Goal: Task Accomplishment & Management: Complete application form

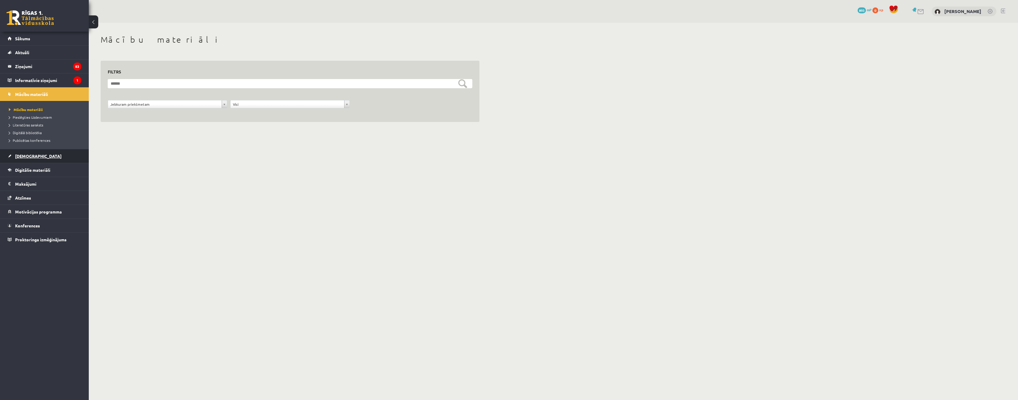
click at [33, 154] on link "[DEMOGRAPHIC_DATA]" at bounding box center [45, 156] width 74 height 14
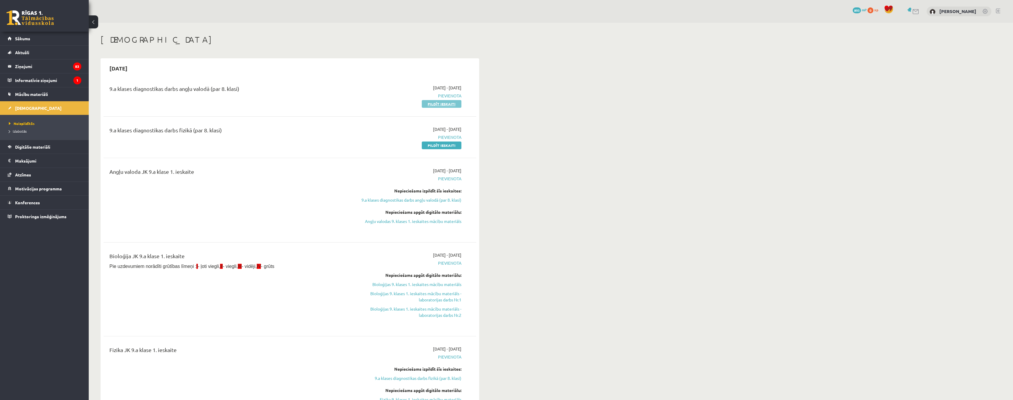
click at [442, 106] on link "Pildīt ieskaiti" at bounding box center [442, 104] width 40 height 8
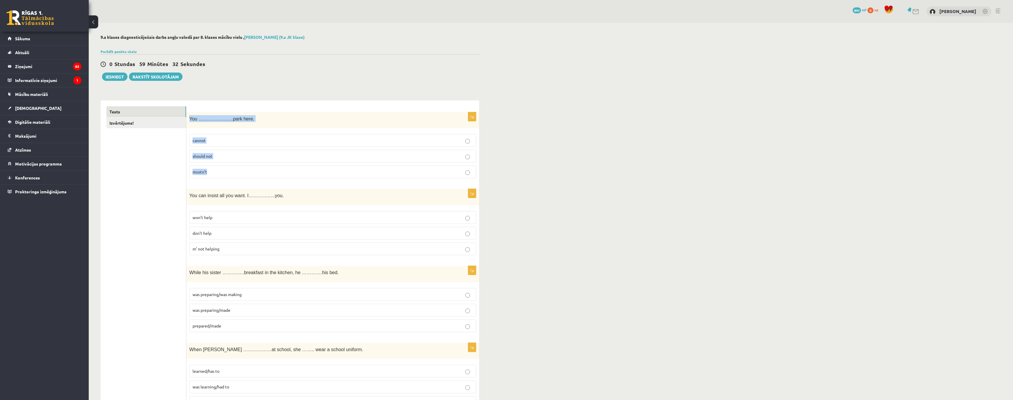
drag, startPoint x: 189, startPoint y: 120, endPoint x: 231, endPoint y: 172, distance: 66.7
click at [231, 172] on div "1p You ………………….park here. cannot should not mustn’t" at bounding box center [332, 147] width 293 height 71
copy div "You ………………….park here. cannot should not mustn’t"
click at [465, 174] on p "mustn’t" at bounding box center [333, 172] width 281 height 6
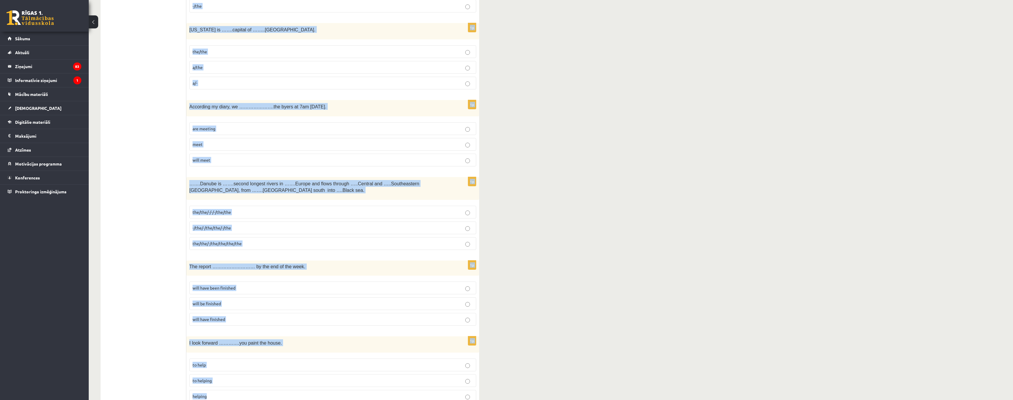
scroll to position [1956, 0]
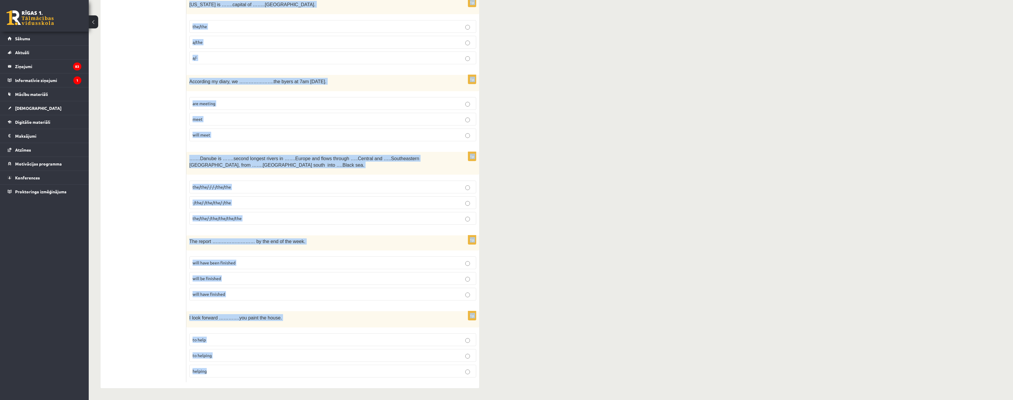
drag, startPoint x: 188, startPoint y: 137, endPoint x: 282, endPoint y: 365, distance: 245.9
copy form "You can insist all you want. I……………..you. won’t help don’t help m’ not helping …"
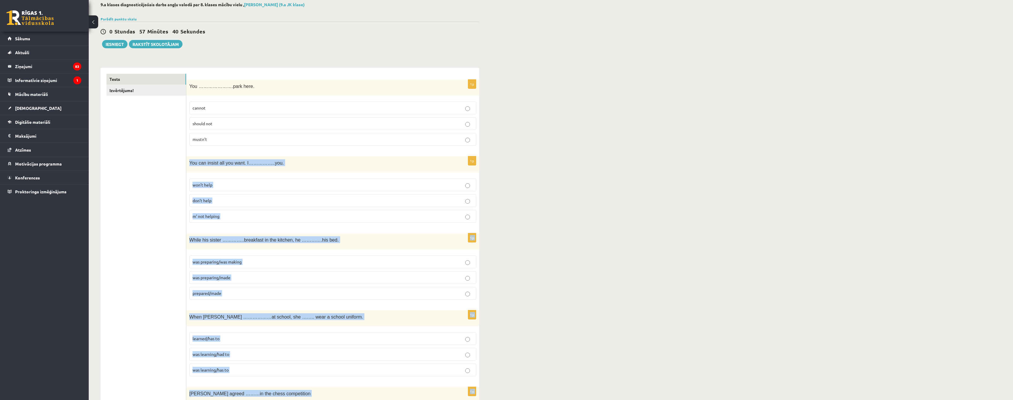
scroll to position [0, 0]
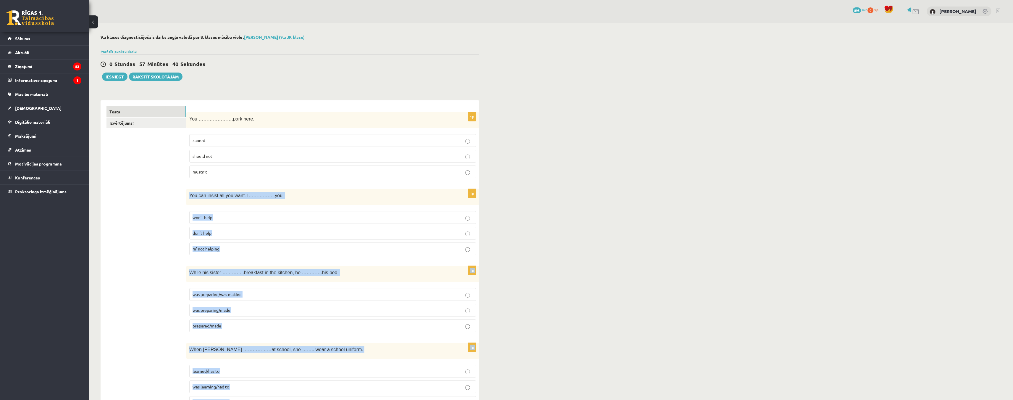
drag, startPoint x: 130, startPoint y: 202, endPoint x: 130, endPoint y: 205, distance: 3.1
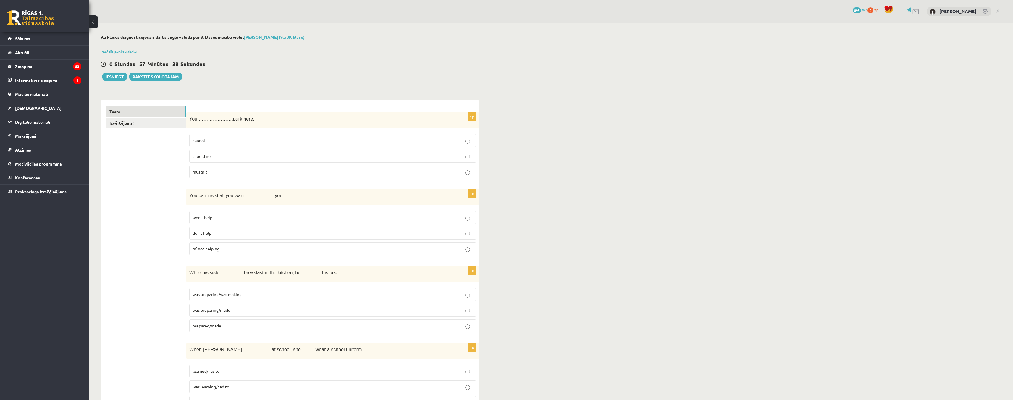
click at [471, 220] on p "won’t help" at bounding box center [333, 217] width 281 height 6
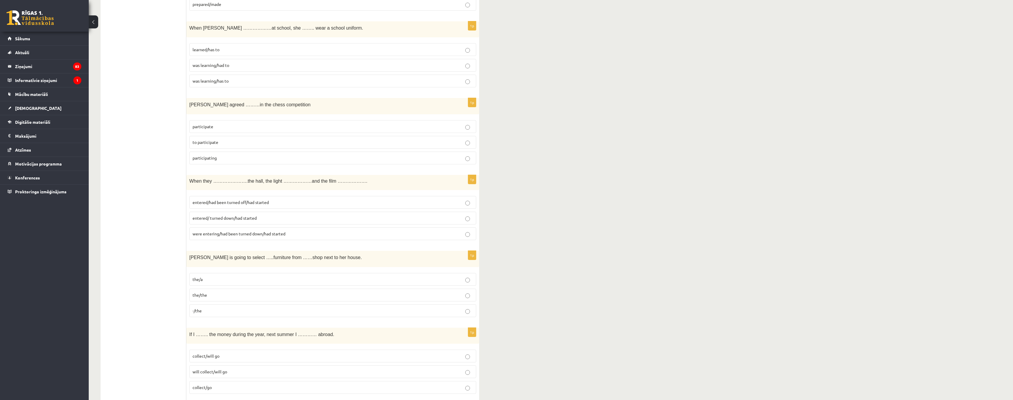
scroll to position [325, 0]
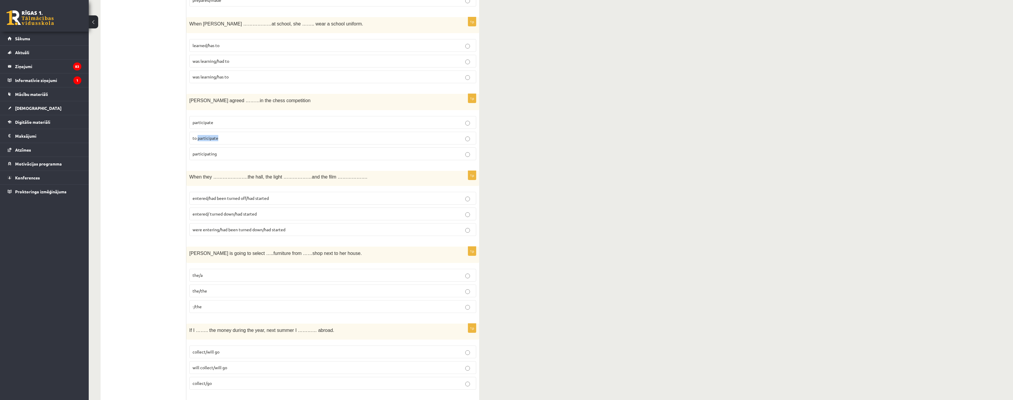
drag, startPoint x: 223, startPoint y: 137, endPoint x: 199, endPoint y: 139, distance: 23.8
click at [199, 139] on p "to participate" at bounding box center [333, 138] width 281 height 6
copy span "participate"
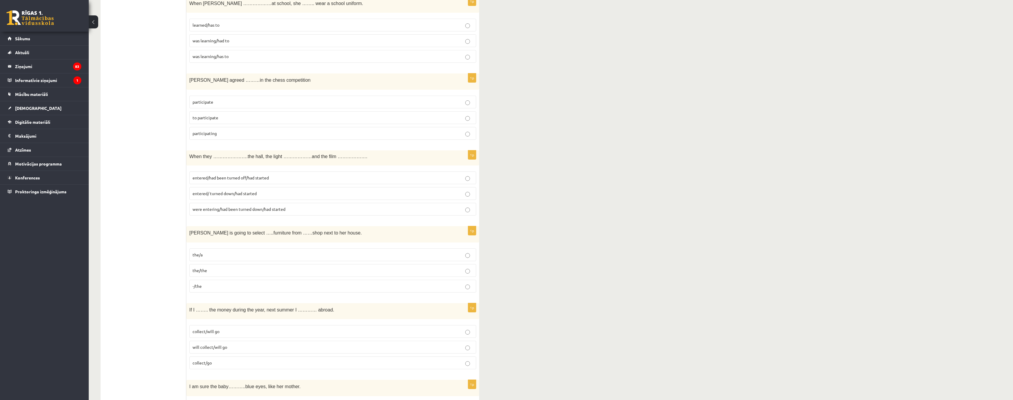
scroll to position [385, 0]
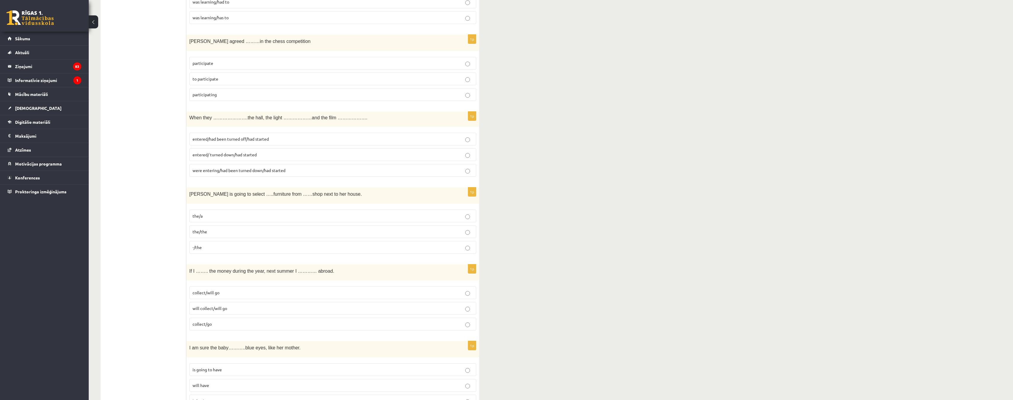
click at [469, 143] on label "entered/had been turned off/had started" at bounding box center [332, 139] width 287 height 13
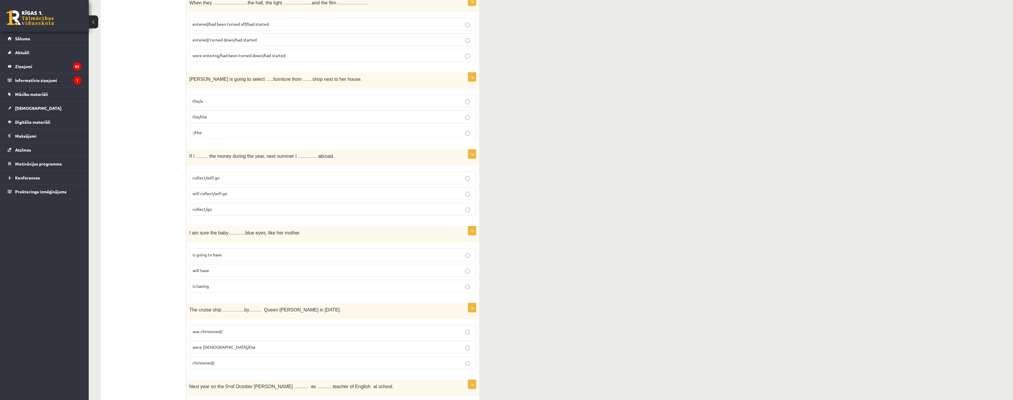
scroll to position [503, 0]
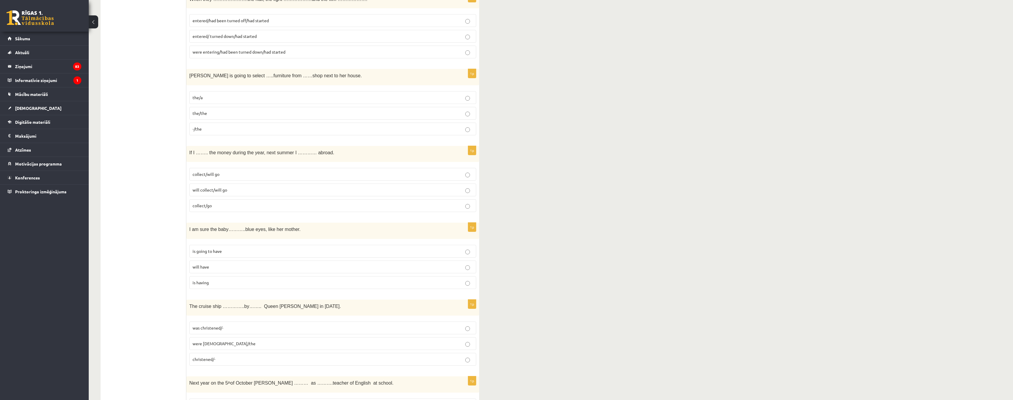
click at [464, 115] on p "the/the" at bounding box center [333, 113] width 281 height 6
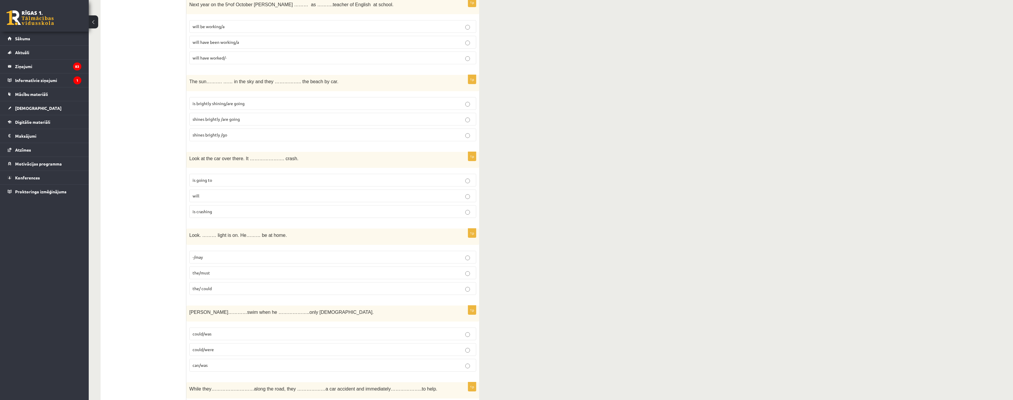
scroll to position [917, 0]
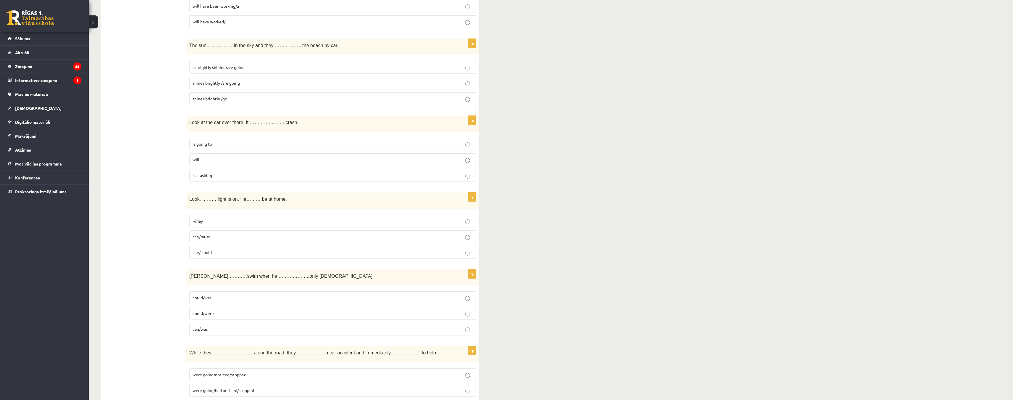
click at [471, 147] on label "is going to" at bounding box center [332, 144] width 287 height 13
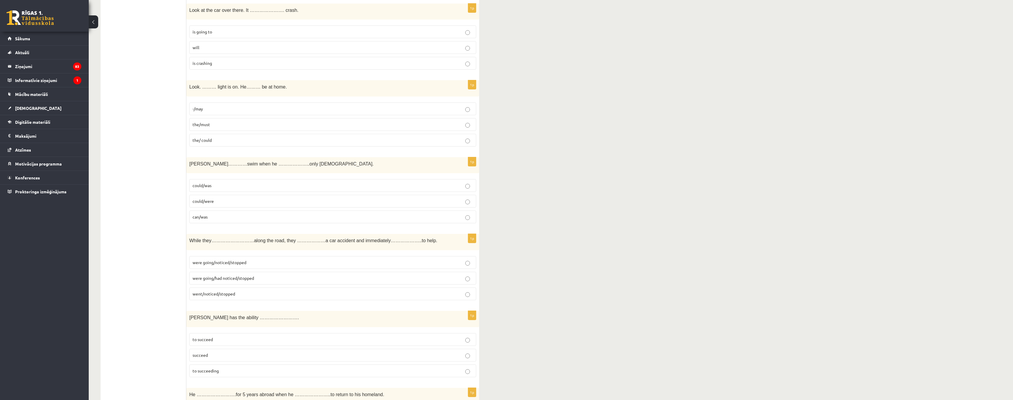
scroll to position [1036, 0]
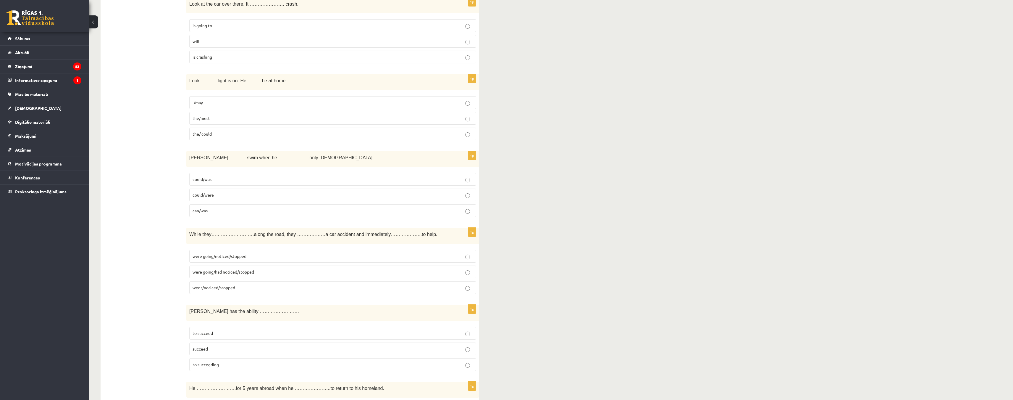
click at [467, 183] on label "could/was" at bounding box center [332, 179] width 287 height 13
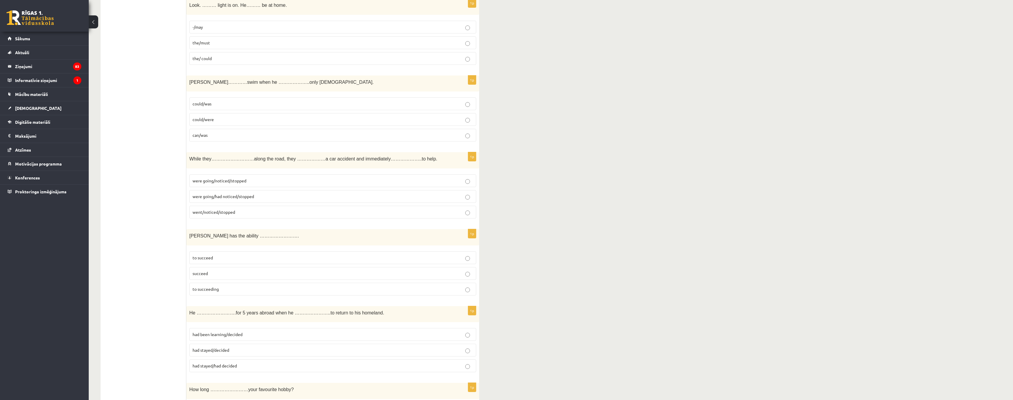
scroll to position [1124, 0]
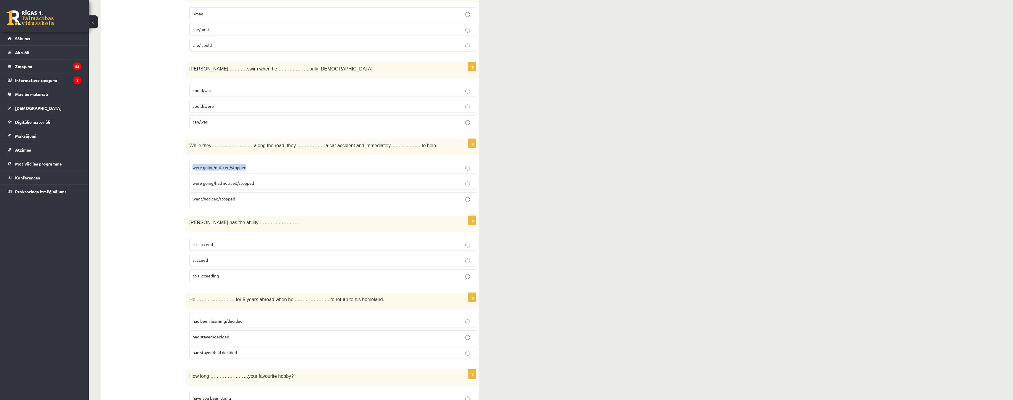
click at [465, 167] on label "were going/noticed/stopped" at bounding box center [332, 167] width 287 height 13
click at [471, 170] on p "were going/noticed/stopped" at bounding box center [333, 167] width 281 height 6
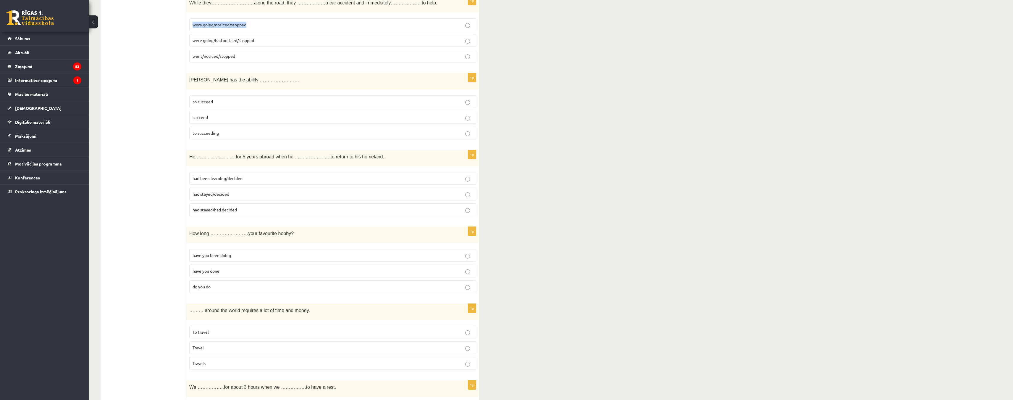
scroll to position [1272, 0]
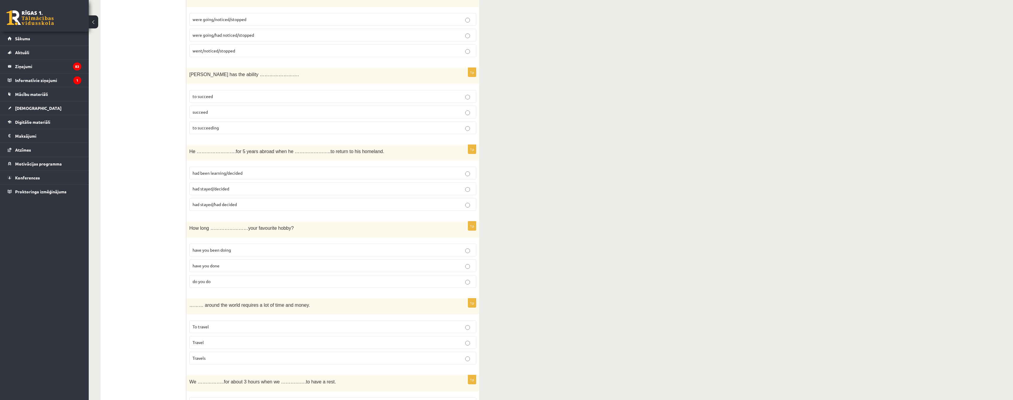
click at [466, 102] on label "to succeed" at bounding box center [332, 96] width 287 height 13
click at [470, 172] on p "had been learning/decided" at bounding box center [333, 173] width 281 height 6
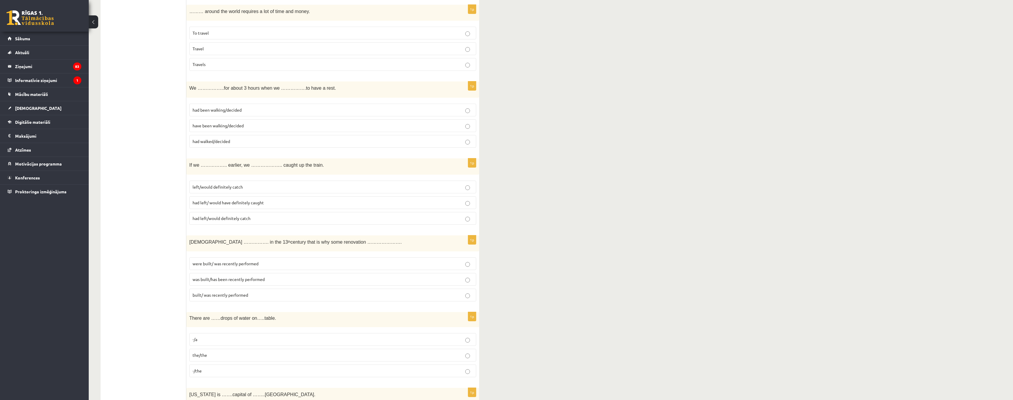
scroll to position [1568, 0]
click at [470, 128] on label "have been walking/decided" at bounding box center [332, 123] width 287 height 13
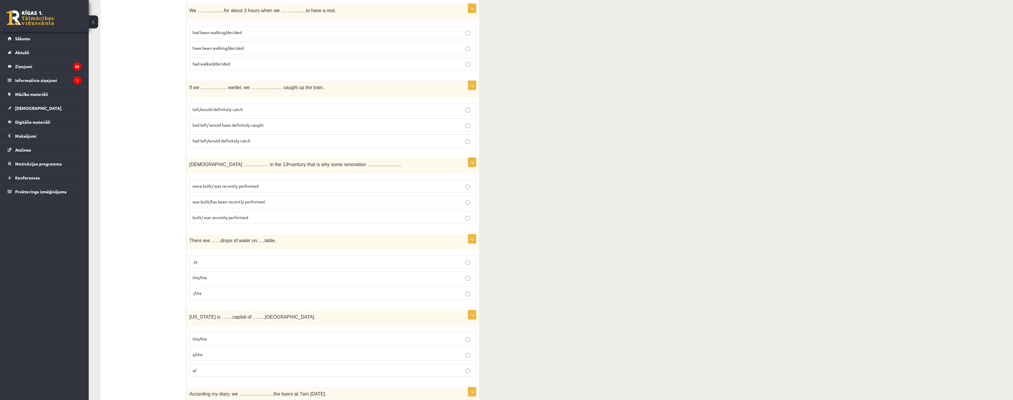
scroll to position [1657, 0]
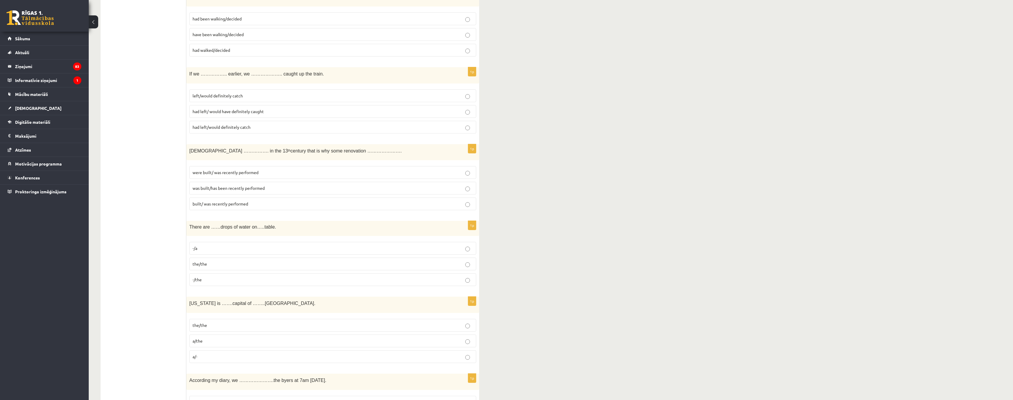
click at [472, 115] on label "had left/ would have definitely caught" at bounding box center [332, 111] width 287 height 13
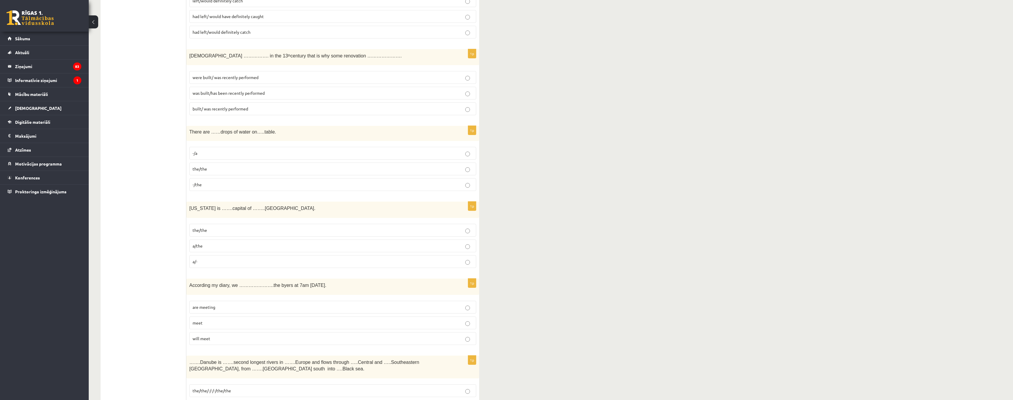
scroll to position [1775, 0]
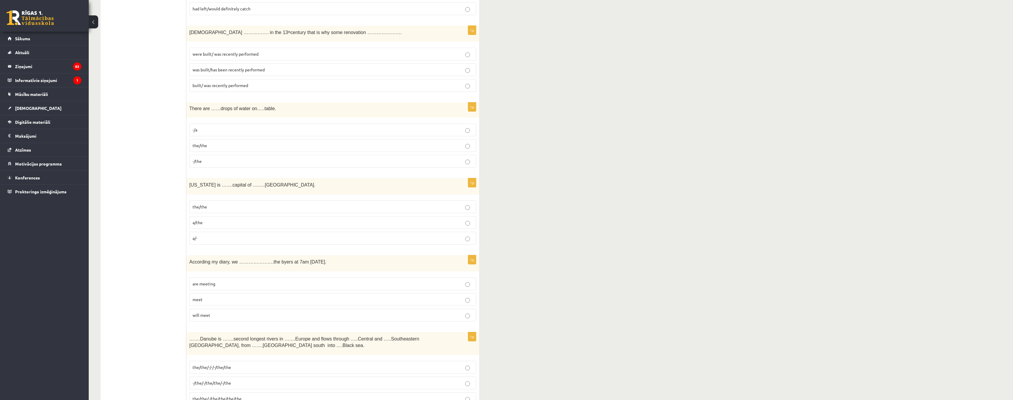
click at [472, 208] on p "the/the" at bounding box center [333, 207] width 281 height 6
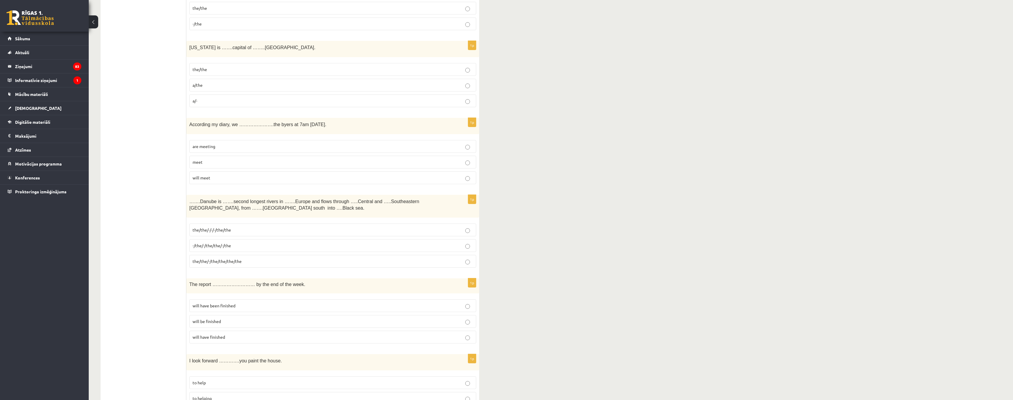
scroll to position [1923, 0]
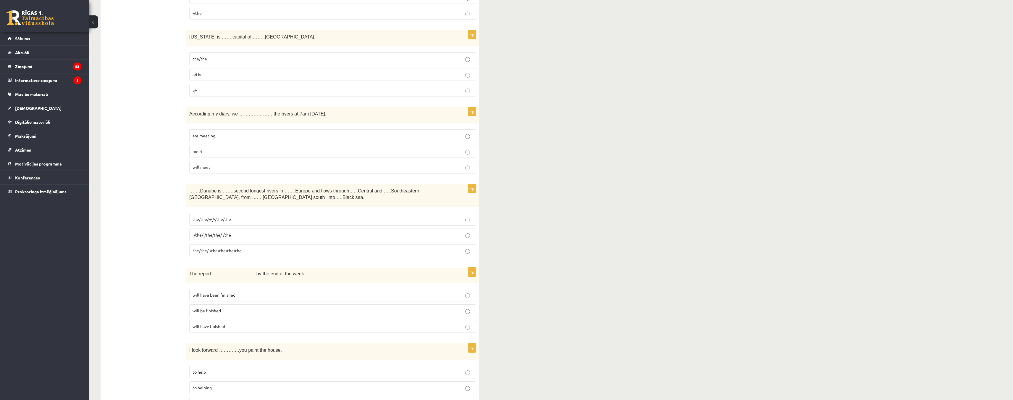
click at [466, 139] on label "are meeting" at bounding box center [332, 135] width 287 height 13
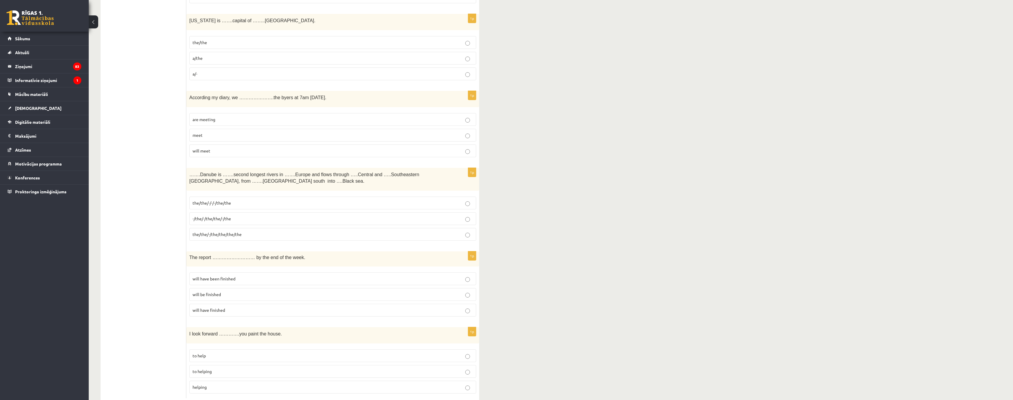
scroll to position [1953, 0]
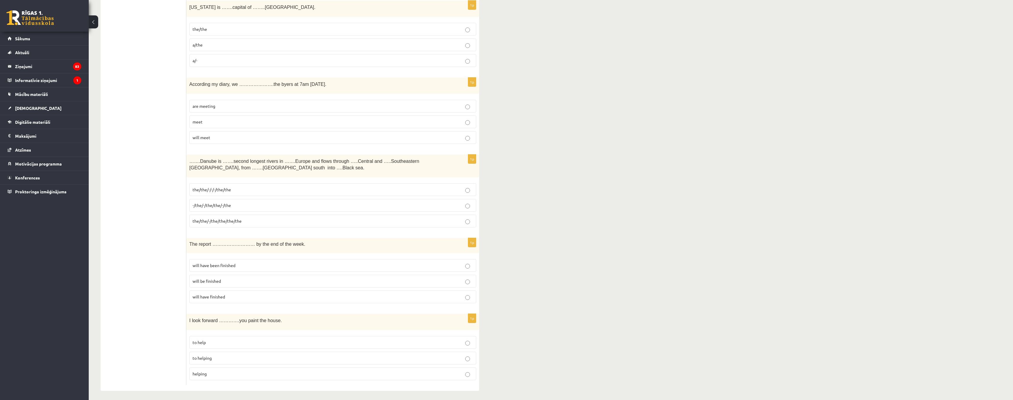
click at [470, 223] on p "the/the/-/the/the/the/the" at bounding box center [333, 221] width 281 height 6
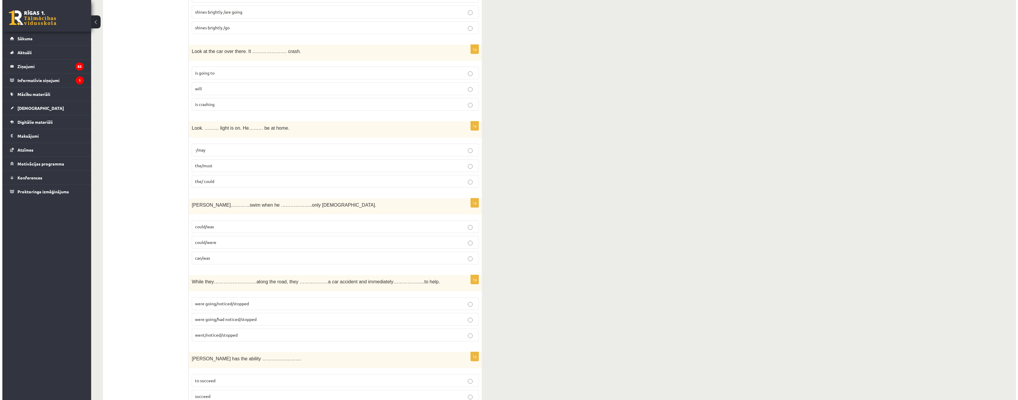
scroll to position [0, 0]
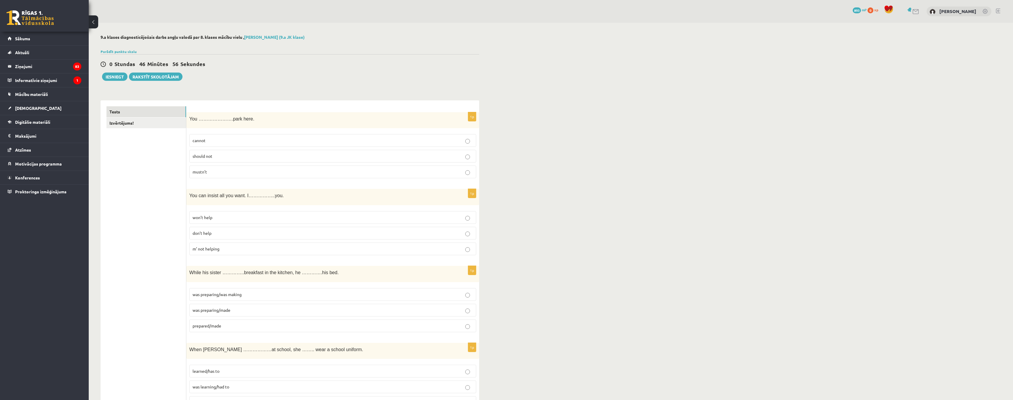
drag, startPoint x: 562, startPoint y: 264, endPoint x: 537, endPoint y: 81, distance: 184.3
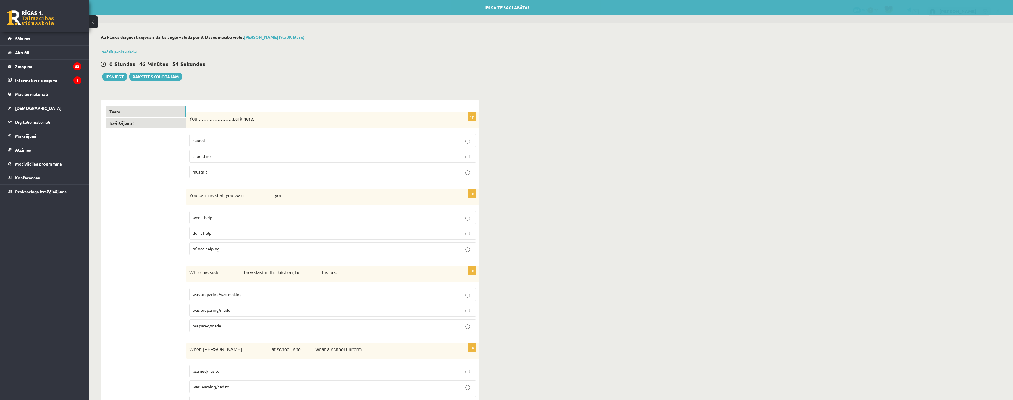
click at [135, 124] on link "Izvērtējums!" at bounding box center [147, 122] width 80 height 11
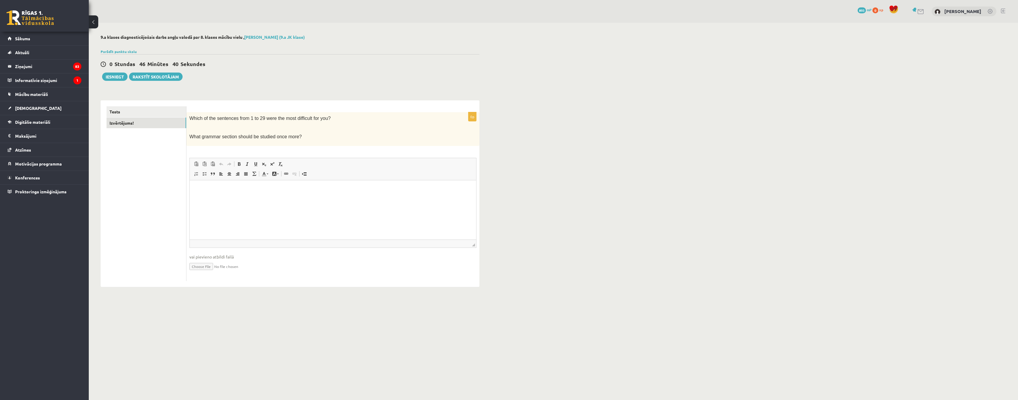
drag, startPoint x: 189, startPoint y: 119, endPoint x: 299, endPoint y: 140, distance: 111.5
click at [299, 140] on div "Which of the sentences from 1 to 29 were the most difficult for you? What gramm…" at bounding box center [332, 129] width 293 height 34
copy div "Which of the sentences from 1 to 29 were the most difficult for you? What gramm…"
click at [211, 189] on p "Bagātinātā teksta redaktors, wiswyg-editor-user-answer-47024845880820" at bounding box center [333, 189] width 275 height 6
drag, startPoint x: 288, startPoint y: 191, endPoint x: 186, endPoint y: 197, distance: 102.2
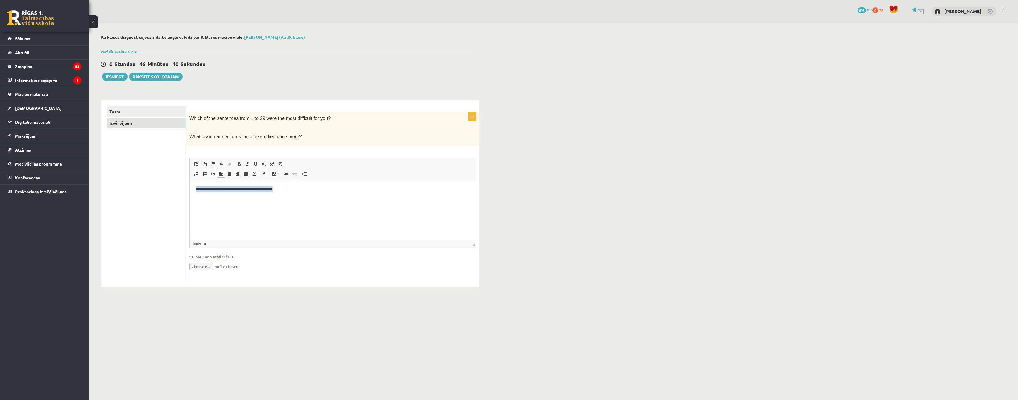
click at [190, 197] on html "**********" at bounding box center [333, 189] width 286 height 18
copy p "**********"
click at [118, 76] on button "Iesniegt" at bounding box center [114, 76] width 25 height 8
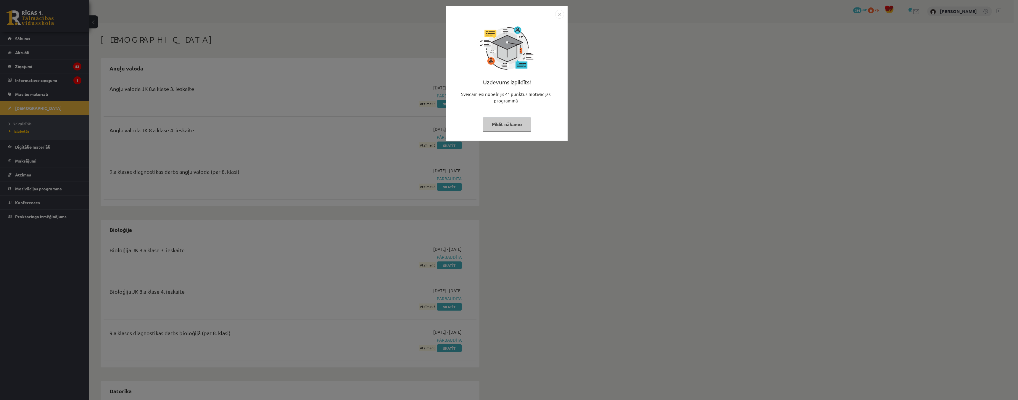
click at [515, 127] on button "Pildīt nākamo" at bounding box center [507, 124] width 49 height 14
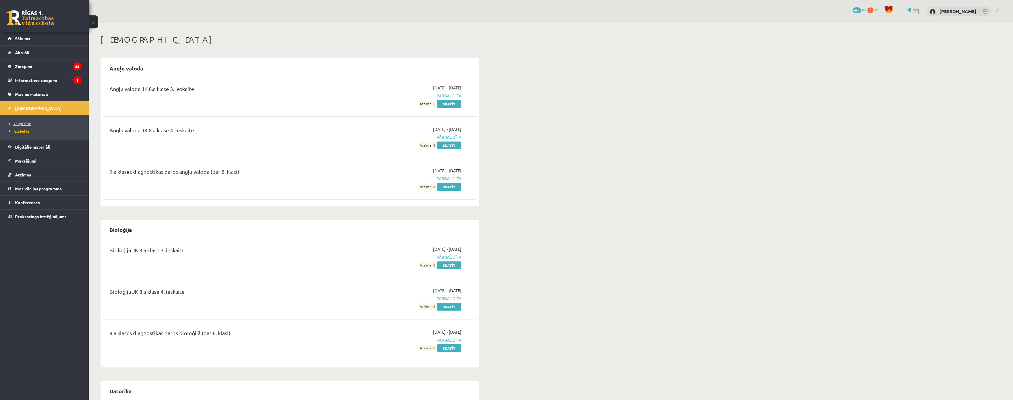
click at [20, 122] on span "Neizpildītās" at bounding box center [20, 123] width 22 height 5
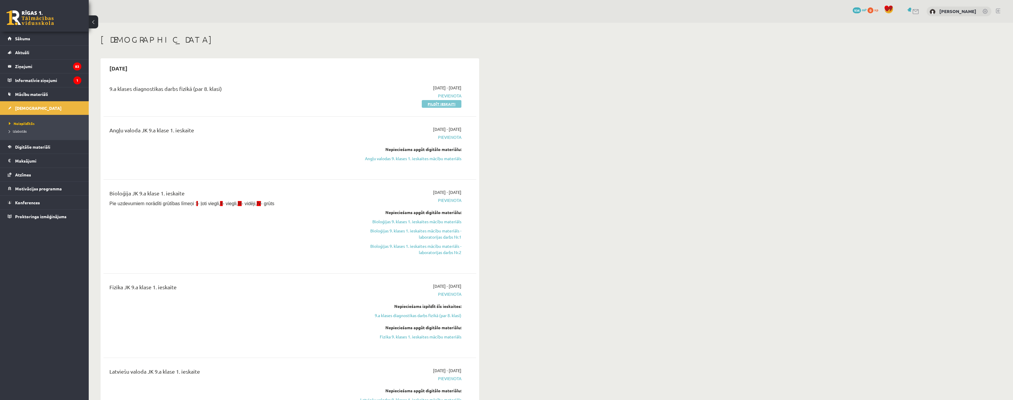
click at [442, 104] on link "Pildīt ieskaiti" at bounding box center [442, 104] width 40 height 8
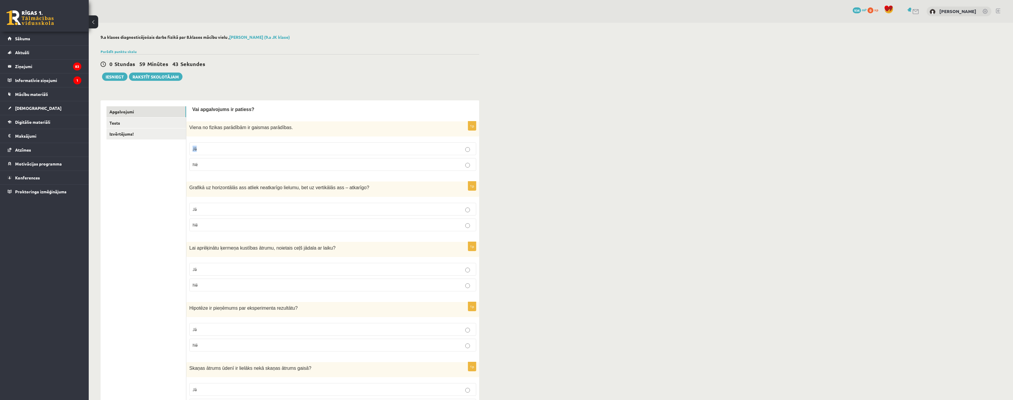
click at [467, 152] on label "Jā" at bounding box center [332, 148] width 287 height 13
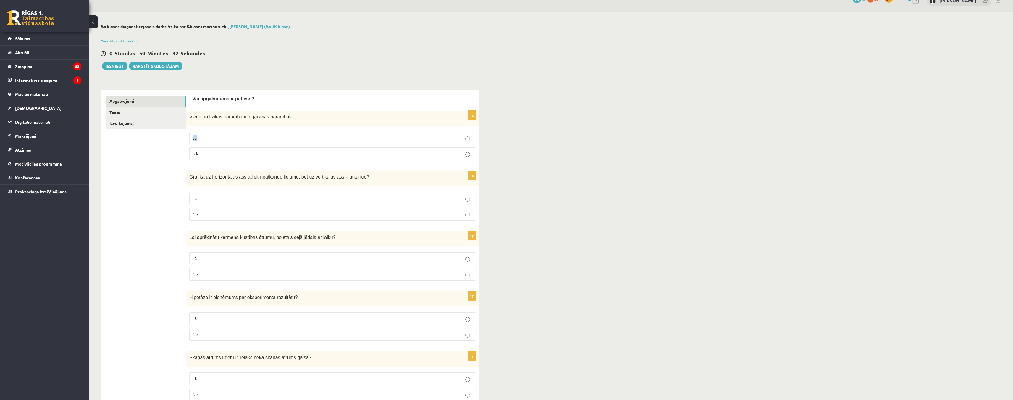
scroll to position [30, 0]
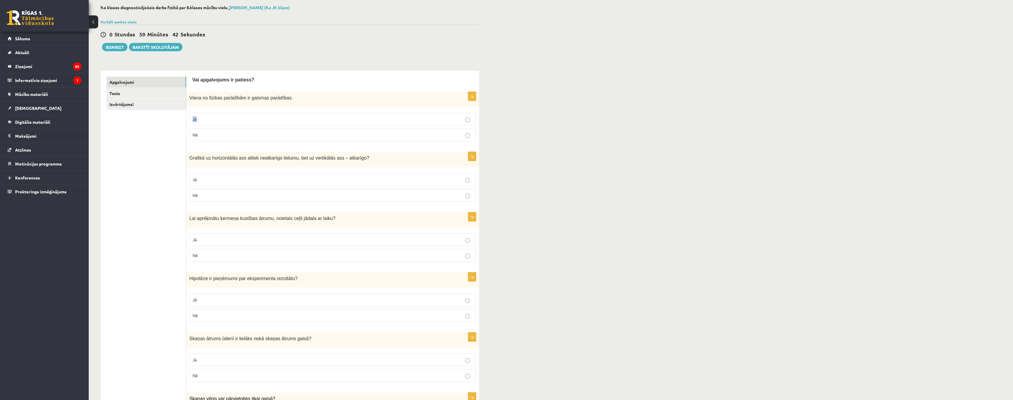
click at [471, 119] on p "Jā" at bounding box center [333, 119] width 281 height 6
drag, startPoint x: 189, startPoint y: 159, endPoint x: 222, endPoint y: 193, distance: 47.7
click at [222, 193] on div "1p Grafikā uz horizontālās ass atliek neatkarīgo lielumu, bet uz vertikālās ass…" at bounding box center [332, 179] width 293 height 54
copy div "Grafikā uz horizontālās ass atliek neatkarīgo lielumu, bet uz vertikālās ass – …"
click at [472, 179] on p "Jā" at bounding box center [333, 179] width 281 height 6
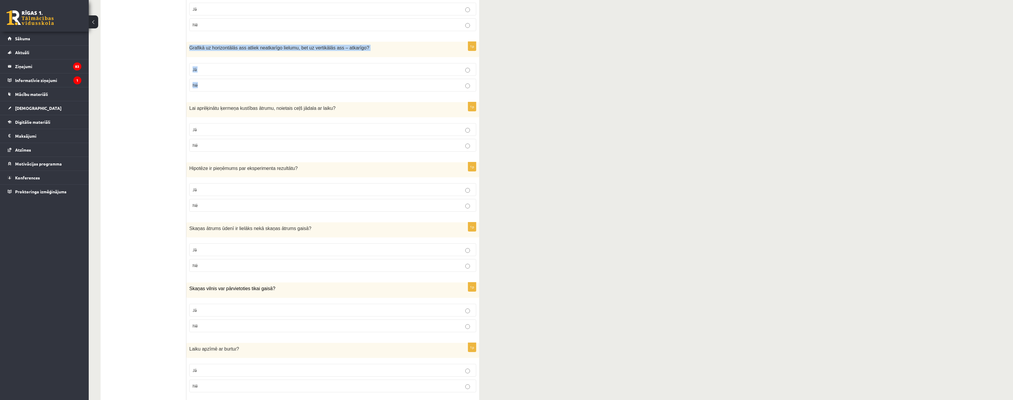
scroll to position [148, 0]
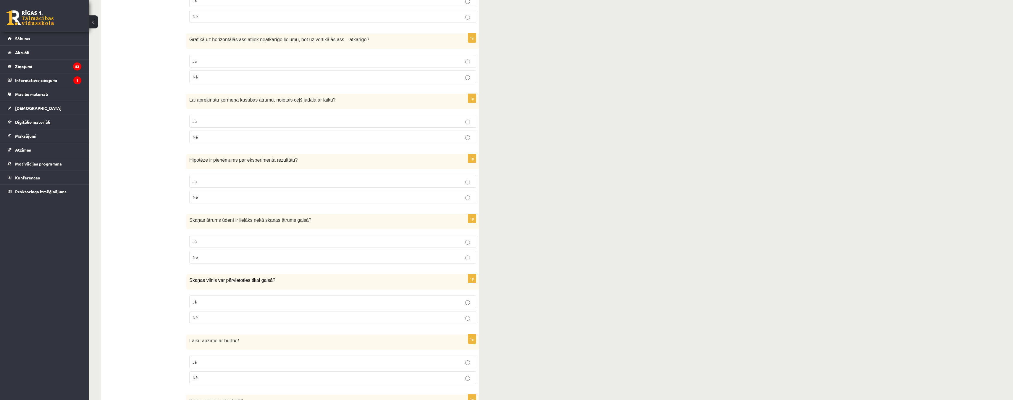
click at [467, 185] on label "Jā" at bounding box center [332, 181] width 287 height 13
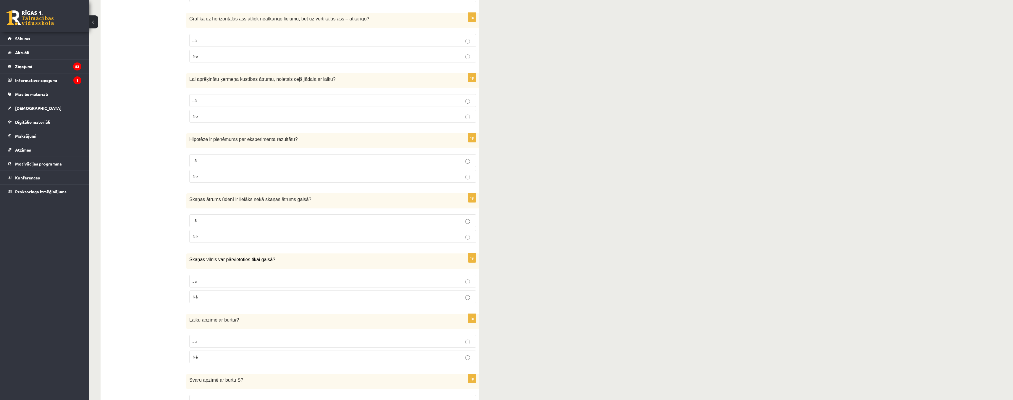
scroll to position [237, 0]
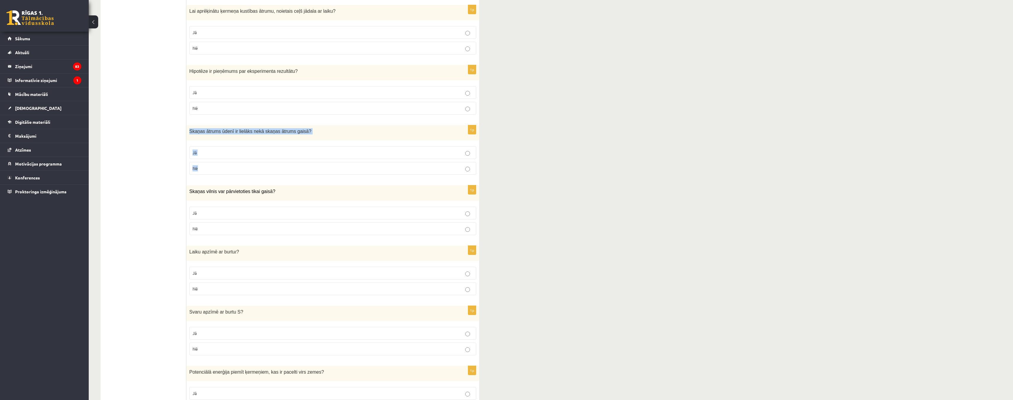
drag, startPoint x: 188, startPoint y: 130, endPoint x: 225, endPoint y: 171, distance: 54.5
click at [225, 171] on div "1p Skaņas ātrums ūdenī ir lielāks nekā skaņas ātrums gaisā ? Jā Nē" at bounding box center [332, 152] width 293 height 54
copy div "Skaņas ātrums ūdenī ir lielāks nekā skaņas ātrums gaisā ? Jā Nē"
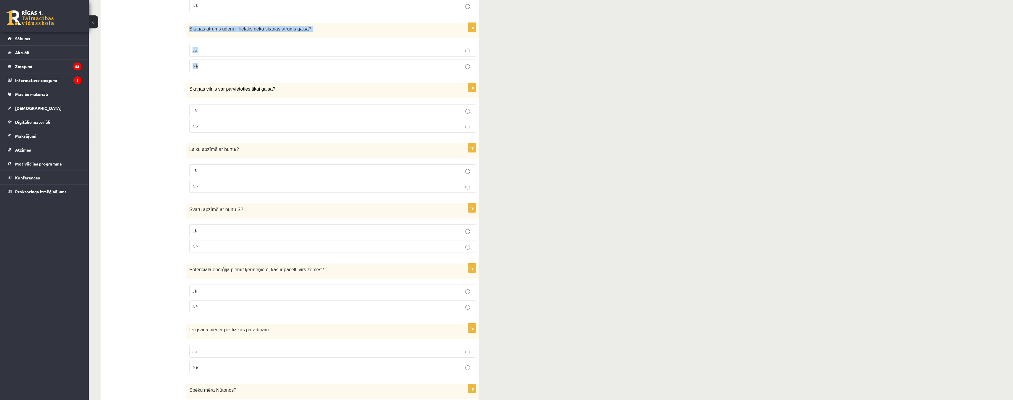
scroll to position [355, 0]
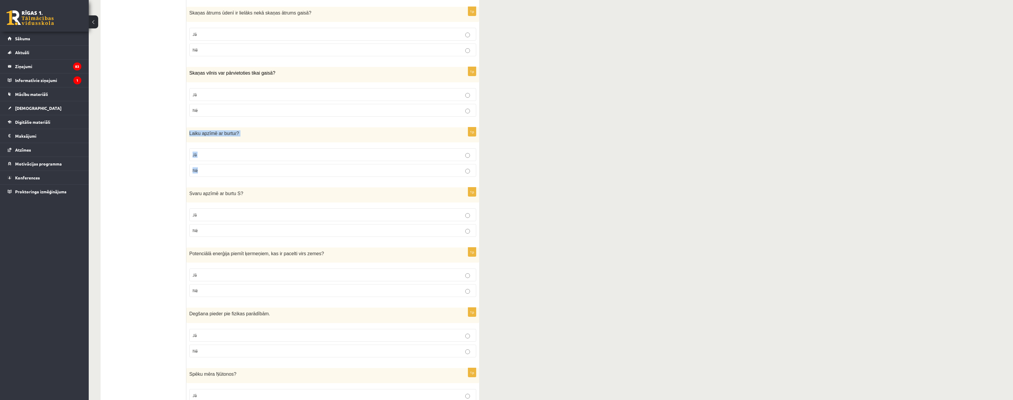
drag, startPoint x: 189, startPoint y: 132, endPoint x: 215, endPoint y: 170, distance: 45.7
click at [215, 170] on div "1p Laiku apzīmē ar burtu t ? Jā Nē" at bounding box center [332, 154] width 293 height 54
copy div "Laiku apzīmē ar burtu t ? Jā Nē"
click at [517, 166] on div "9.a klases diagnosticējošais darbs fizikā par 8.klases mācību vielu , Karolīna …" at bounding box center [551, 264] width 925 height 1193
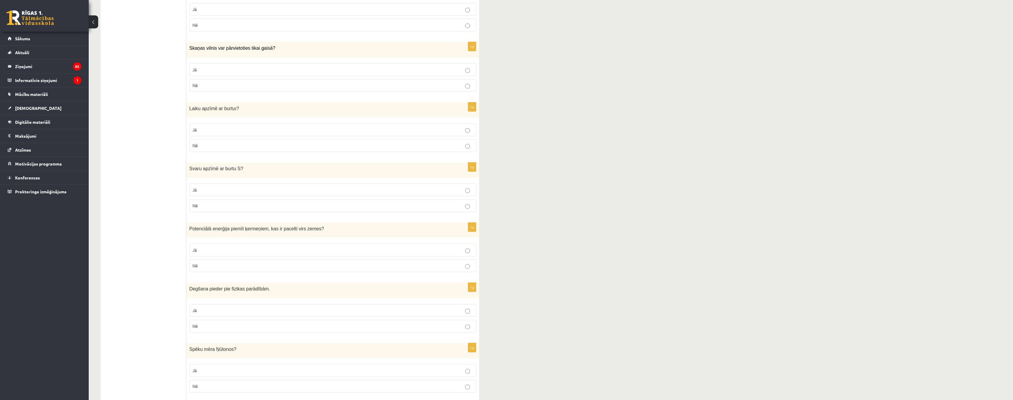
scroll to position [414, 0]
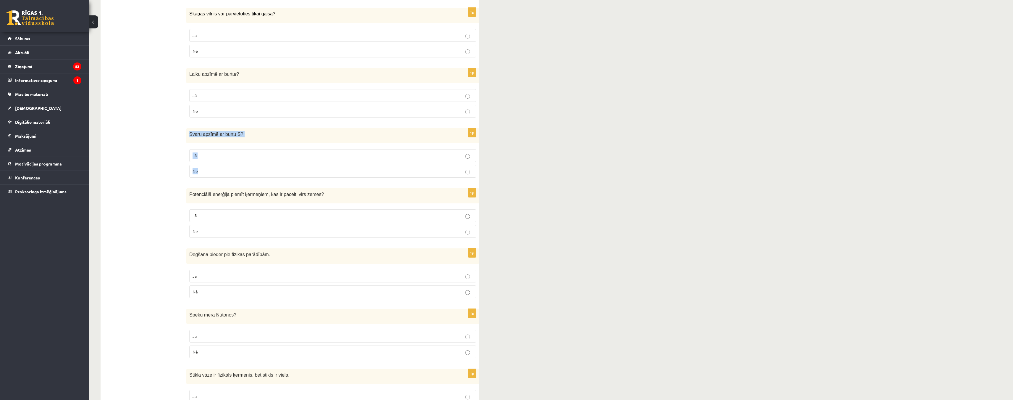
drag, startPoint x: 188, startPoint y: 135, endPoint x: 231, endPoint y: 169, distance: 54.7
click at [231, 169] on div "1p Svaru apzīmē ar burtu S ? Jā Nē" at bounding box center [332, 155] width 293 height 54
copy div "Svaru apzīmē ar burtu S ? Jā Nē"
click at [471, 170] on p "Nē" at bounding box center [333, 171] width 281 height 6
click at [119, 170] on ul "Apgalvojumi Tests Izvērtējums!" at bounding box center [147, 238] width 80 height 1092
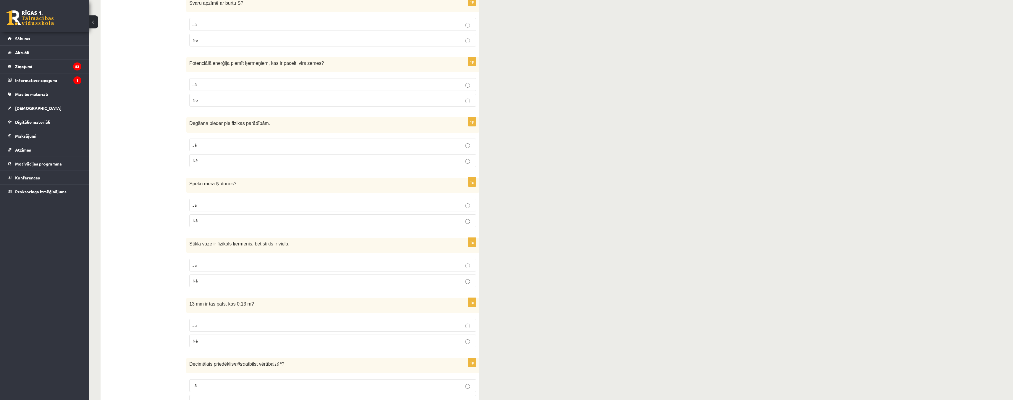
scroll to position [562, 0]
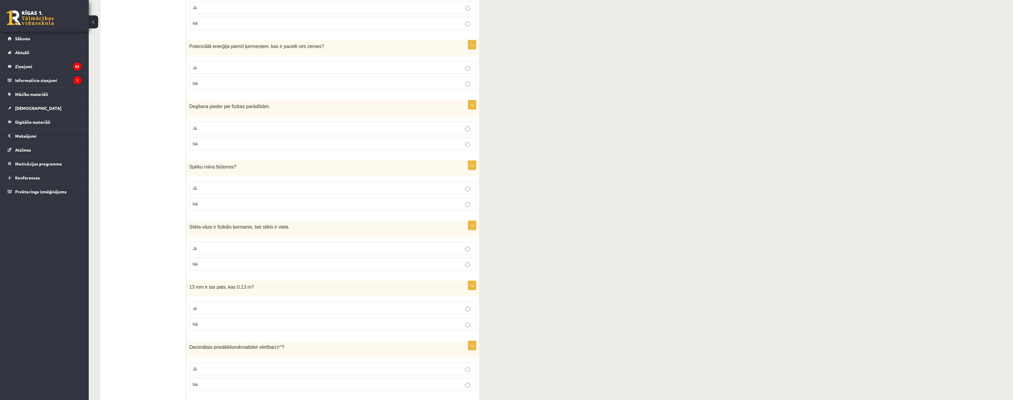
click at [464, 129] on p "Jā" at bounding box center [333, 128] width 281 height 6
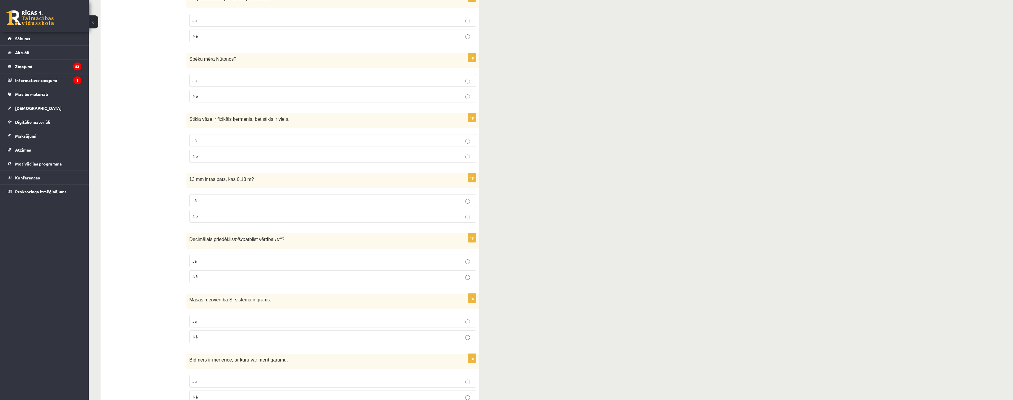
scroll to position [681, 0]
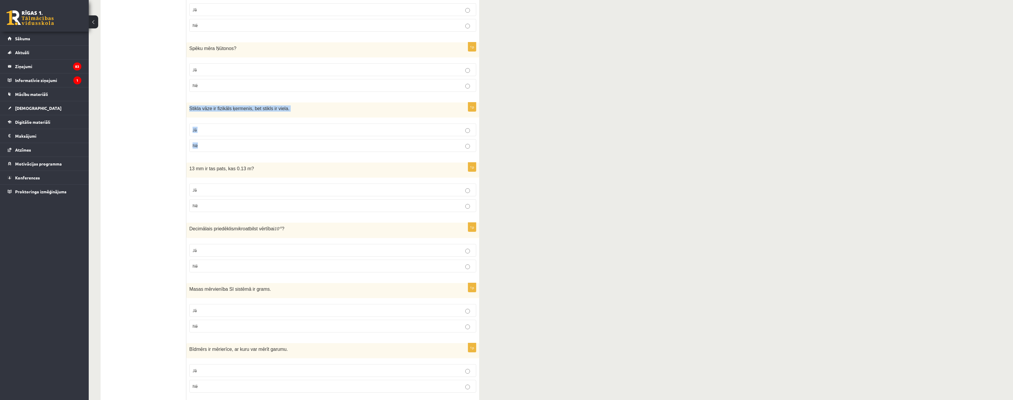
drag, startPoint x: 188, startPoint y: 109, endPoint x: 217, endPoint y: 146, distance: 47.7
click at [217, 146] on div "1p Stikla vāze ir fizikāls ķermenis, bet stikls ir viela. Jā Nē" at bounding box center [332, 129] width 293 height 54
copy div "Stikla vāze ir fizikāls ķermenis, bet stikls ir viela. Jā Nē"
drag, startPoint x: 188, startPoint y: 169, endPoint x: 225, endPoint y: 209, distance: 53.6
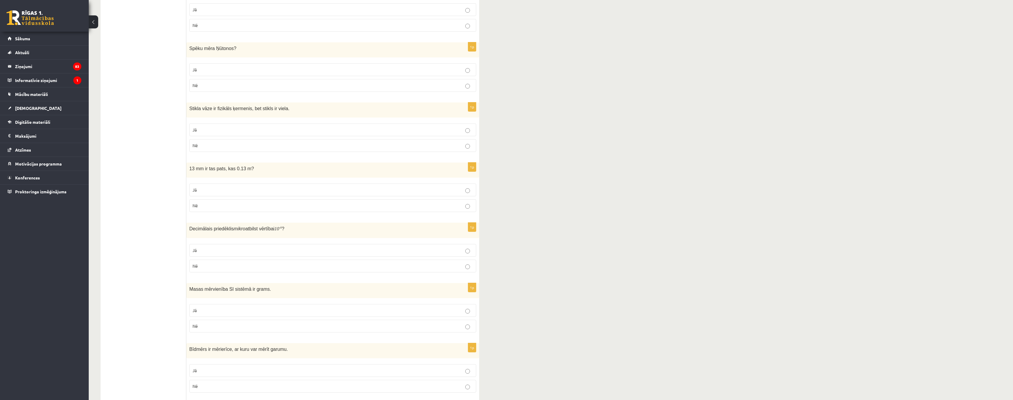
drag, startPoint x: 189, startPoint y: 167, endPoint x: 212, endPoint y: 205, distance: 44.4
click at [212, 205] on div "1p 13 mm ir tas pats, kas 0.13 m? Jā Nē" at bounding box center [332, 189] width 293 height 54
copy div "13 mm ir tas pats, kas 0.13 m? Jā Nē"
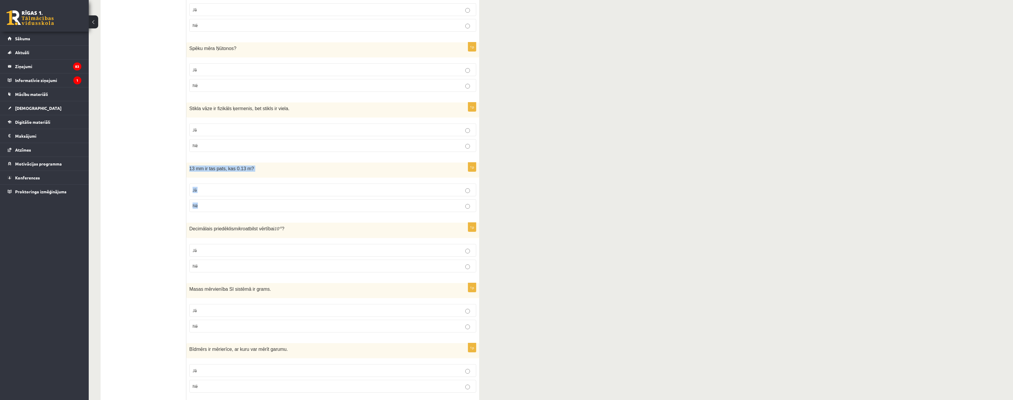
click at [471, 201] on label "Nē" at bounding box center [332, 205] width 287 height 13
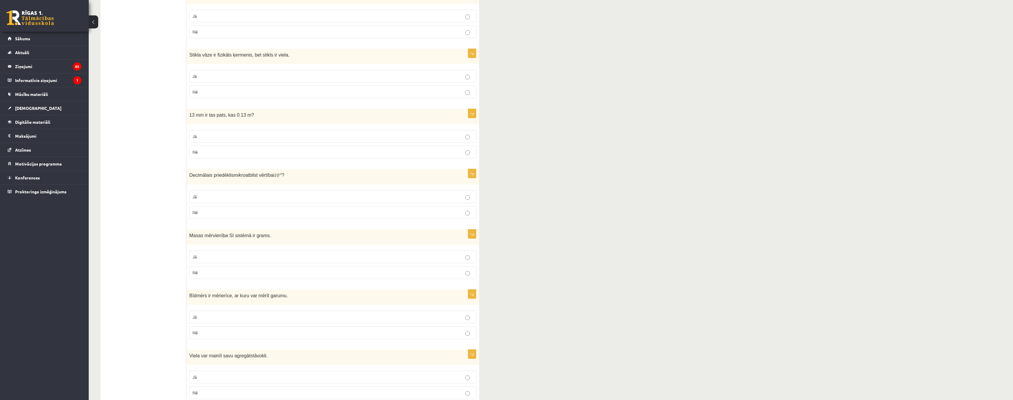
scroll to position [740, 0]
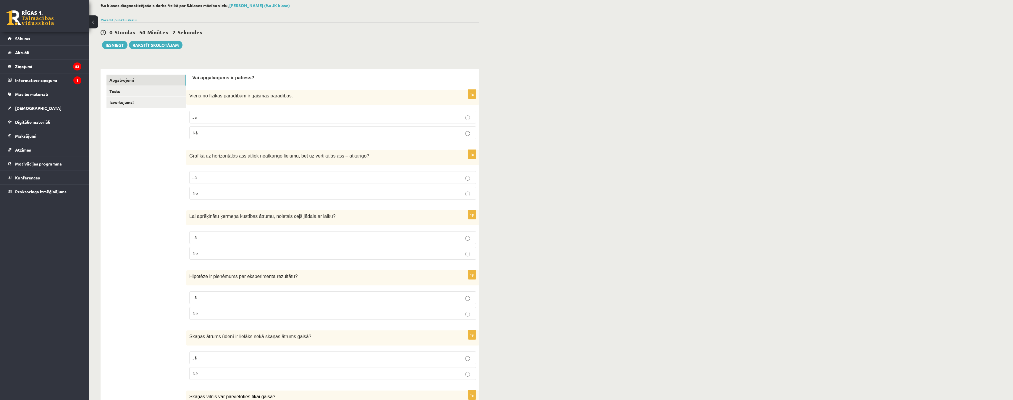
scroll to position [0, 0]
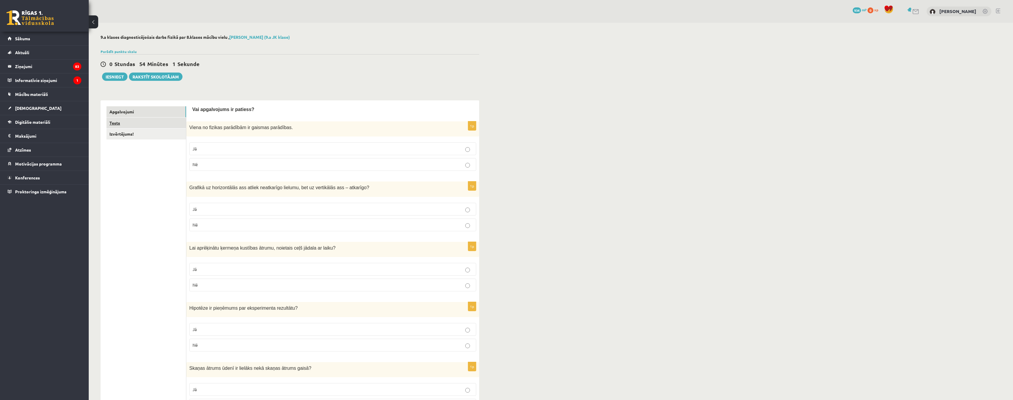
click at [125, 119] on link "Tests" at bounding box center [147, 122] width 80 height 11
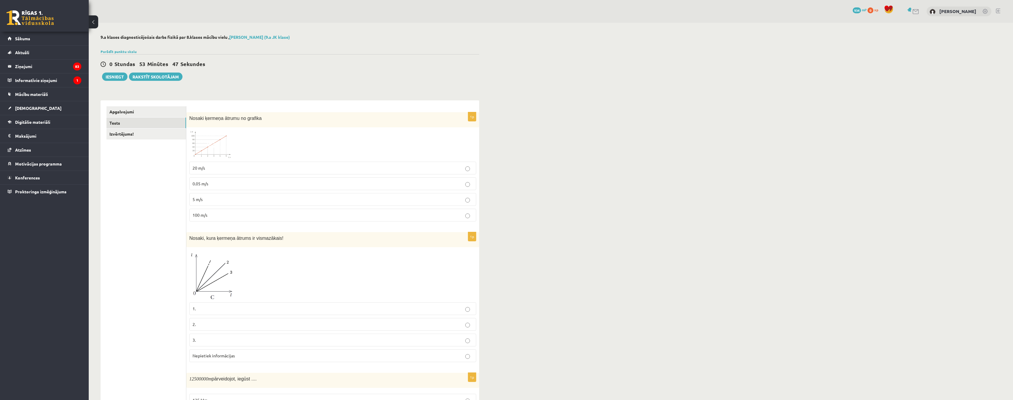
click at [211, 137] on img at bounding box center [211, 144] width 44 height 28
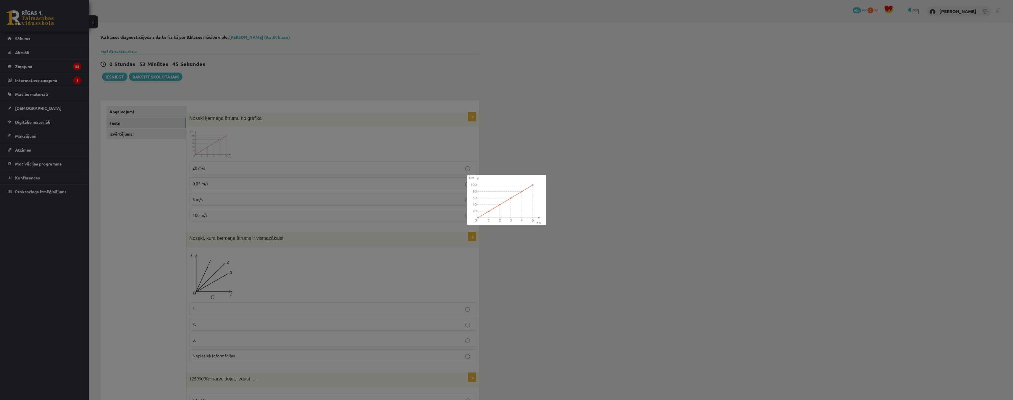
click at [285, 154] on div at bounding box center [506, 200] width 1013 height 400
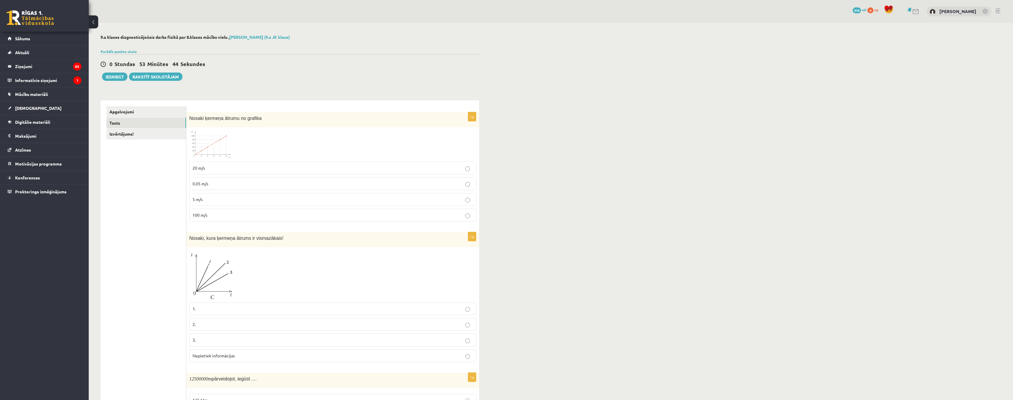
click at [214, 142] on span at bounding box center [211, 144] width 9 height 9
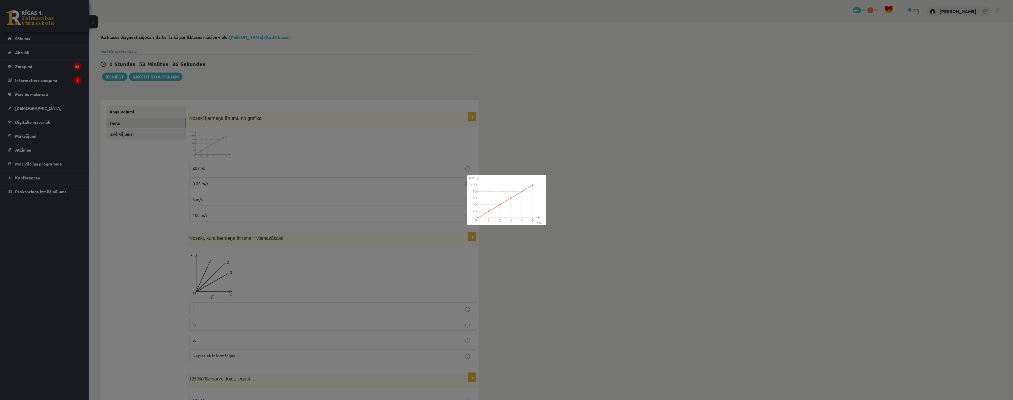
click at [498, 143] on div at bounding box center [506, 200] width 1013 height 400
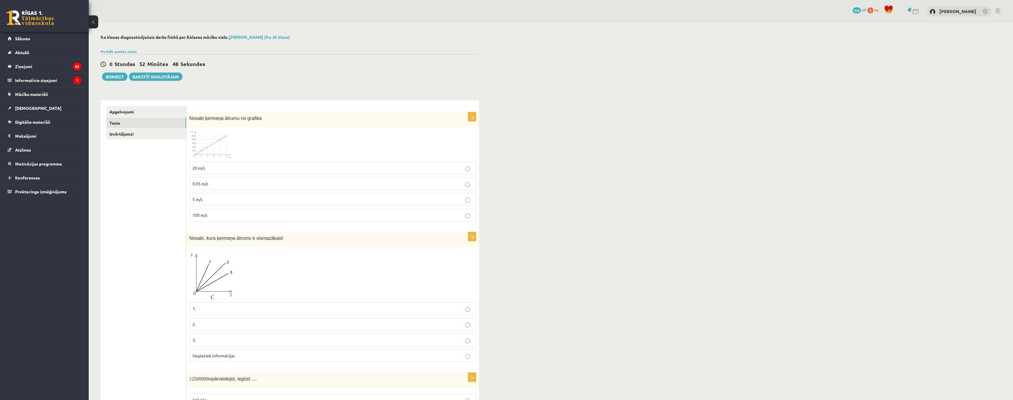
click at [213, 143] on span at bounding box center [211, 144] width 9 height 9
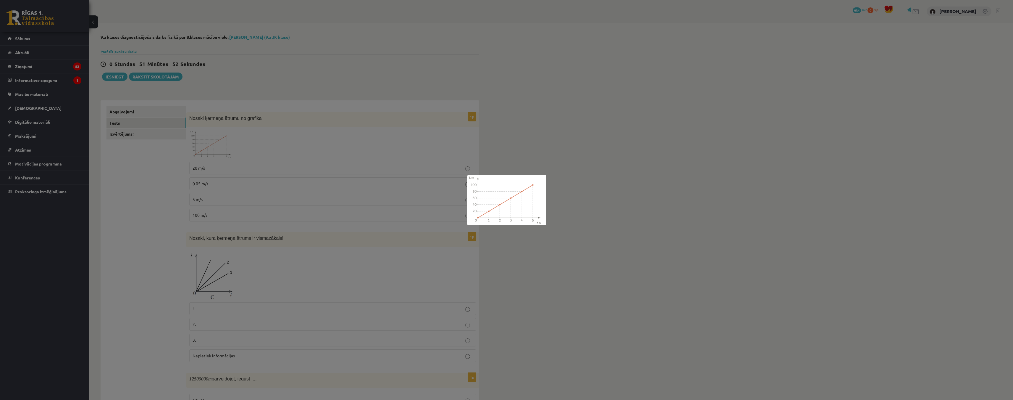
click at [288, 155] on div at bounding box center [506, 200] width 1013 height 400
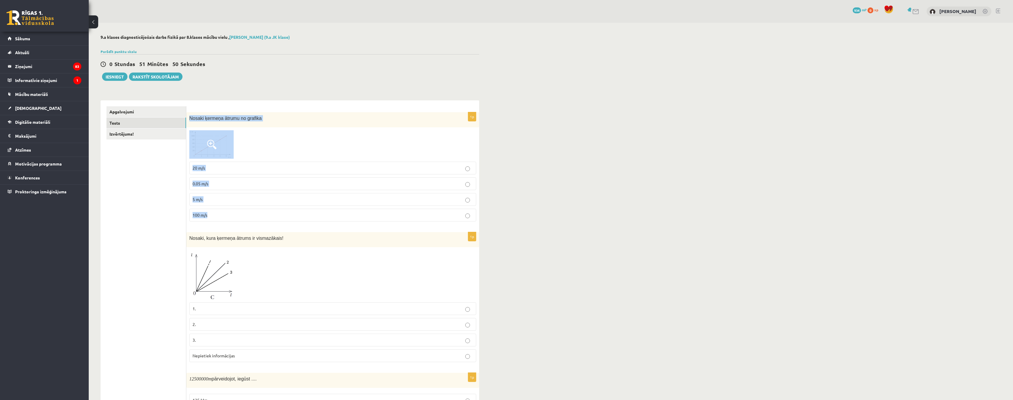
drag, startPoint x: 188, startPoint y: 119, endPoint x: 270, endPoint y: 210, distance: 123.0
click at [270, 210] on div "1p Nosaki ķermeņa ātrumu no grafika 20 m/s 0.05 m/s 5 m/s 100 m/s" at bounding box center [332, 169] width 293 height 114
copy div "Nosaki ķermeņa ātrumu no grafika 20 m/s 0.05 m/s 5 m/s 100 m/s"
click at [214, 141] on span at bounding box center [211, 144] width 9 height 9
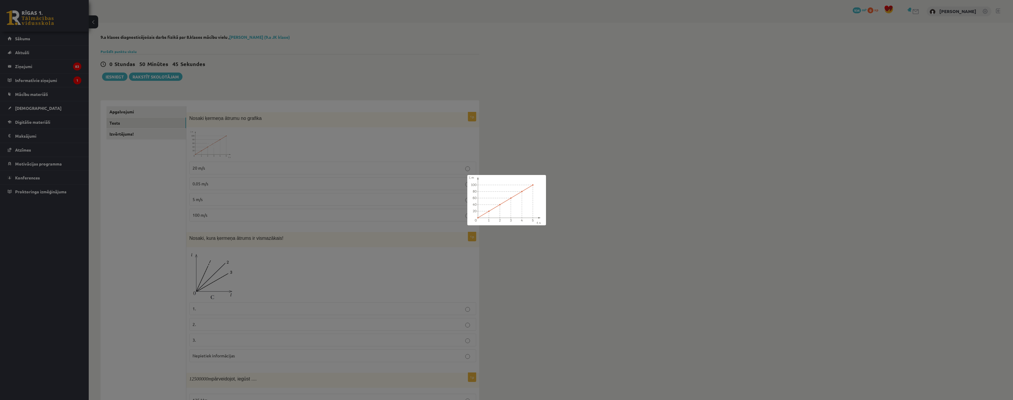
click at [242, 139] on div at bounding box center [506, 200] width 1013 height 400
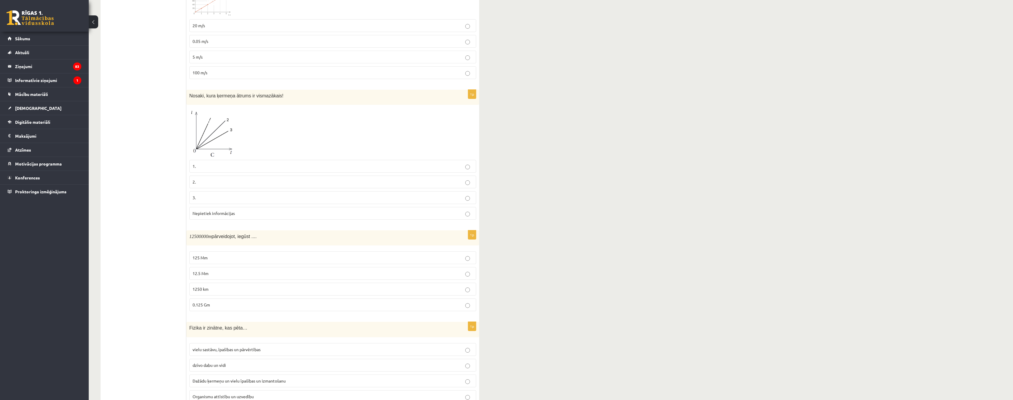
scroll to position [148, 0]
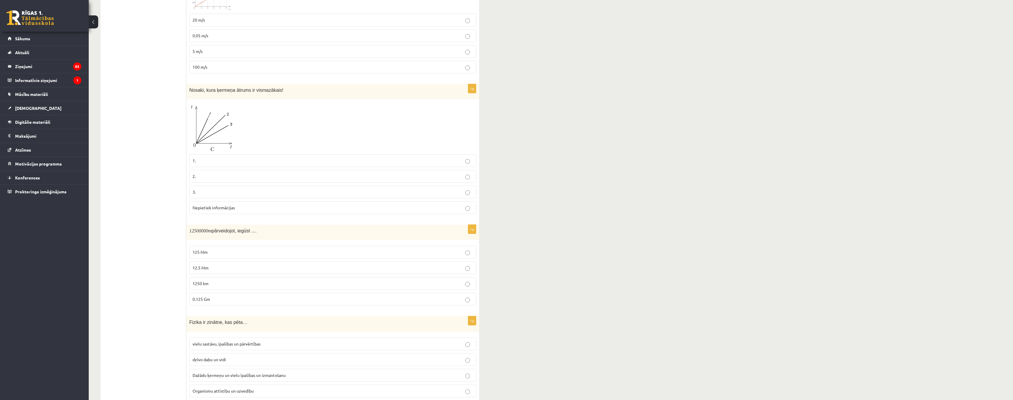
click at [213, 123] on img at bounding box center [211, 126] width 44 height 49
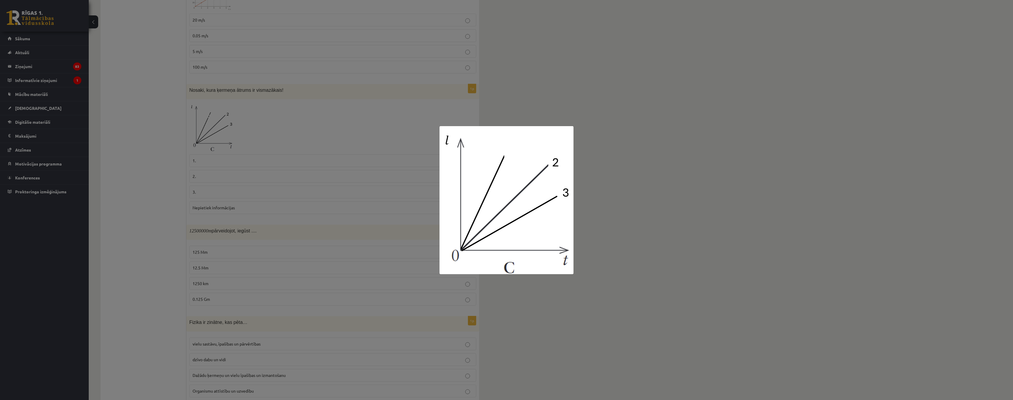
click at [277, 126] on div at bounding box center [506, 200] width 1013 height 400
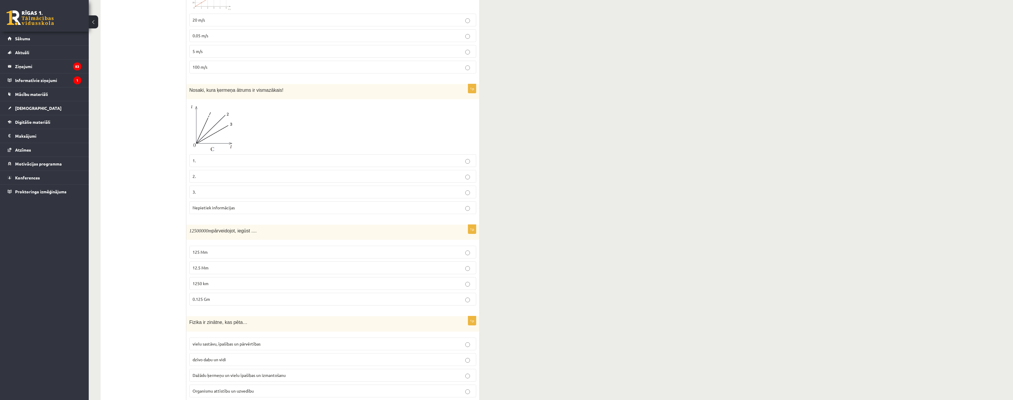
click at [471, 161] on p "1." at bounding box center [333, 160] width 281 height 6
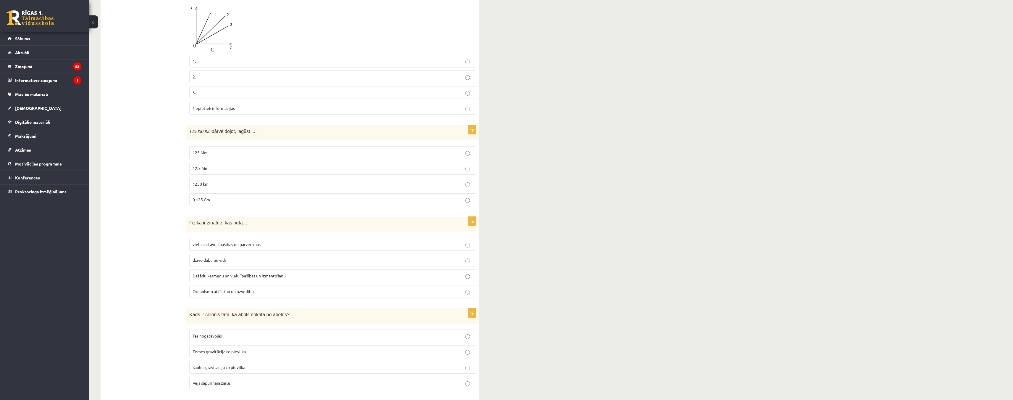
scroll to position [266, 0]
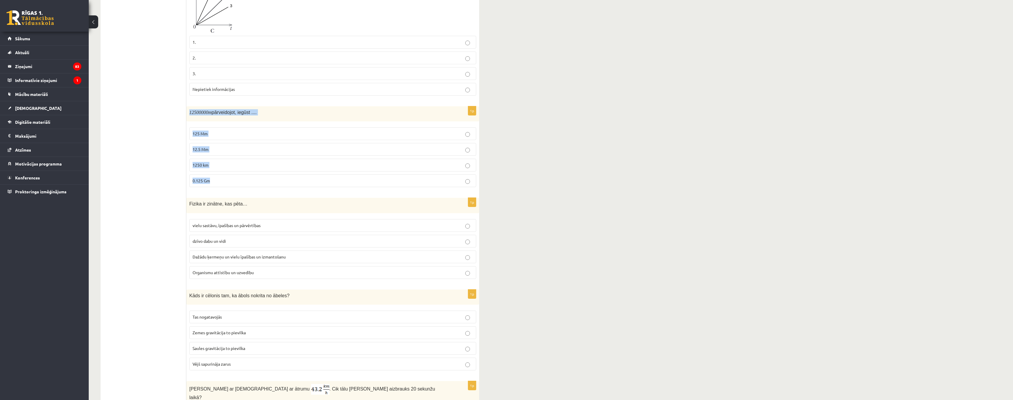
drag, startPoint x: 187, startPoint y: 110, endPoint x: 243, endPoint y: 178, distance: 87.9
click at [243, 178] on div "1p 12500000 m pārveidojot, iegūst .... 125 Mm 12.5 Mm 1250 km 0.125 Gm" at bounding box center [332, 149] width 293 height 86
copy div "12500000 m pārveidojot, iegūst .... 125 Mm 12.5 Mm 1250 km 0.125 Gm"
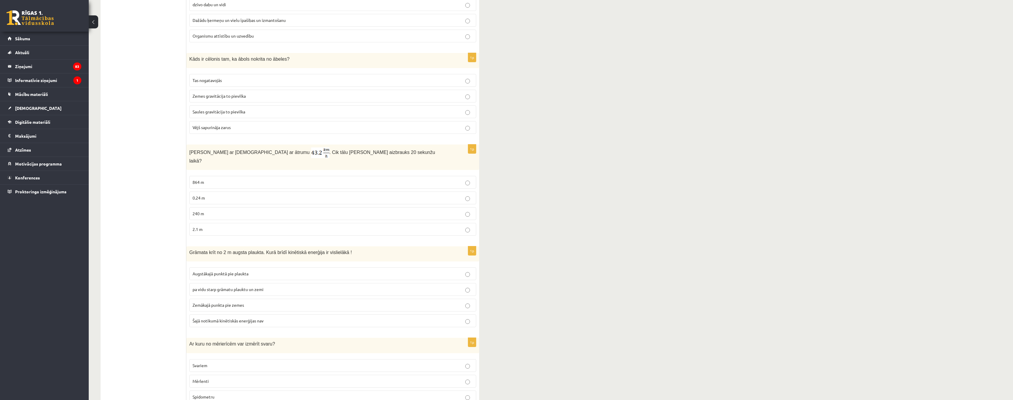
scroll to position [503, 0]
drag, startPoint x: 186, startPoint y: 150, endPoint x: 326, endPoint y: 202, distance: 149.6
click at [332, 211] on div "**********" at bounding box center [290, 294] width 379 height 1395
click at [319, 161] on div "Anna brauc ar skrituļslidām ar ātrumu . Cik tālu Anna aizbrauks 20 sekunžu laik…" at bounding box center [332, 156] width 293 height 25
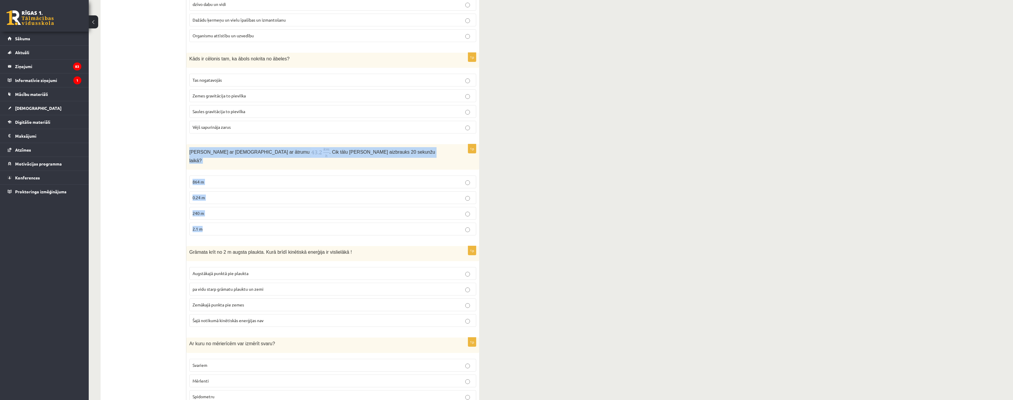
drag, startPoint x: 188, startPoint y: 152, endPoint x: 246, endPoint y: 233, distance: 99.1
click at [246, 233] on div "1p Anna brauc ar skrituļslidām ar ātrumu . Cik tālu Anna aizbrauks 20 sekunžu l…" at bounding box center [332, 192] width 293 height 96
copy div "Anna brauc ar skrituļslidām ar ātrumu . Cik tālu Anna aizbrauks 20 sekunžu laik…"
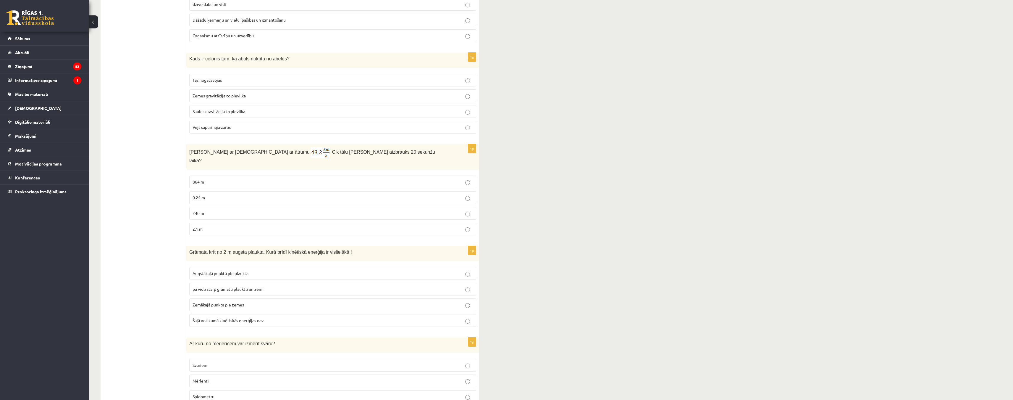
click at [167, 138] on ul "Apgalvojumi Tests Izvērtējums!" at bounding box center [147, 294] width 80 height 1383
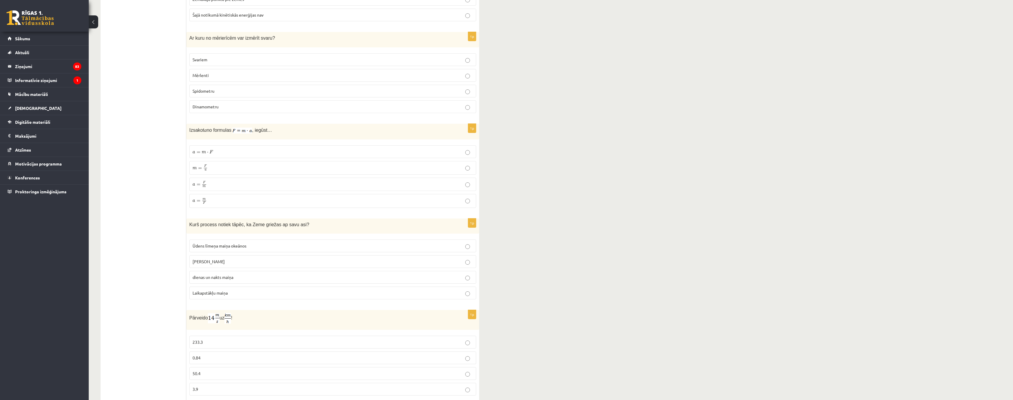
scroll to position [829, 0]
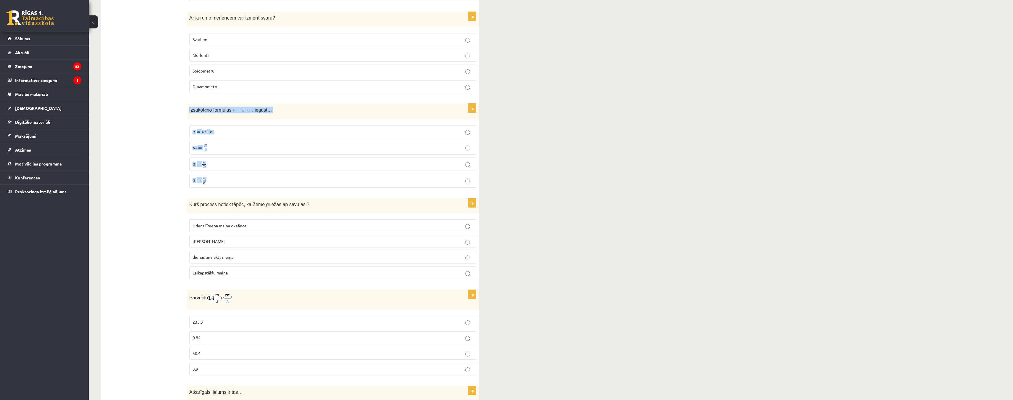
drag, startPoint x: 187, startPoint y: 103, endPoint x: 258, endPoint y: 170, distance: 96.9
click at [258, 170] on div "1p Izsakot a no formulas , iegūst… a = m ⋅ F a = m ⋅ F m = F a m = F a a = F m …" at bounding box center [332, 148] width 293 height 89
copy div "Izsakot a no formulas , iegūst… a = m ⋅ F a = m ⋅ F m = F a m = F a a = F m a =…"
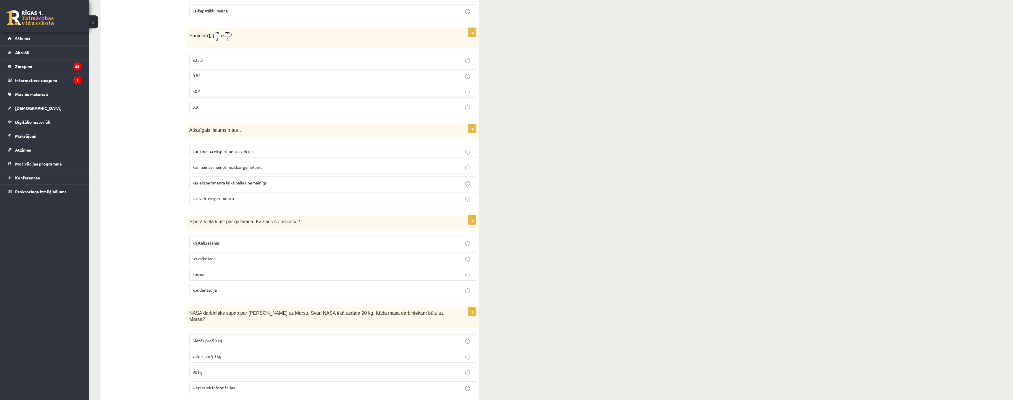
scroll to position [1095, 0]
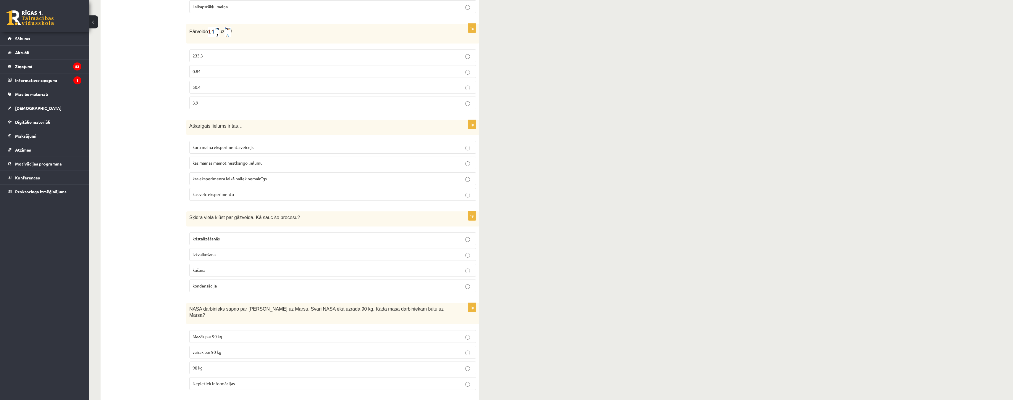
click at [475, 81] on label "50.4" at bounding box center [332, 87] width 287 height 13
drag, startPoint x: 189, startPoint y: 302, endPoint x: 249, endPoint y: 371, distance: 91.0
click at [249, 371] on div "1p NASA darbinieks sapņo par ceļošanu uz Marsu. Svari NASA ēkā uzrāda 90 kg. Kā…" at bounding box center [332, 349] width 293 height 92
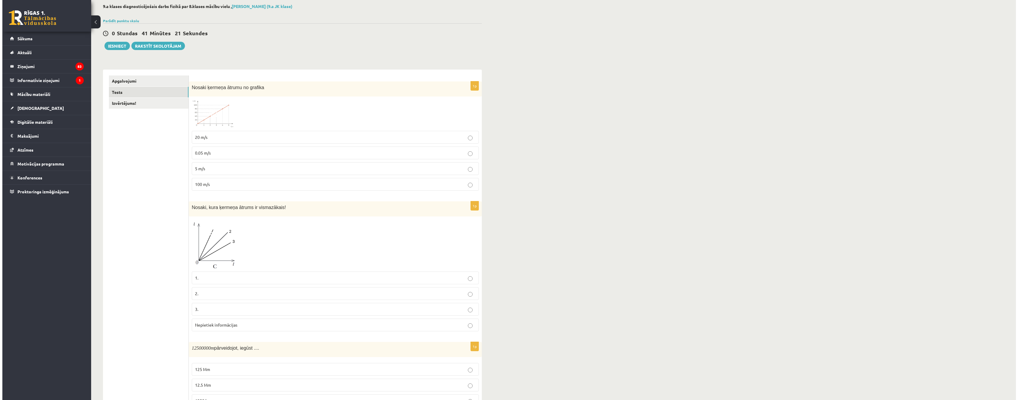
scroll to position [0, 0]
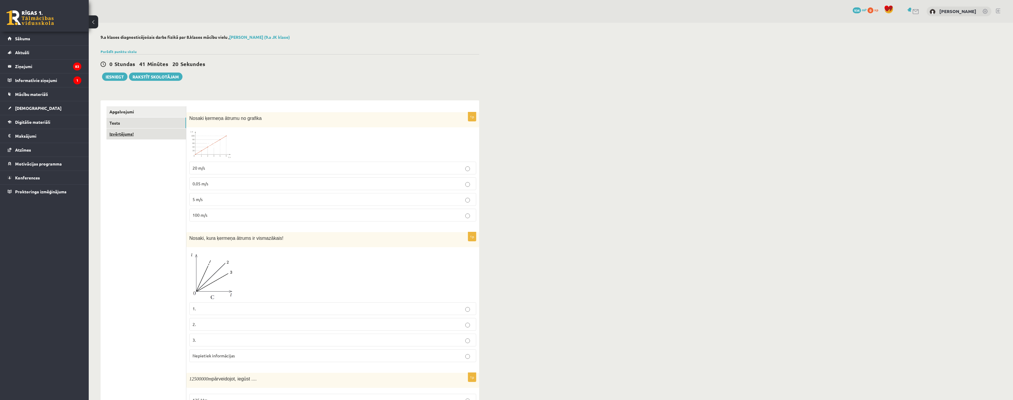
click at [127, 132] on link "Izvērtējums!" at bounding box center [147, 133] width 80 height 11
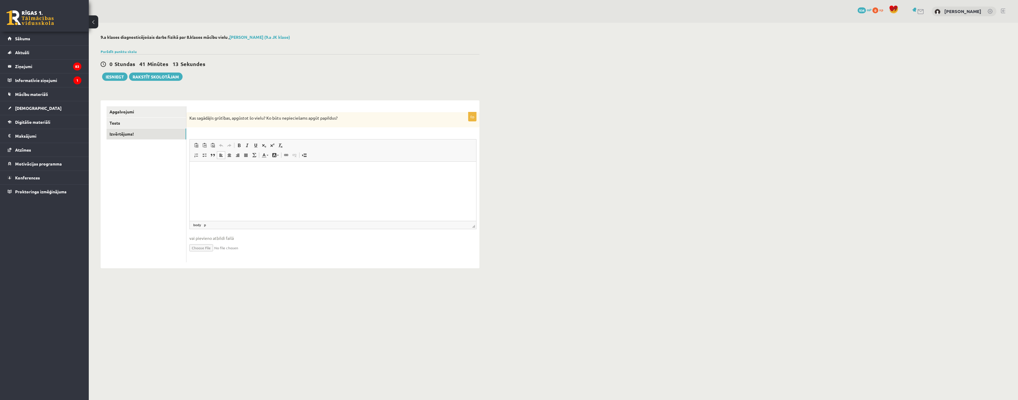
click at [207, 172] on p "Bagātinātā teksta redaktors, wiswyg-editor-user-answer-47024755477580" at bounding box center [333, 170] width 275 height 6
click at [144, 121] on link "Tests" at bounding box center [147, 122] width 80 height 11
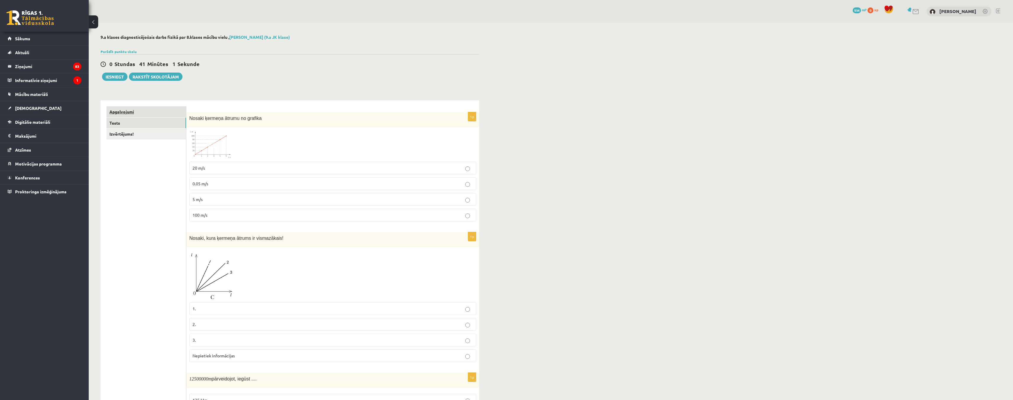
click at [144, 112] on link "Apgalvojumi" at bounding box center [147, 111] width 80 height 11
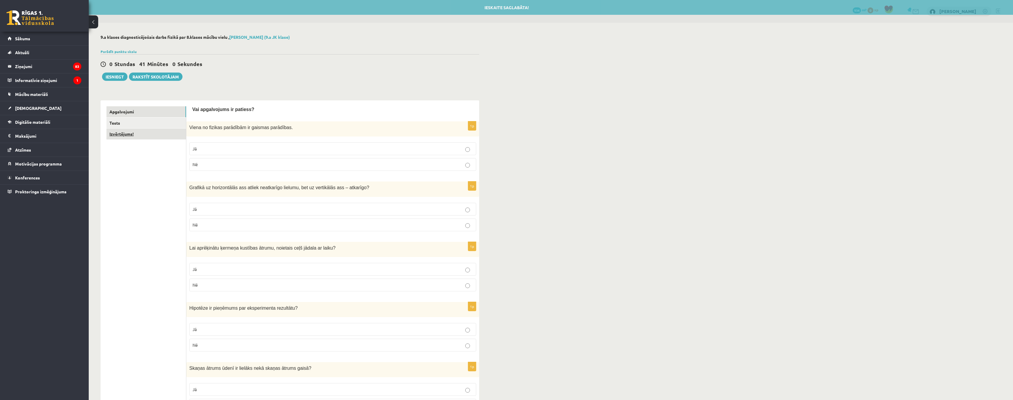
click at [136, 131] on link "Izvērtējums!" at bounding box center [147, 133] width 80 height 11
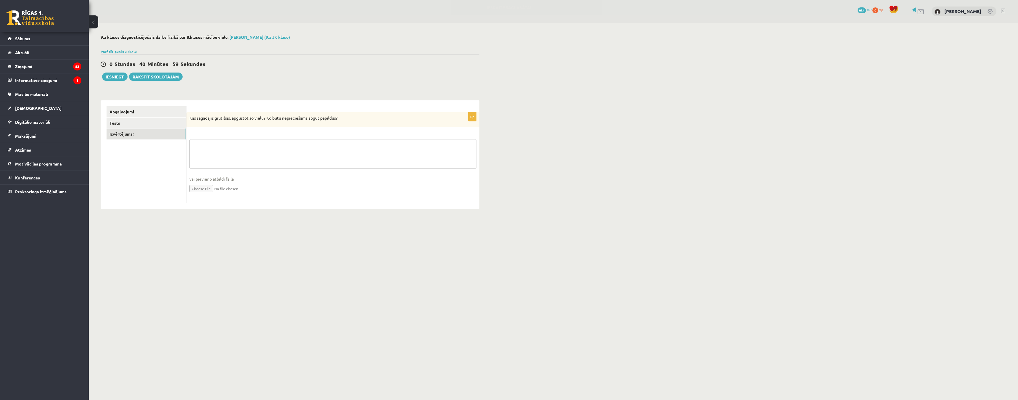
click at [209, 141] on textarea at bounding box center [332, 154] width 287 height 30
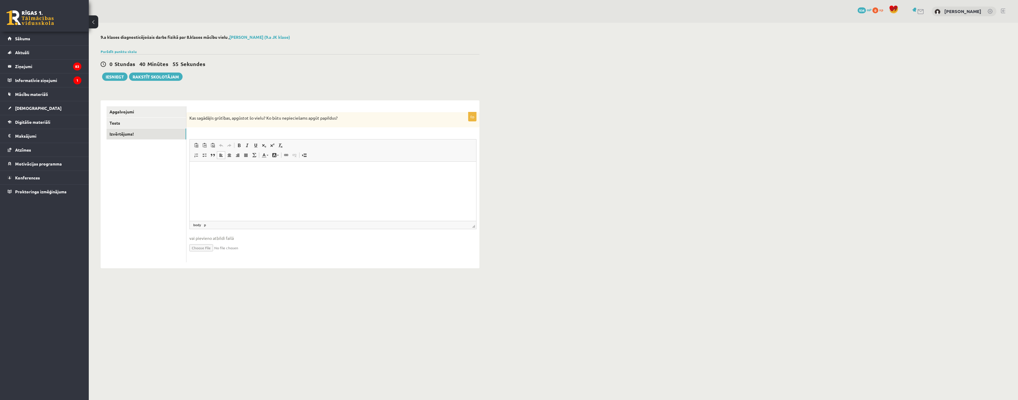
click at [194, 171] on html at bounding box center [333, 171] width 286 height 18
drag, startPoint x: 249, startPoint y: 171, endPoint x: 216, endPoint y: 172, distance: 33.1
click at [216, 172] on p "**********" at bounding box center [333, 170] width 275 height 6
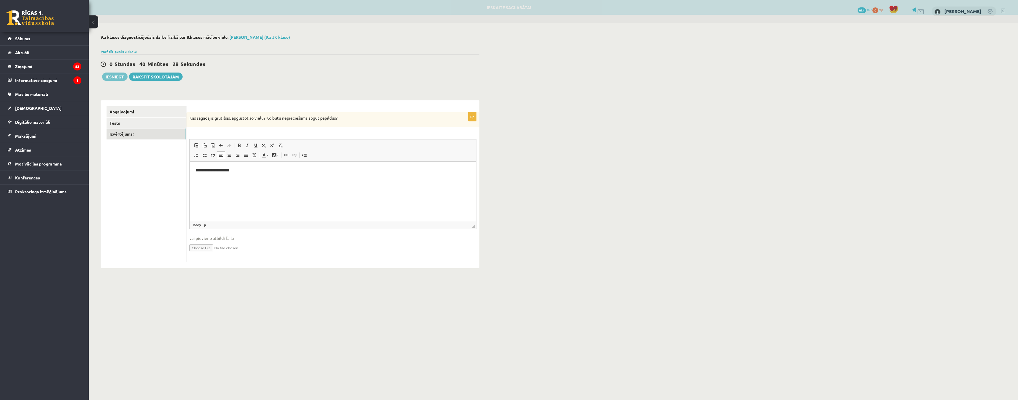
click at [117, 78] on button "Iesniegt" at bounding box center [114, 76] width 25 height 8
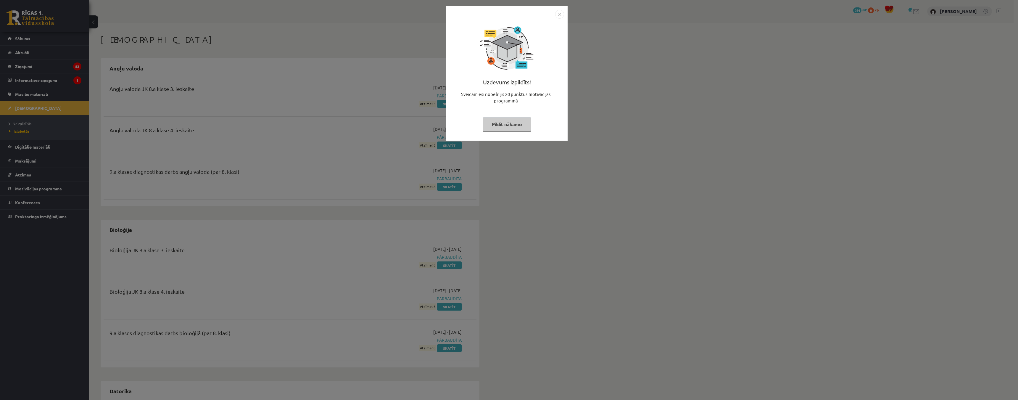
click at [511, 125] on button "Pildīt nākamo" at bounding box center [507, 124] width 49 height 14
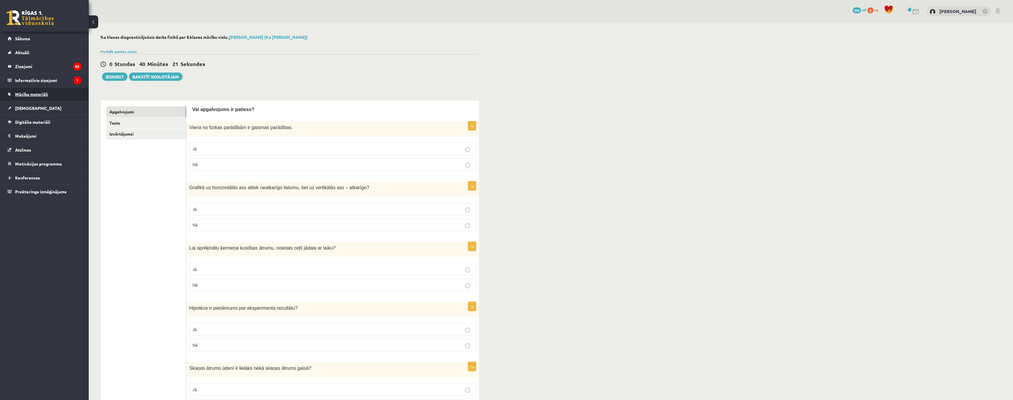
click at [30, 92] on span "Mācību materiāli" at bounding box center [31, 93] width 33 height 5
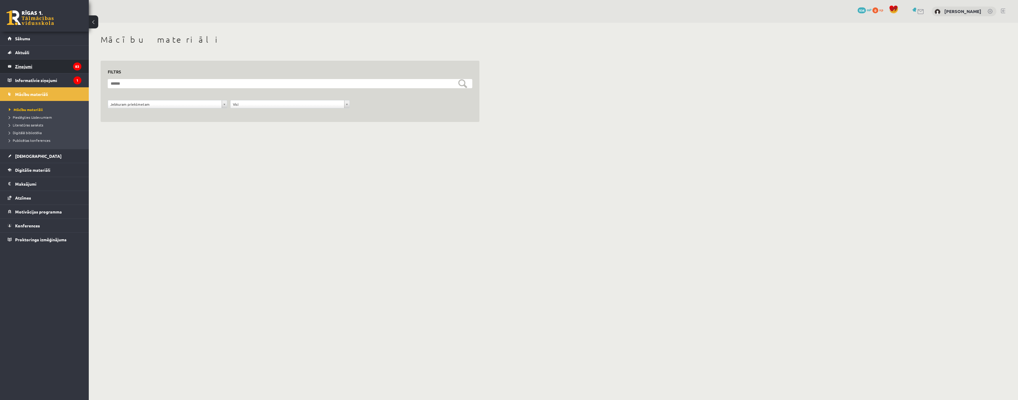
click at [29, 67] on legend "Ziņojumi 83" at bounding box center [48, 66] width 66 height 14
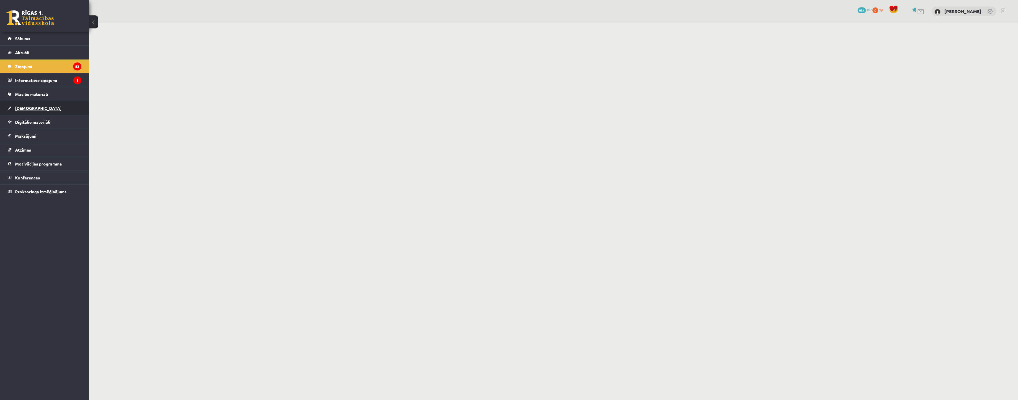
click at [25, 104] on link "[DEMOGRAPHIC_DATA]" at bounding box center [45, 108] width 74 height 14
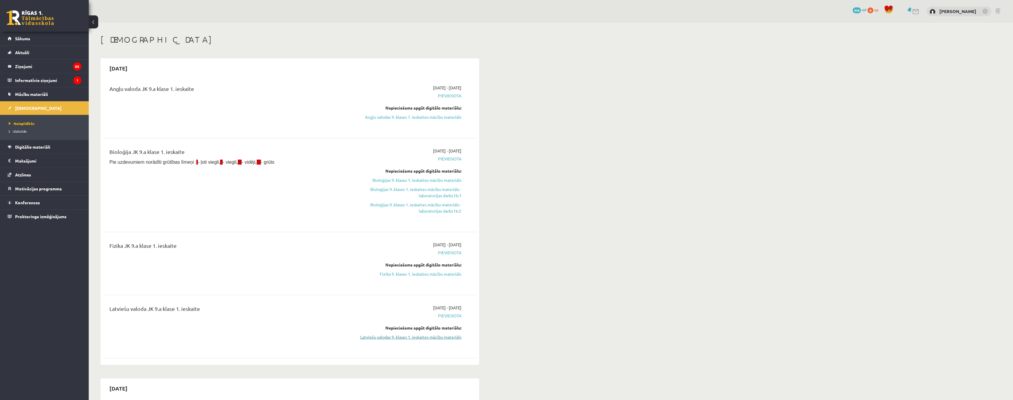
click at [386, 337] on link "Latviešu valodas 9. klases 1. ieskaites mācību materiāls" at bounding box center [406, 337] width 112 height 6
click at [423, 339] on link "Latviešu valodas 9. klases 1. ieskaites mācību materiāls" at bounding box center [406, 337] width 112 height 6
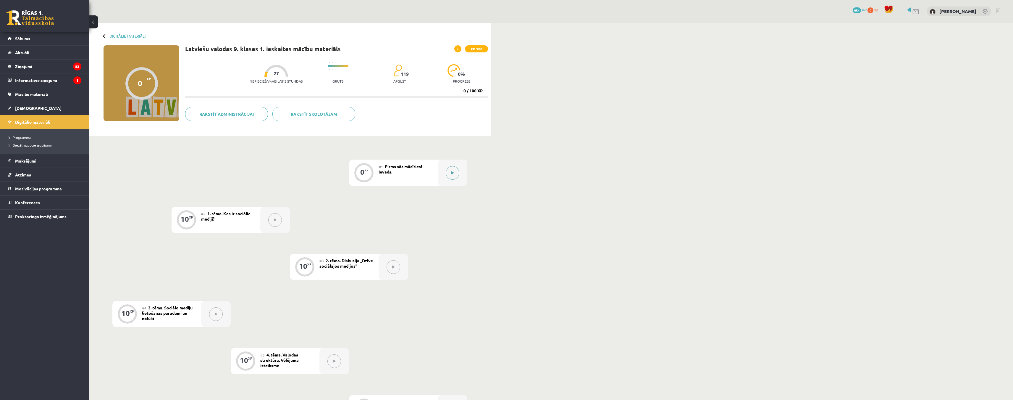
click at [448, 173] on button at bounding box center [453, 173] width 14 height 14
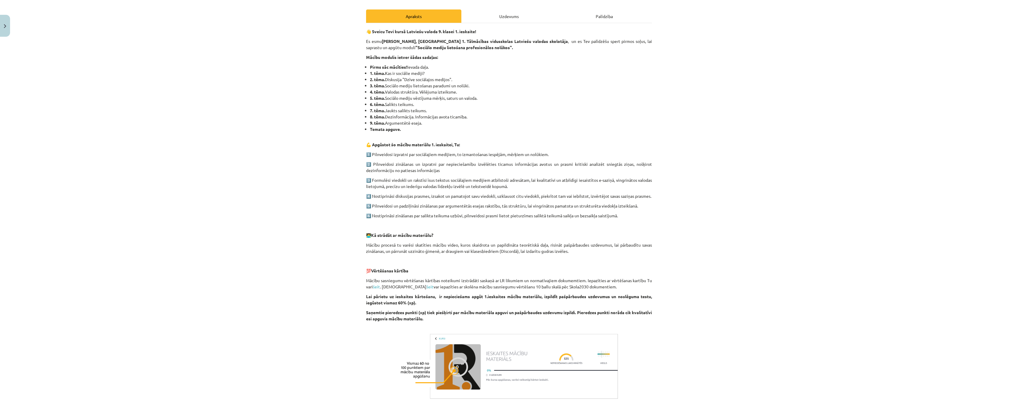
scroll to position [163, 0]
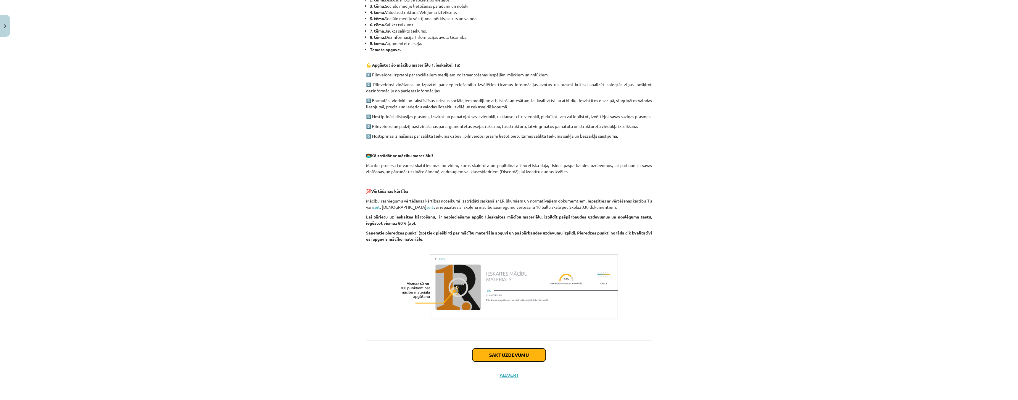
click at [500, 355] on button "Sākt uzdevumu" at bounding box center [508, 354] width 73 height 13
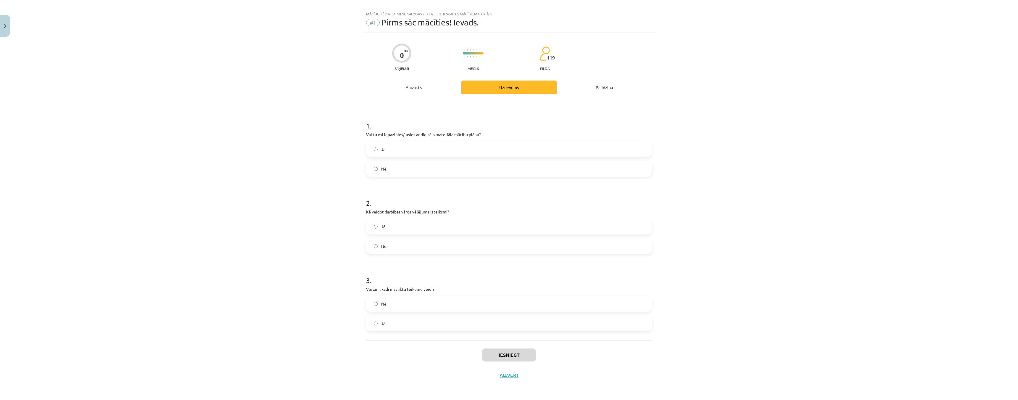
click at [409, 93] on div "Apraksts" at bounding box center [413, 86] width 95 height 13
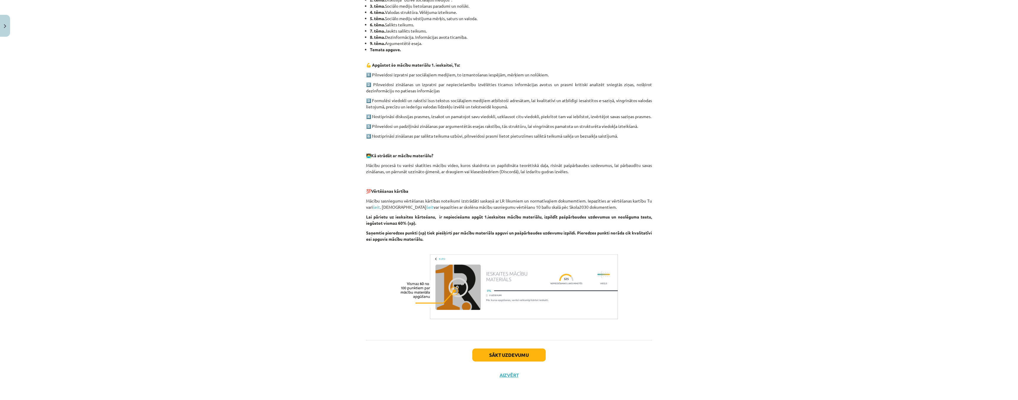
scroll to position [163, 0]
click at [506, 354] on button "Sākt uzdevumu" at bounding box center [508, 354] width 73 height 13
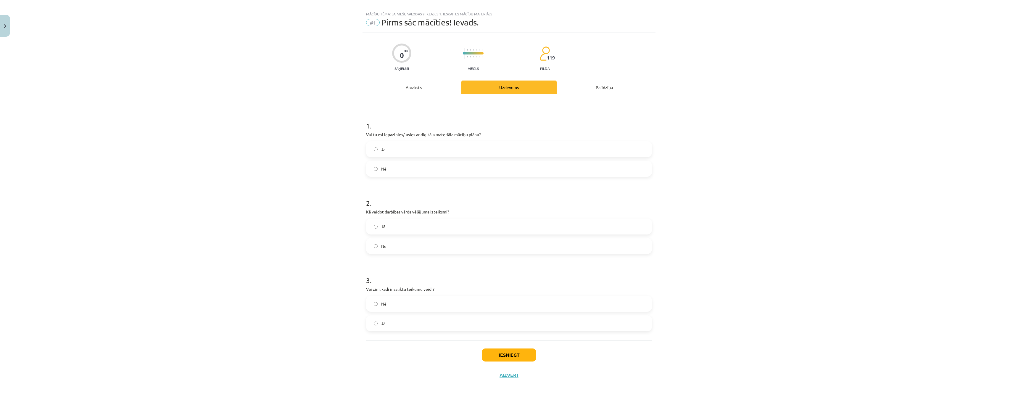
click at [412, 87] on div "Apraksts" at bounding box center [413, 86] width 95 height 13
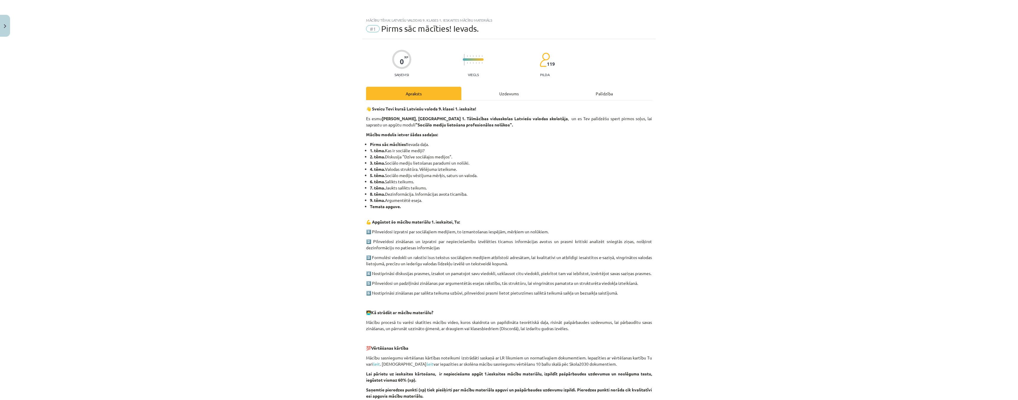
scroll to position [0, 0]
click at [494, 95] on div "Uzdevums" at bounding box center [508, 93] width 95 height 13
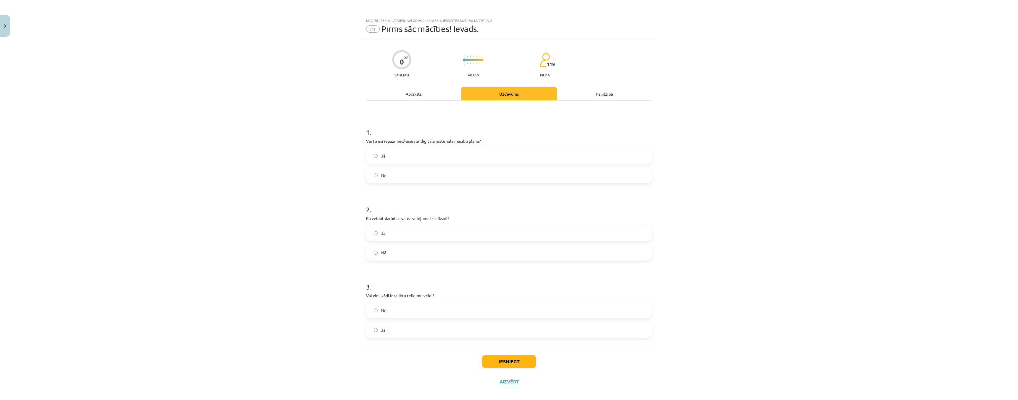
scroll to position [7, 0]
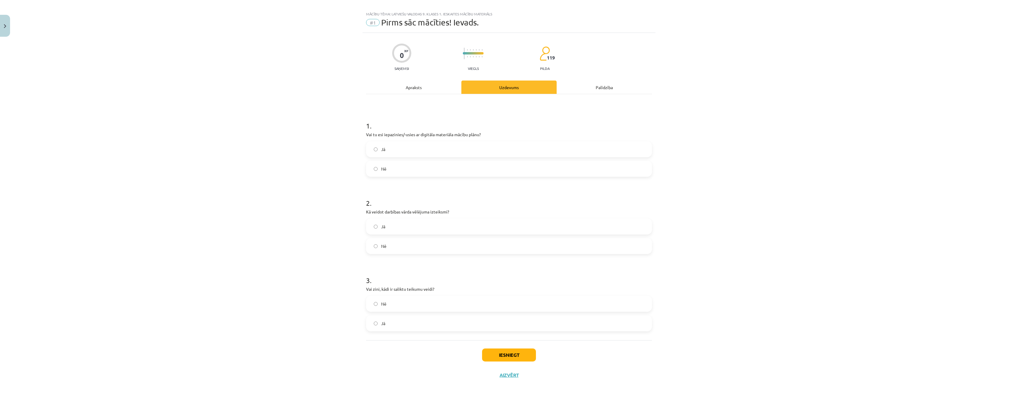
click at [371, 307] on label "Nē" at bounding box center [509, 303] width 285 height 15
click at [502, 356] on button "Iesniegt" at bounding box center [509, 354] width 54 height 13
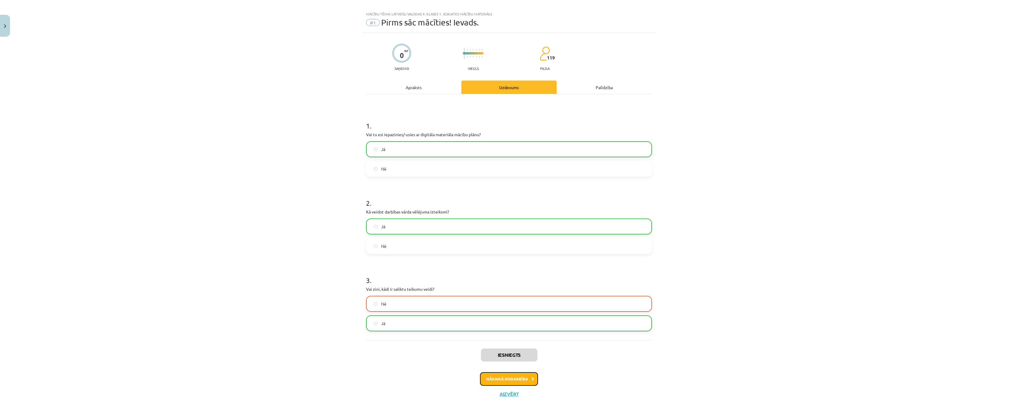
click at [497, 378] on button "Nākamā nodarbība" at bounding box center [509, 379] width 58 height 14
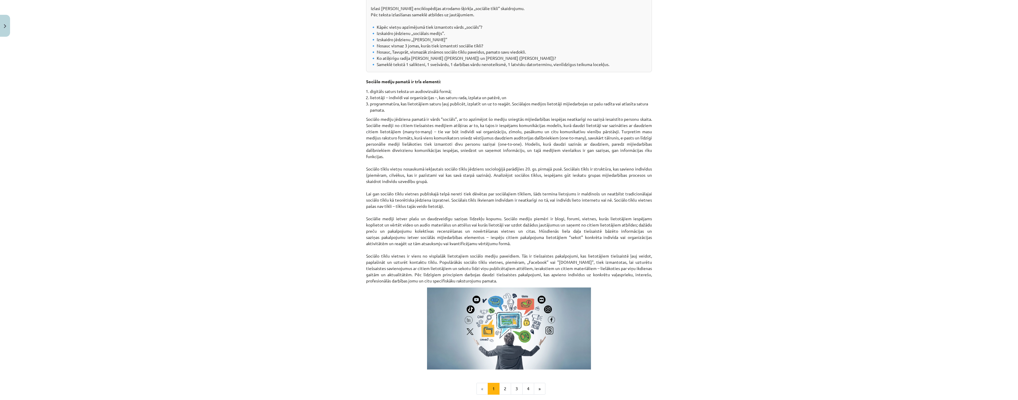
scroll to position [210, 0]
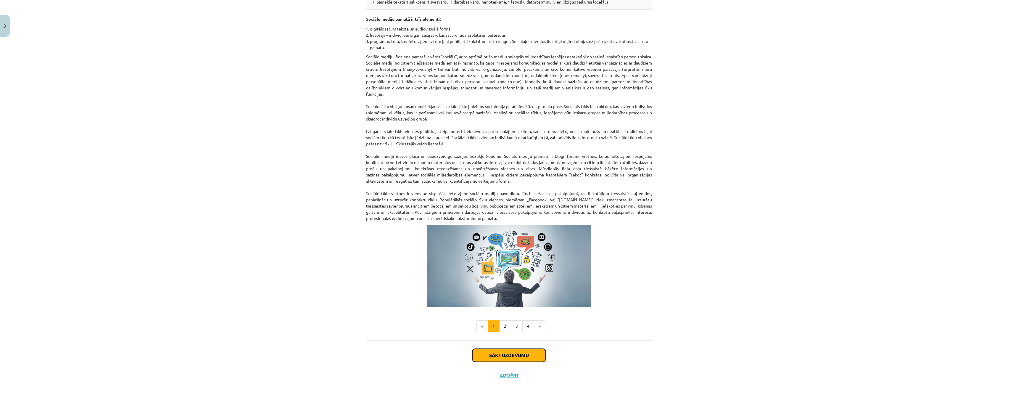
click at [502, 355] on button "Sākt uzdevumu" at bounding box center [508, 355] width 73 height 13
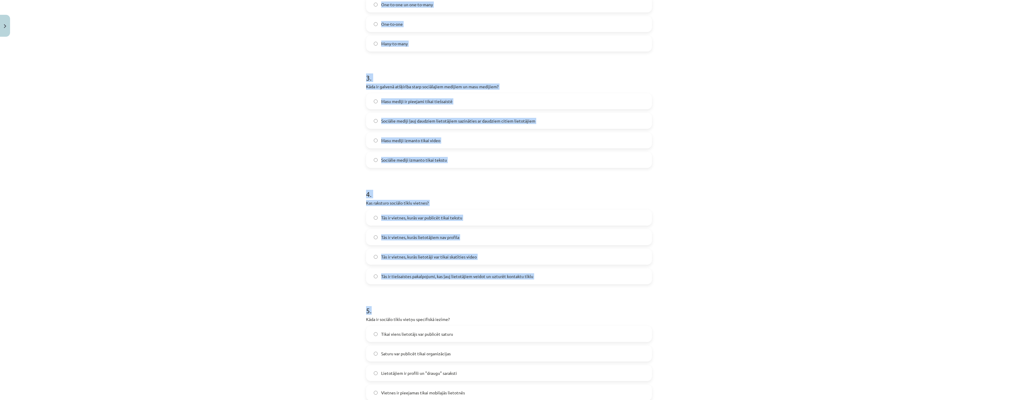
scroll to position [356, 0]
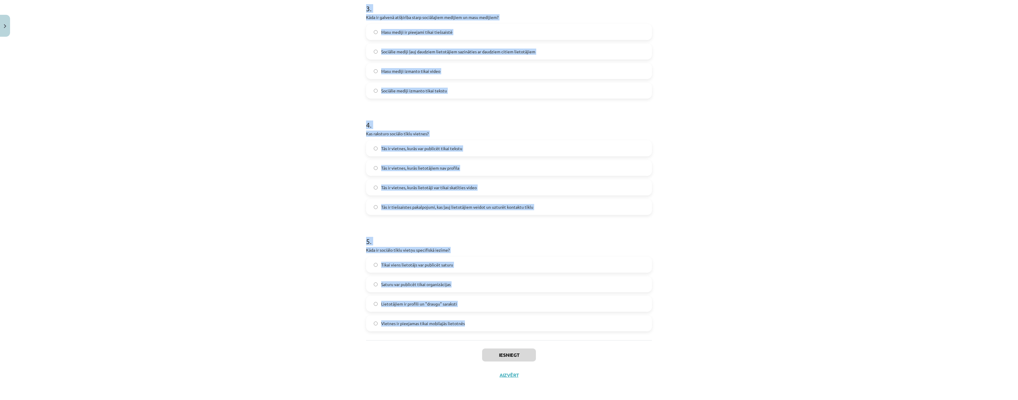
drag, startPoint x: 359, startPoint y: 118, endPoint x: 473, endPoint y: 325, distance: 236.2
click at [473, 325] on div "Mācību tēma: Latviešu valodas 9. klases 1. ieskaites mācību materiāls #2 1. tēm…" at bounding box center [509, 200] width 1018 height 400
copy form "1 . Kas ir sociālo mediju trīs pamatelementi? Teksts, video un internets Teksts…"
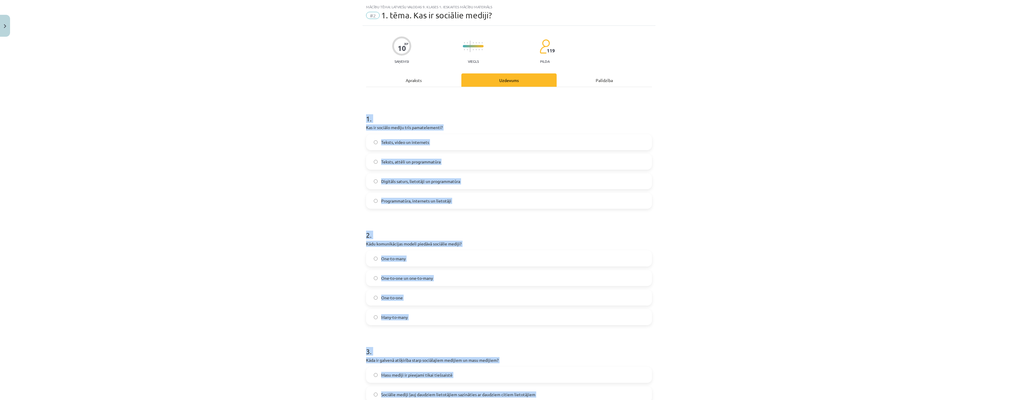
scroll to position [0, 0]
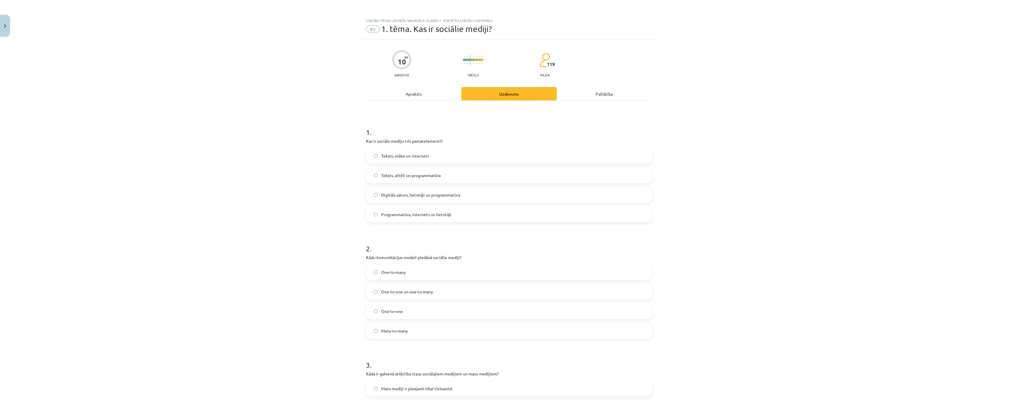
click at [208, 98] on div "Mācību tēma: Latviešu valodas 9. klases 1. ieskaites mācību materiāls #2 1. tēm…" at bounding box center [509, 200] width 1018 height 400
click at [372, 197] on label "Digitāls saturs, lietotāji un programmatūra" at bounding box center [509, 194] width 285 height 15
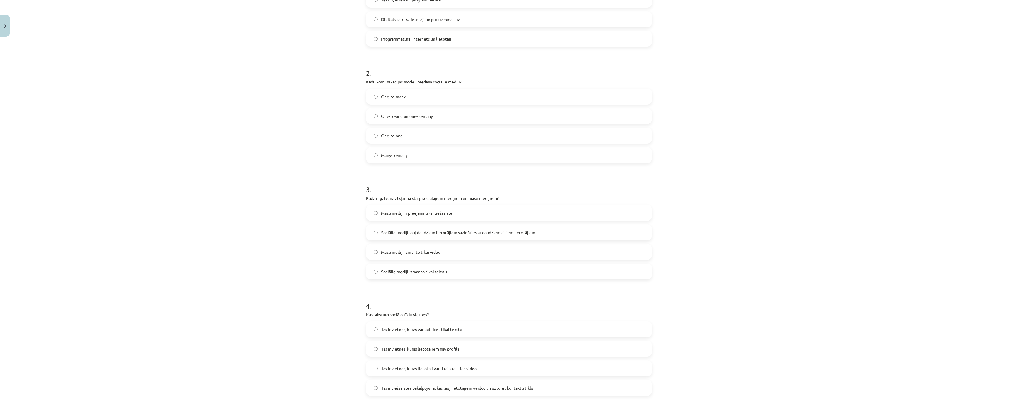
scroll to position [178, 0]
click at [371, 232] on label "Sociālie mediji ļauj daudziem lietotājiem sazināties ar daudziem citiem lietotā…" at bounding box center [509, 230] width 285 height 15
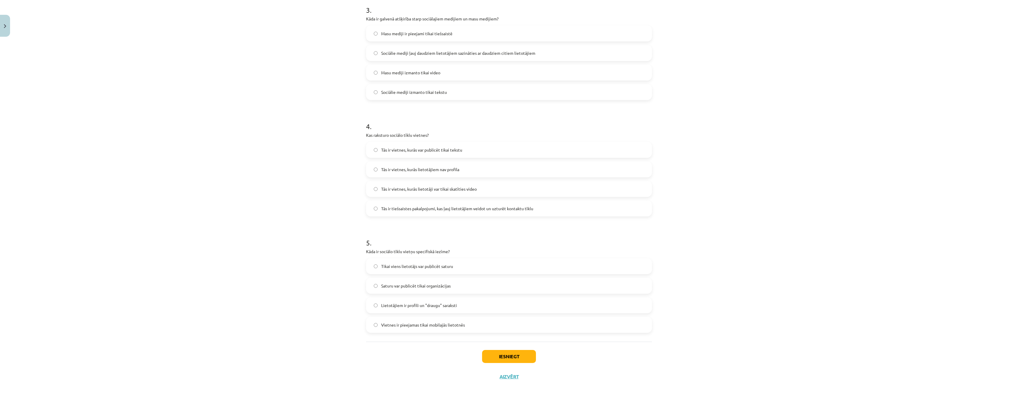
scroll to position [355, 0]
click at [371, 206] on label "Tās ir tiešsaistes pakalpojumi, kas ļauj lietotājiem veidot un uzturēt kontaktu…" at bounding box center [509, 208] width 285 height 15
click at [514, 354] on button "Iesniegt" at bounding box center [509, 355] width 54 height 13
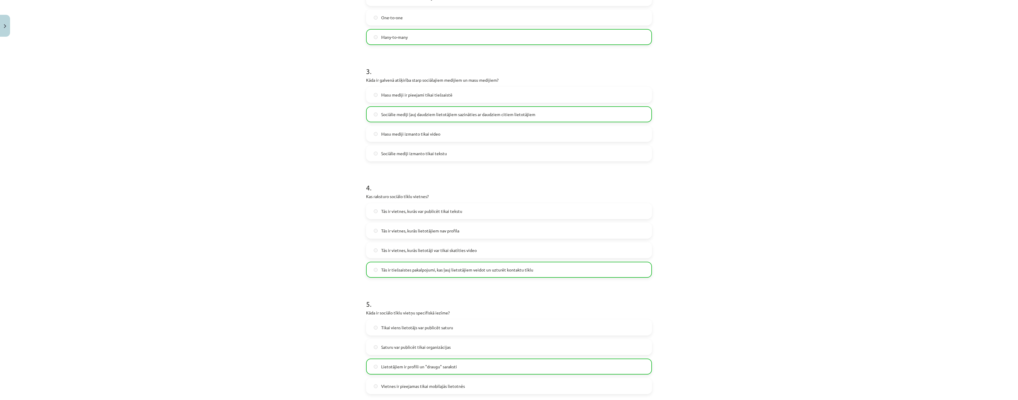
scroll to position [375, 0]
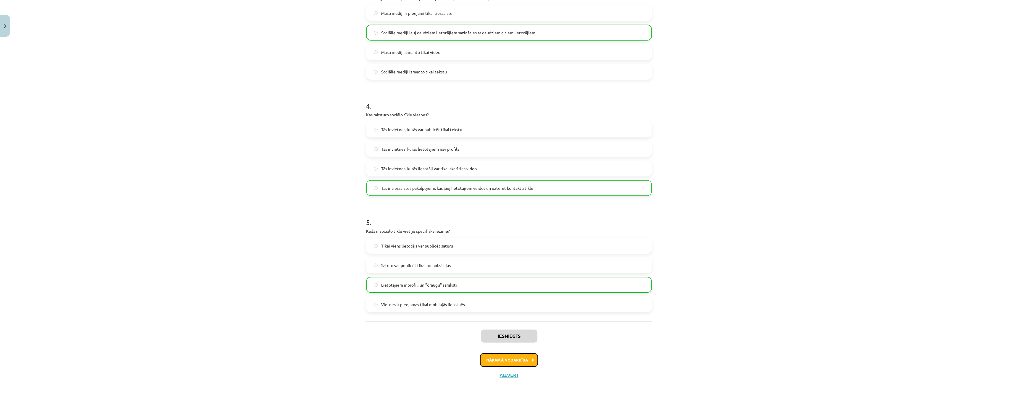
click at [497, 360] on button "Nākamā nodarbība" at bounding box center [509, 360] width 58 height 14
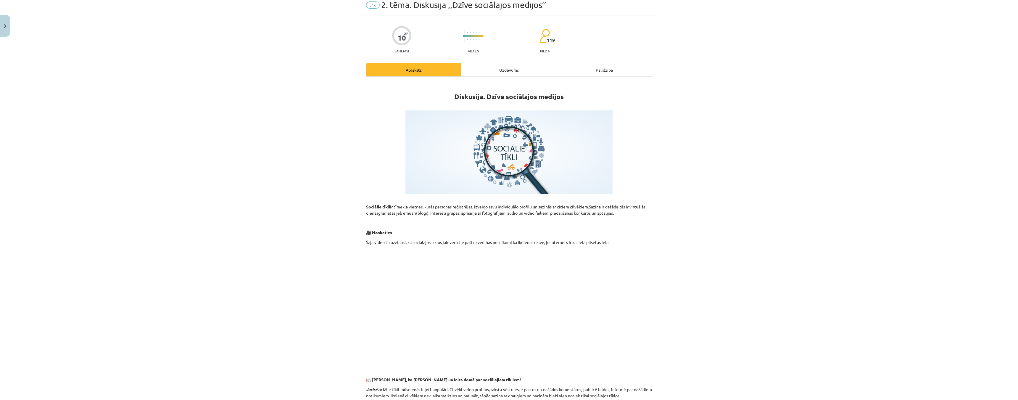
scroll to position [0, 0]
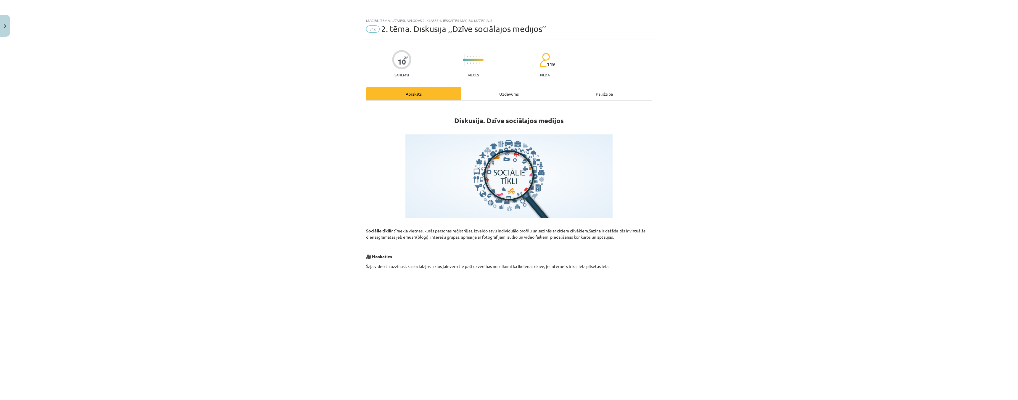
click at [497, 91] on div "Uzdevums" at bounding box center [508, 93] width 95 height 13
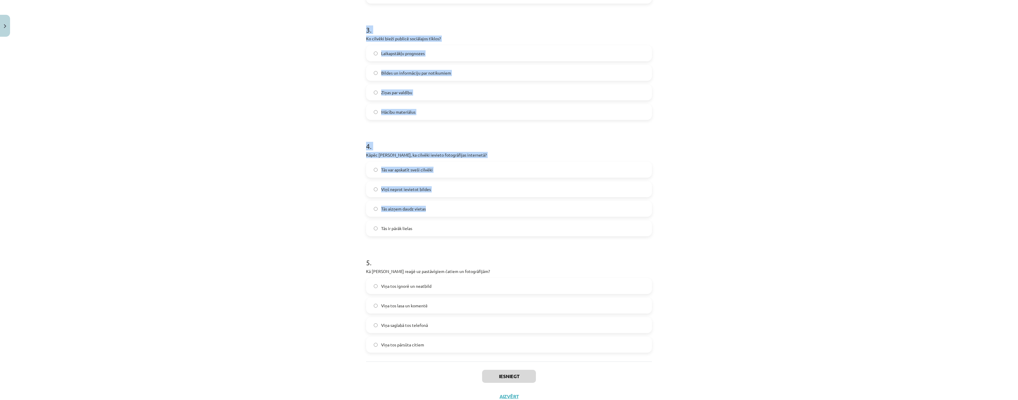
scroll to position [356, 0]
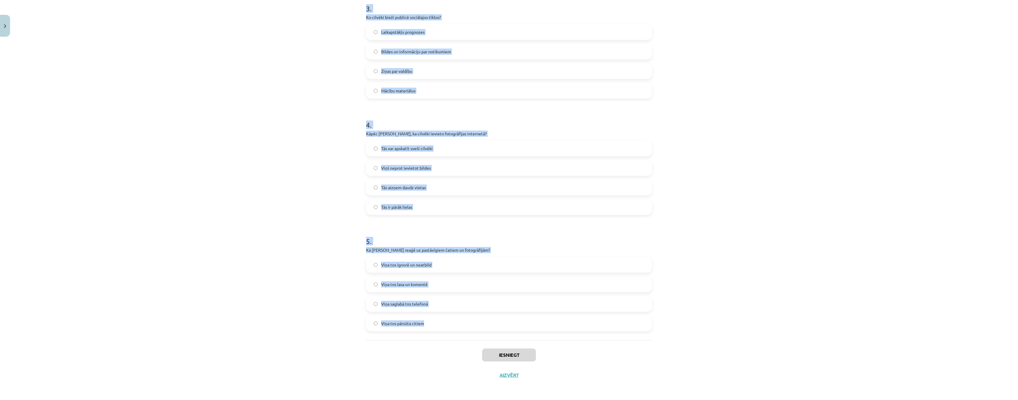
drag, startPoint x: 357, startPoint y: 117, endPoint x: 448, endPoint y: 318, distance: 220.2
click at [448, 318] on div "Mācību tēma: Latviešu valodas 9. klases 1. ieskaites mācību materiāls #3 2. tēm…" at bounding box center [509, 200] width 1018 height 400
copy form "1 . Kas, pēc Jura domām, ir ļoti populārs mūsdienās? Avīzes Televīzija Sociālie…"
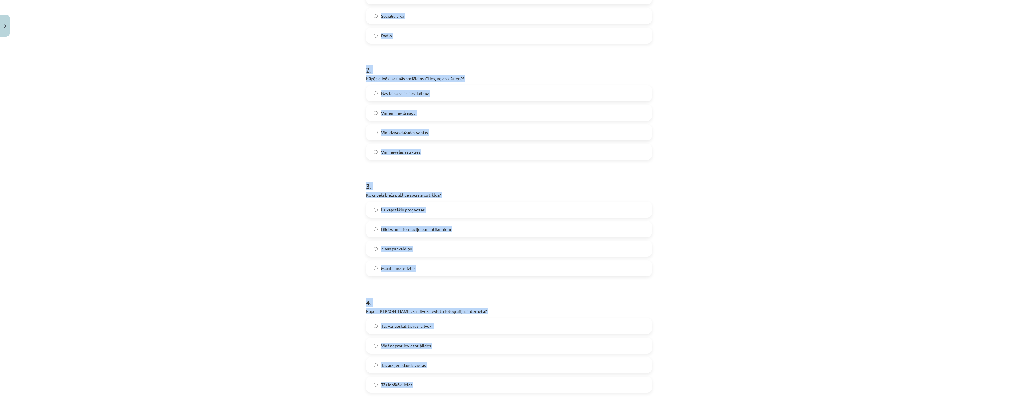
scroll to position [60, 0]
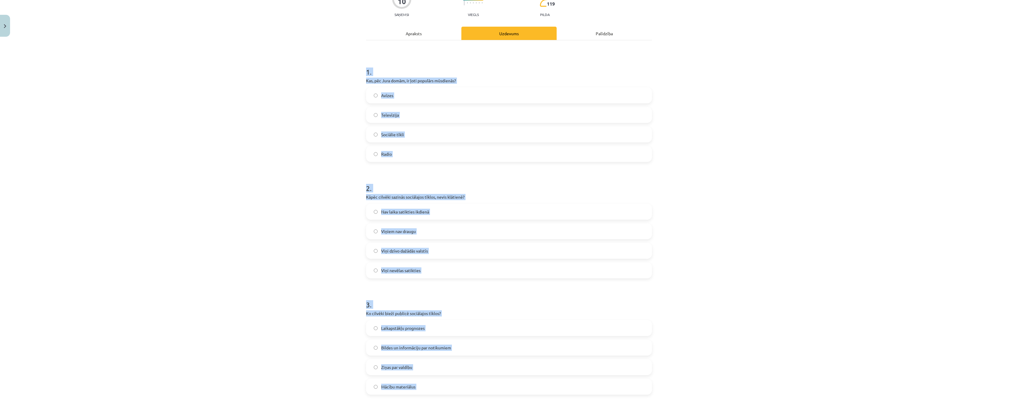
click at [369, 136] on label "Sociālie tīkli" at bounding box center [509, 134] width 285 height 15
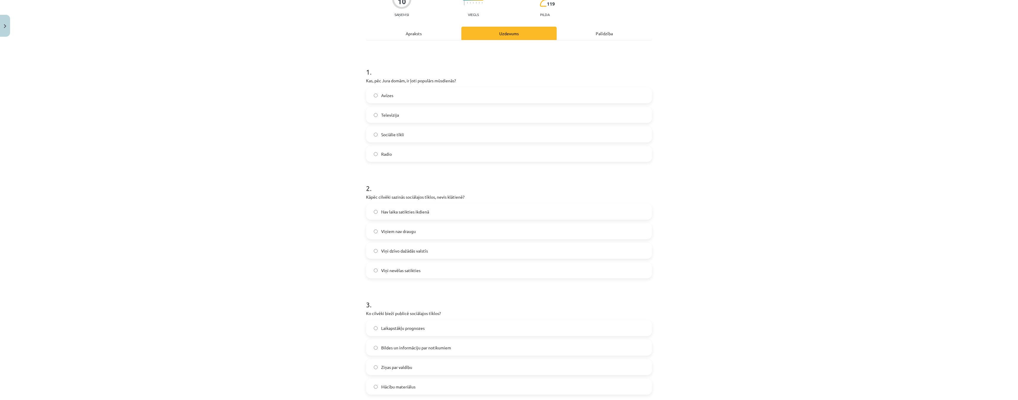
click at [373, 248] on label "Viņi dzīvo dažādās valstīs" at bounding box center [509, 250] width 285 height 15
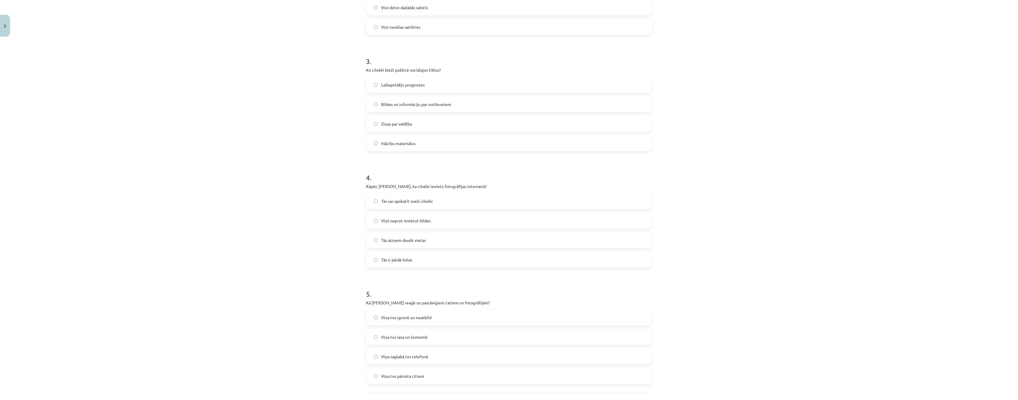
scroll to position [356, 0]
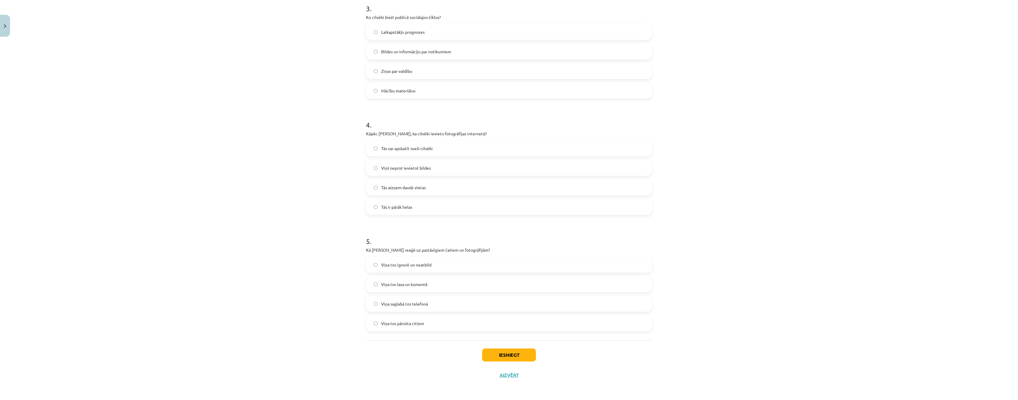
click at [371, 150] on label "Tās var apskatīt sveši cilvēki" at bounding box center [509, 148] width 285 height 15
click at [371, 283] on label "Viņa tos lasa un komentē" at bounding box center [509, 284] width 285 height 15
click at [510, 354] on button "Iesniegt" at bounding box center [509, 354] width 54 height 13
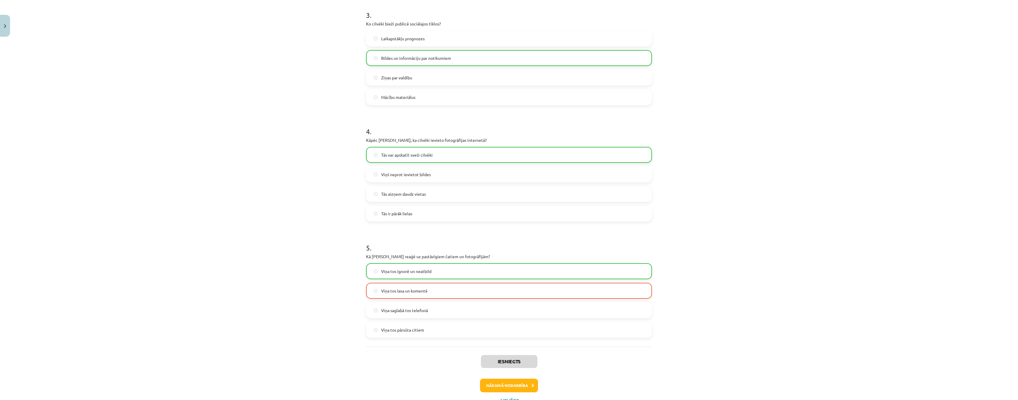
scroll to position [375, 0]
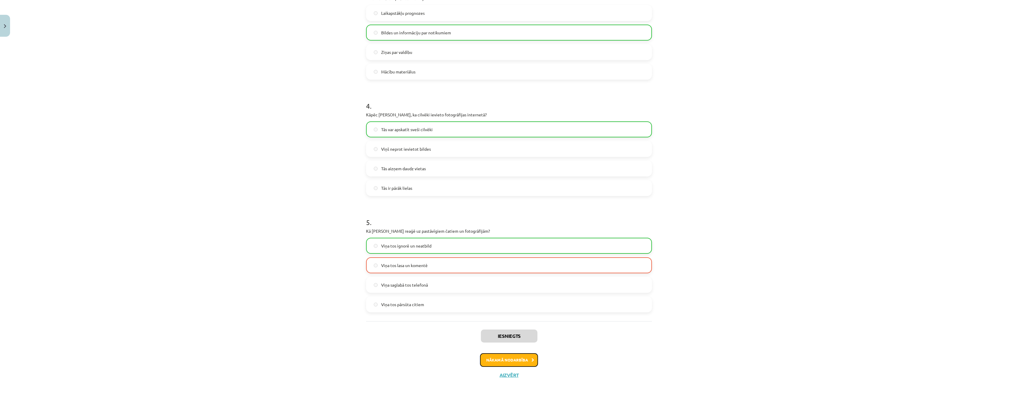
click at [510, 360] on button "Nākamā nodarbība" at bounding box center [509, 360] width 58 height 14
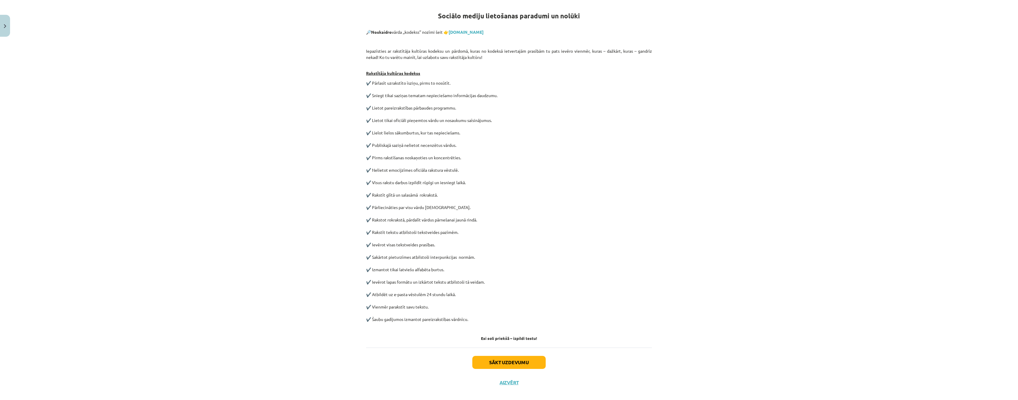
scroll to position [112, 0]
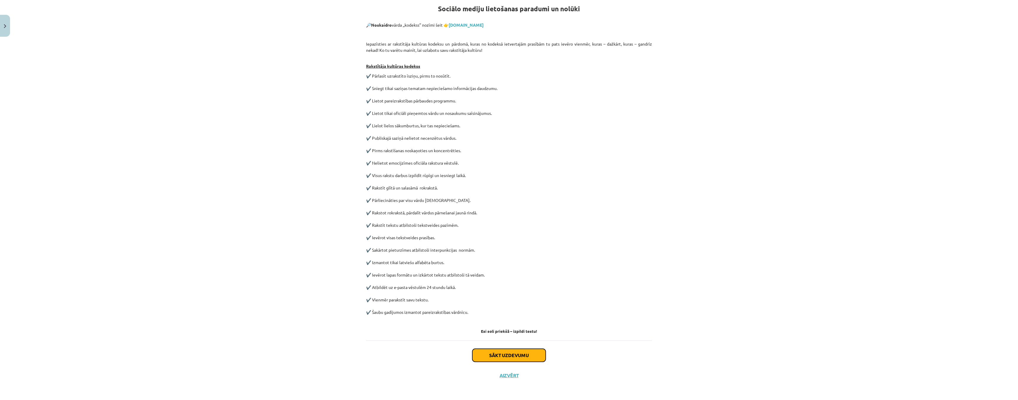
click at [507, 355] on button "Sākt uzdevumu" at bounding box center [508, 355] width 73 height 13
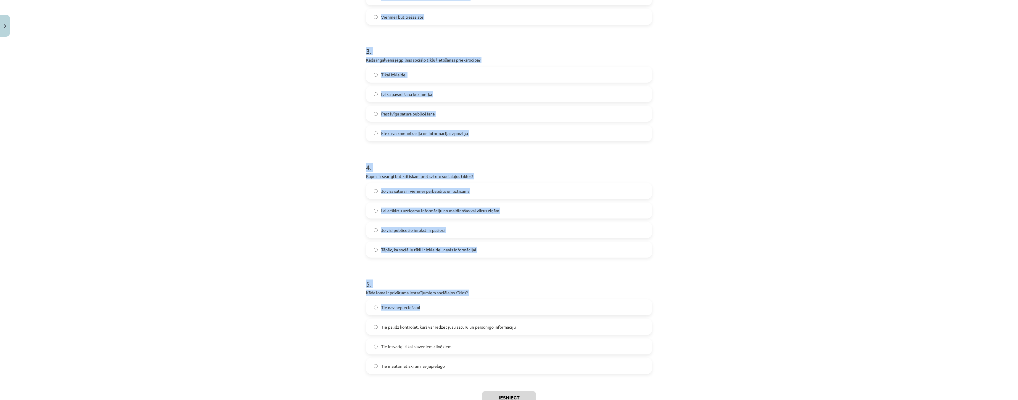
scroll to position [356, 0]
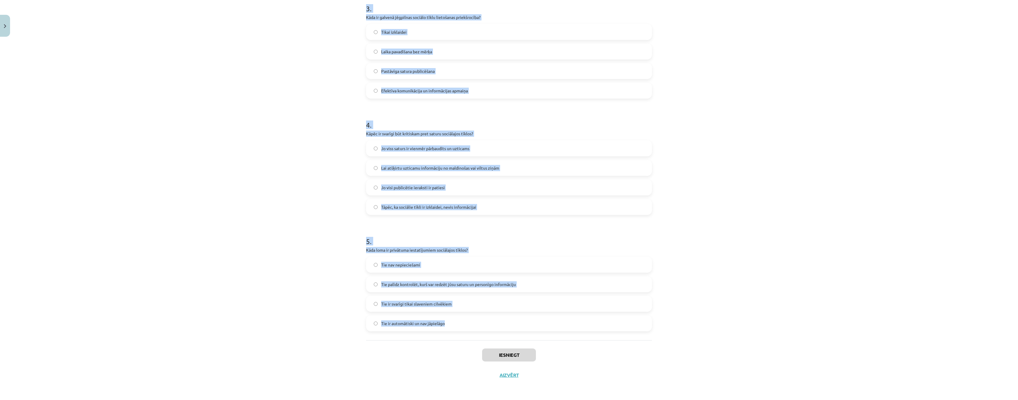
drag, startPoint x: 356, startPoint y: 120, endPoint x: 466, endPoint y: 321, distance: 229.1
click at [466, 321] on div "Mācību tēma: Latviešu valodas 9. klases 1. ieskaites mācību materiāls #4 3. tēm…" at bounding box center [509, 200] width 1018 height 400
copy form "1 . Kāda ir viena no jēgpilnas sociālo tīklu lietošanas stratēģijām? Pavadīt pē…"
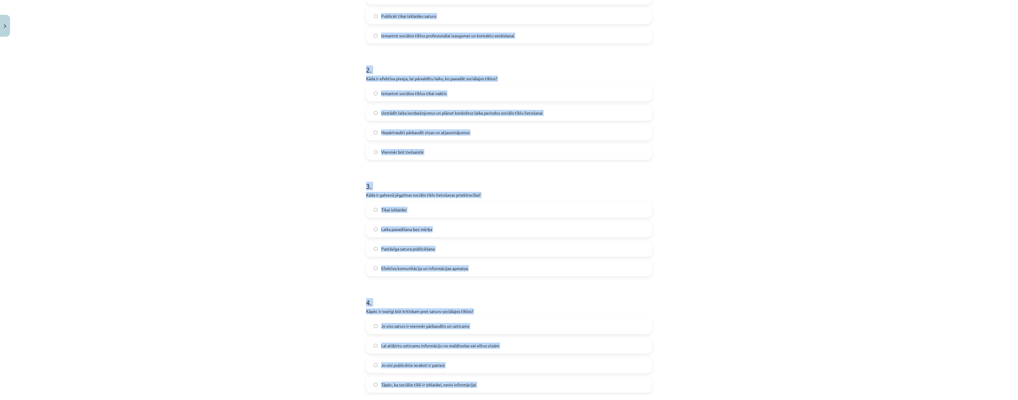
scroll to position [60, 0]
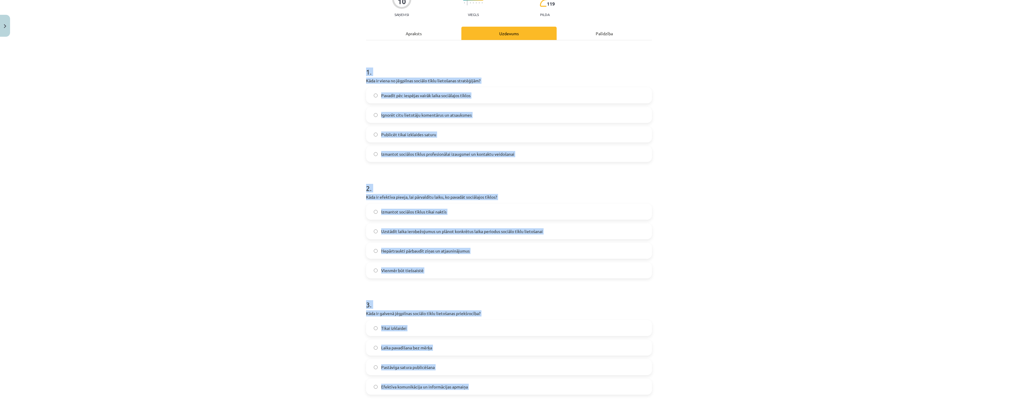
click at [275, 183] on div "Mācību tēma: Latviešu valodas 9. klases 1. ieskaites mācību materiāls #4 3. tēm…" at bounding box center [509, 200] width 1018 height 400
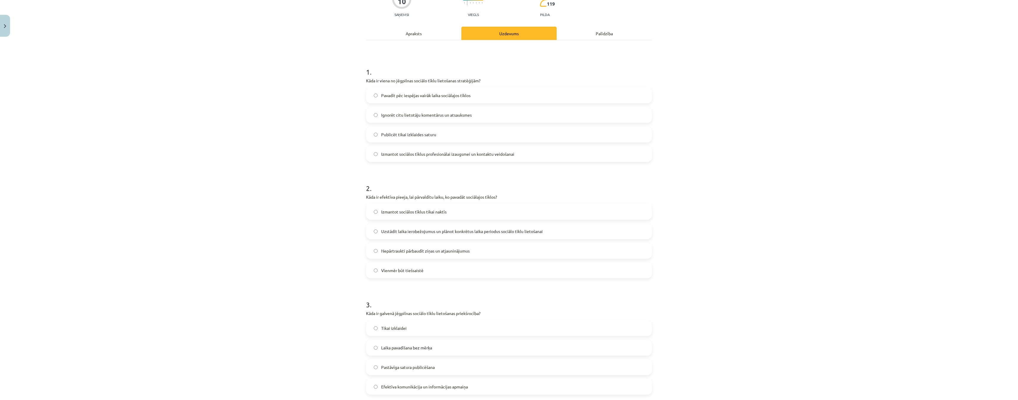
click at [370, 154] on label "Izmantot sociālos tīklus profesionālai izaugsmei un kontaktu veidošanai" at bounding box center [509, 153] width 285 height 15
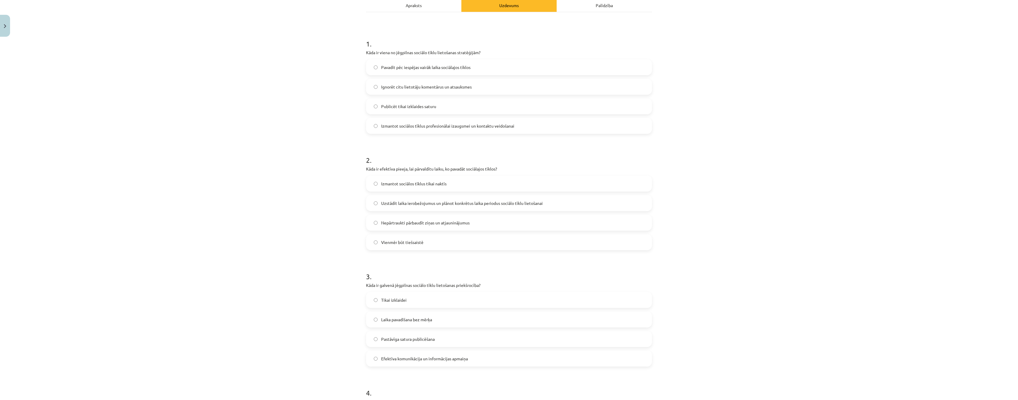
scroll to position [179, 0]
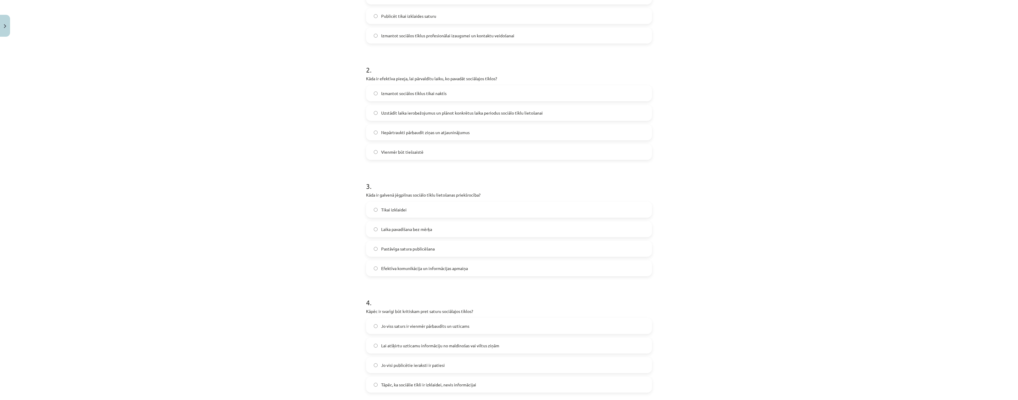
click at [367, 268] on label "Efektīva komunikācija un informācijas apmaiņa" at bounding box center [509, 268] width 285 height 15
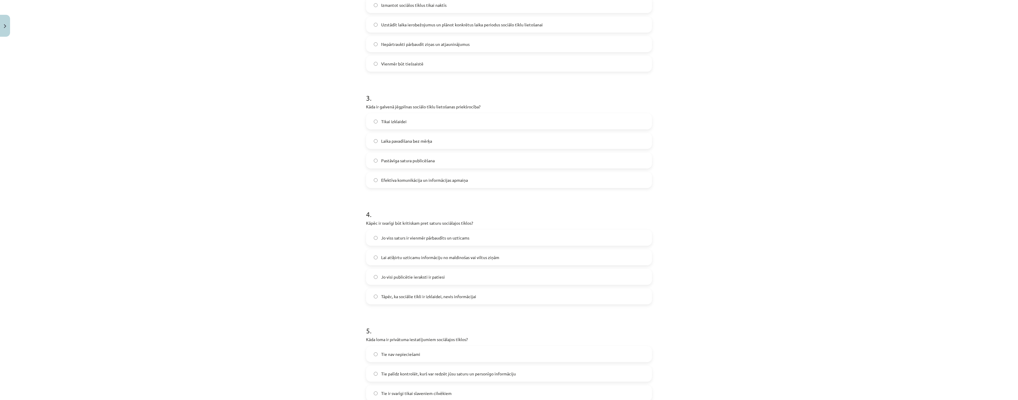
scroll to position [267, 0]
click at [376, 256] on label "Lai atšķirtu uzticamu informāciju no maldinošas vai viltus ziņām" at bounding box center [509, 256] width 285 height 15
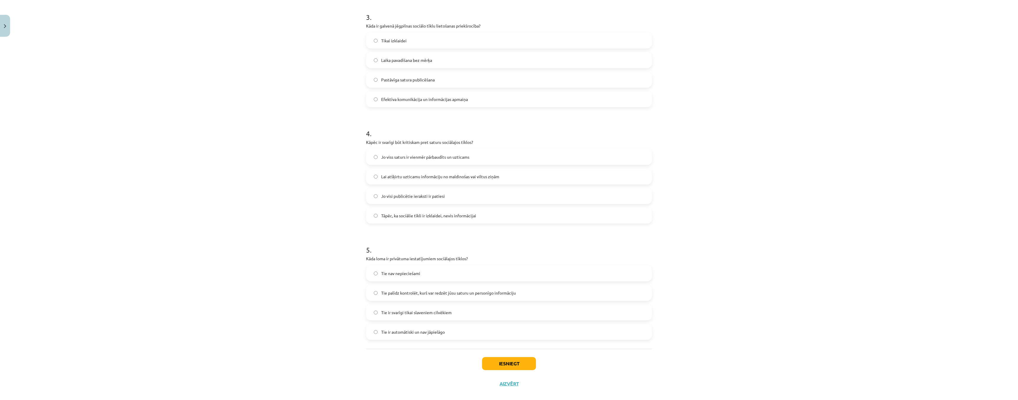
scroll to position [356, 0]
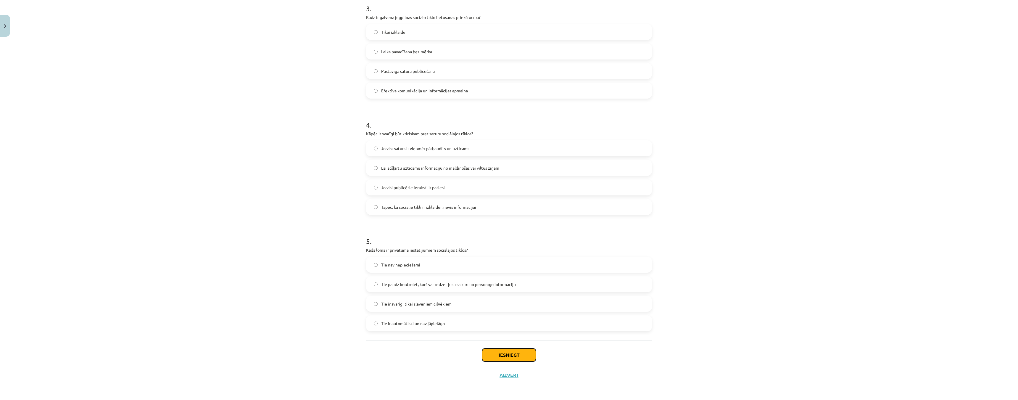
click at [505, 354] on button "Iesniegt" at bounding box center [509, 354] width 54 height 13
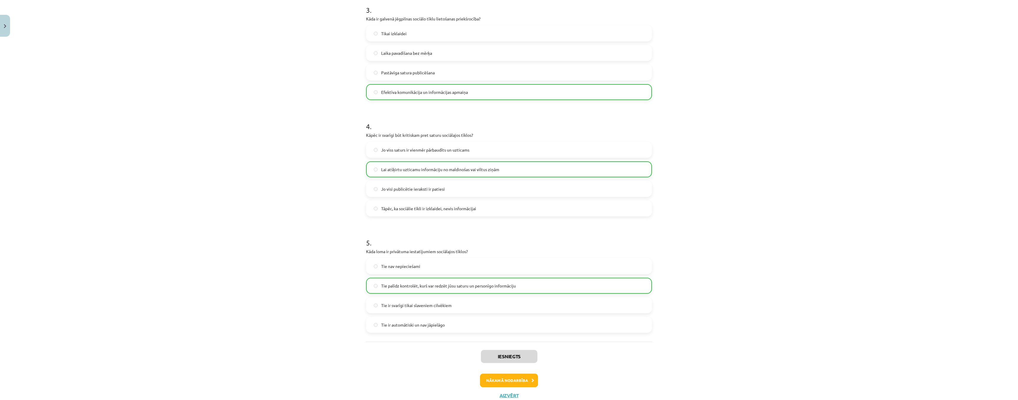
scroll to position [375, 0]
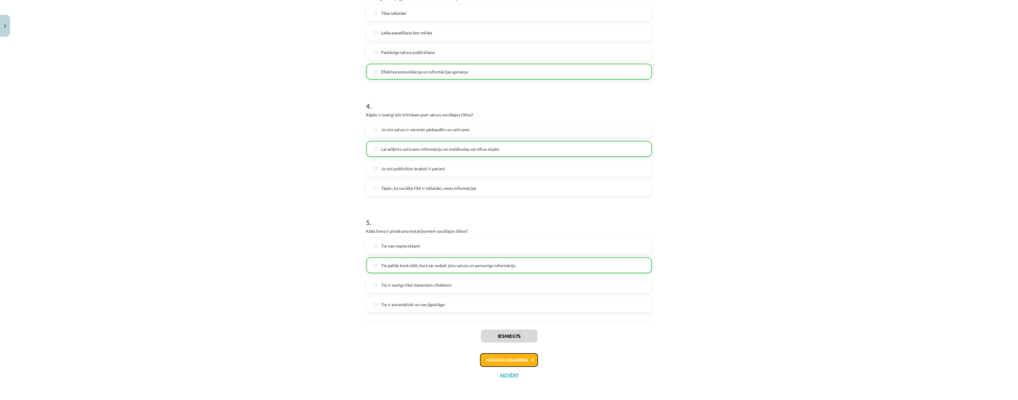
click at [497, 355] on button "Nākamā nodarbība" at bounding box center [509, 360] width 58 height 14
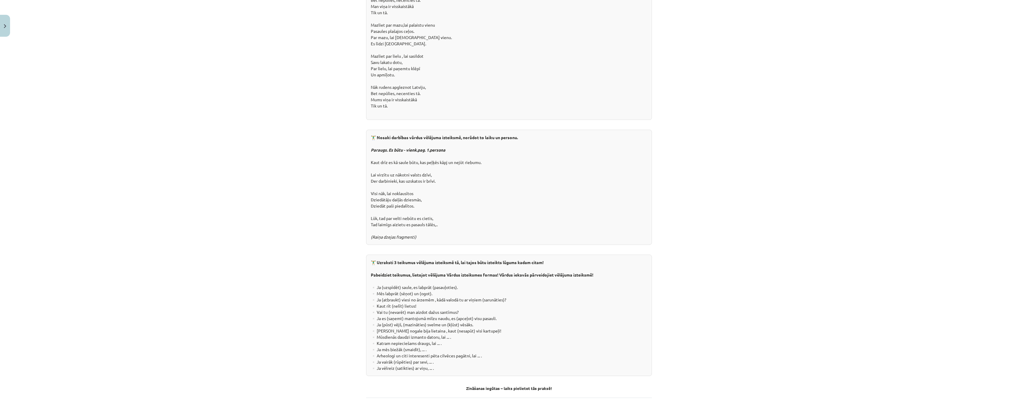
scroll to position [912, 0]
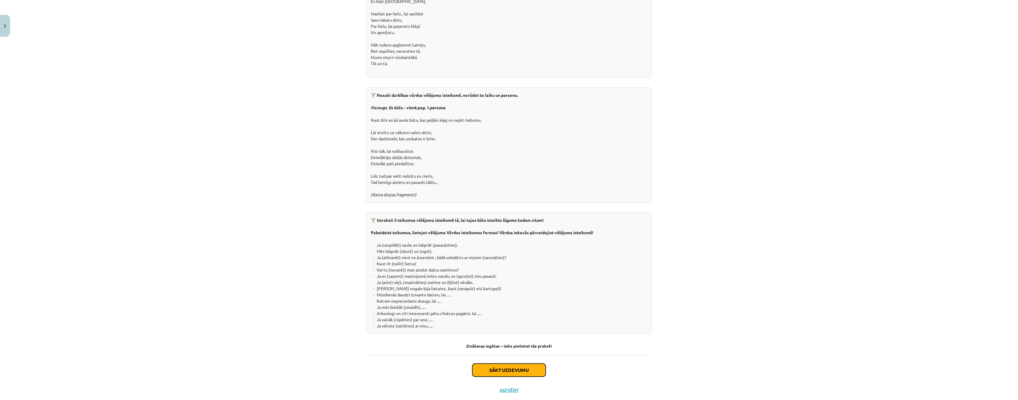
click at [511, 363] on button "Sākt uzdevumu" at bounding box center [508, 369] width 73 height 13
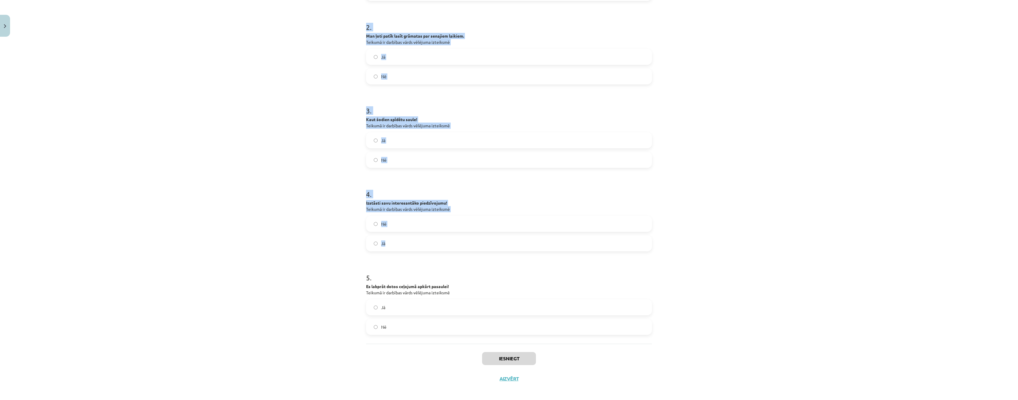
scroll to position [186, 0]
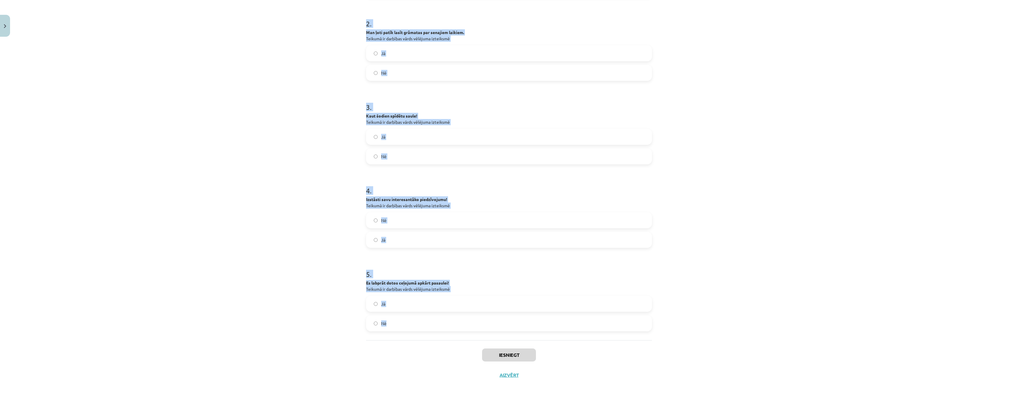
drag, startPoint x: 357, startPoint y: 128, endPoint x: 450, endPoint y: 333, distance: 224.7
click at [450, 333] on div "Mācību tēma: Latviešu valodas 9. klases 1. ieskaites mācību materiāls #5 4. tēm…" at bounding box center [509, 200] width 1018 height 400
copy form "1 . Vēlējuma izteiksmes vienkāršo tagadni veido, nenoteiksmei pievienojot... -t…"
click at [367, 304] on label "Jā" at bounding box center [509, 303] width 285 height 15
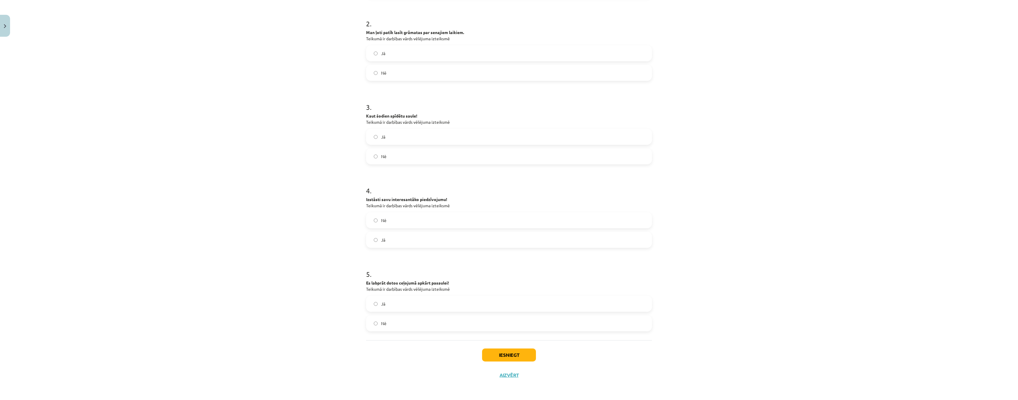
click at [371, 225] on label "Nē" at bounding box center [509, 220] width 285 height 15
click at [367, 134] on label "Jā" at bounding box center [509, 136] width 285 height 15
click at [374, 67] on label "Nē" at bounding box center [509, 72] width 285 height 15
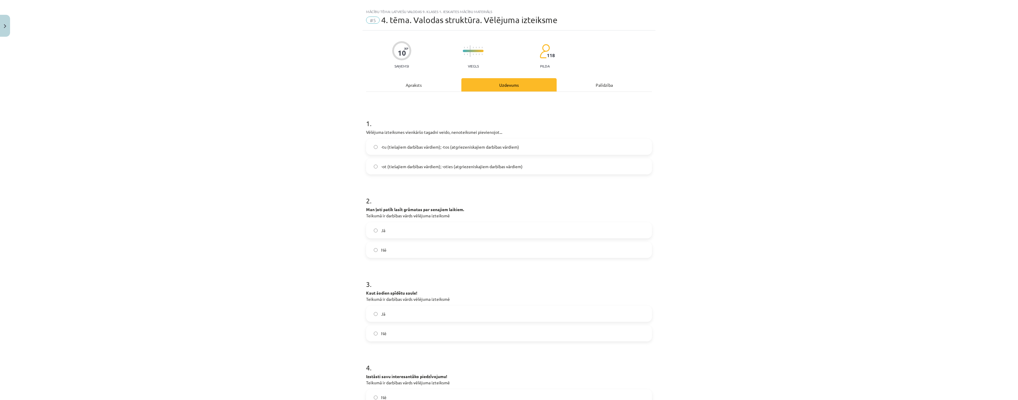
scroll to position [8, 0]
click at [373, 150] on label "-tu (tiešajiem darbības vārdiem); -tos (atgriezeniskajiem darbības vārdiem)" at bounding box center [509, 147] width 285 height 15
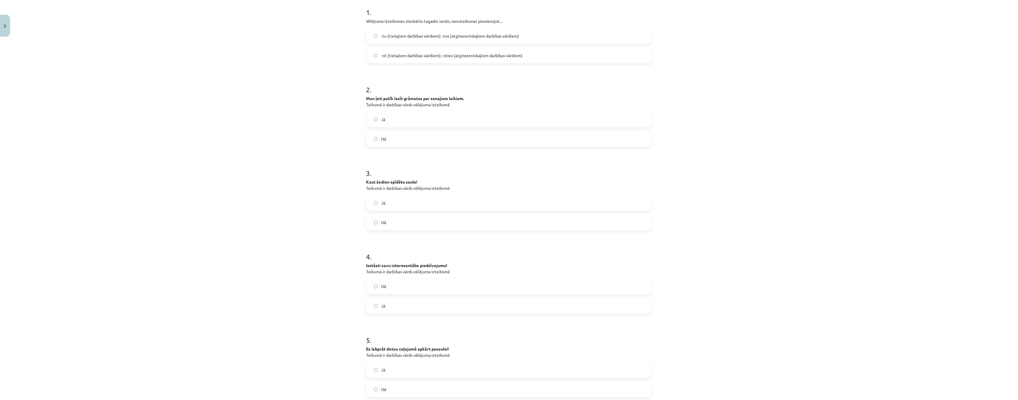
scroll to position [186, 0]
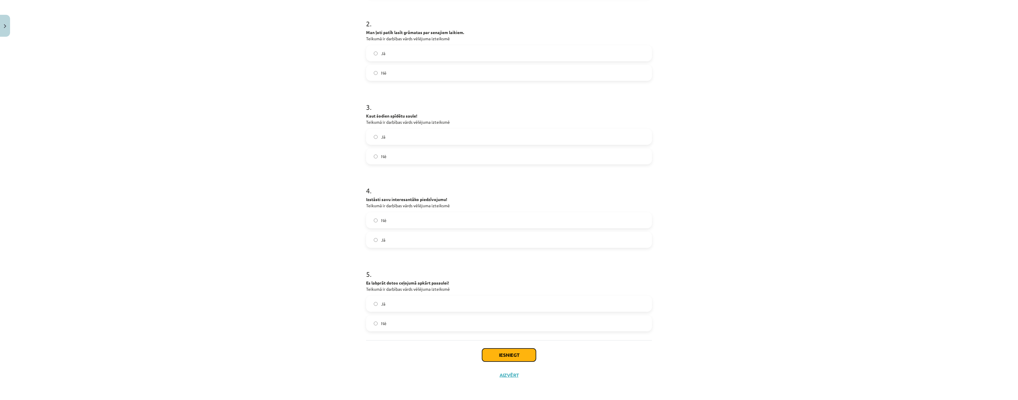
click at [507, 352] on button "Iesniegt" at bounding box center [509, 354] width 54 height 13
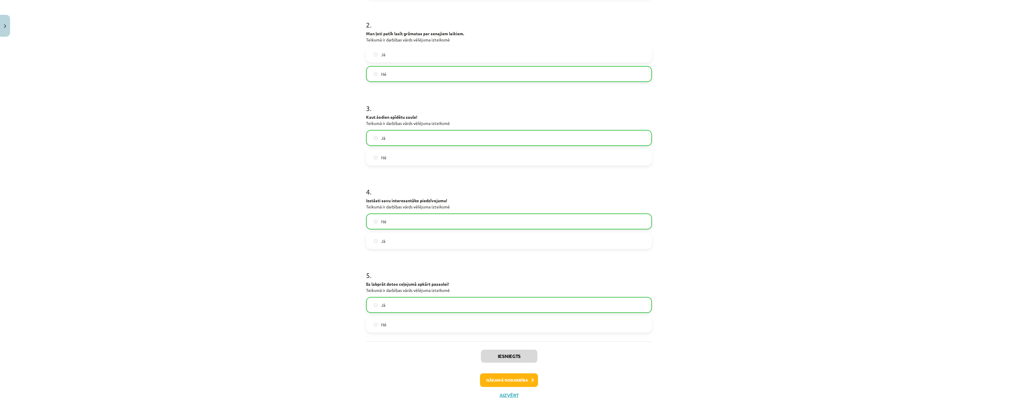
scroll to position [205, 0]
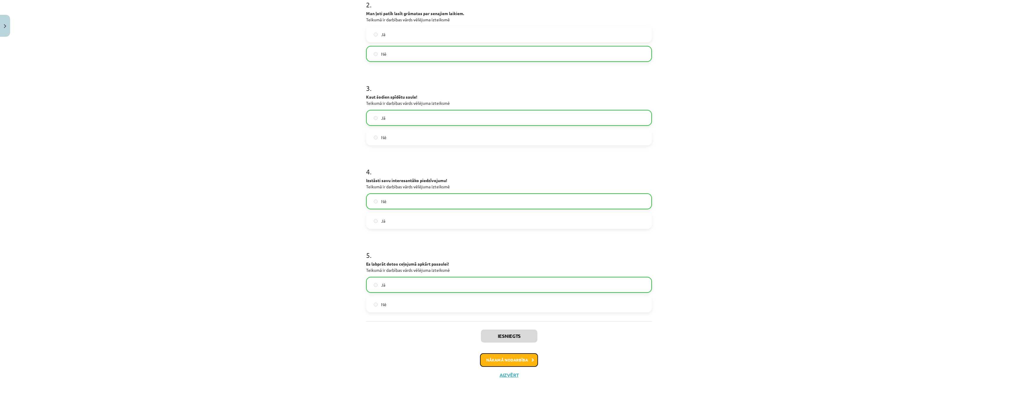
click at [498, 360] on button "Nākamā nodarbība" at bounding box center [509, 360] width 58 height 14
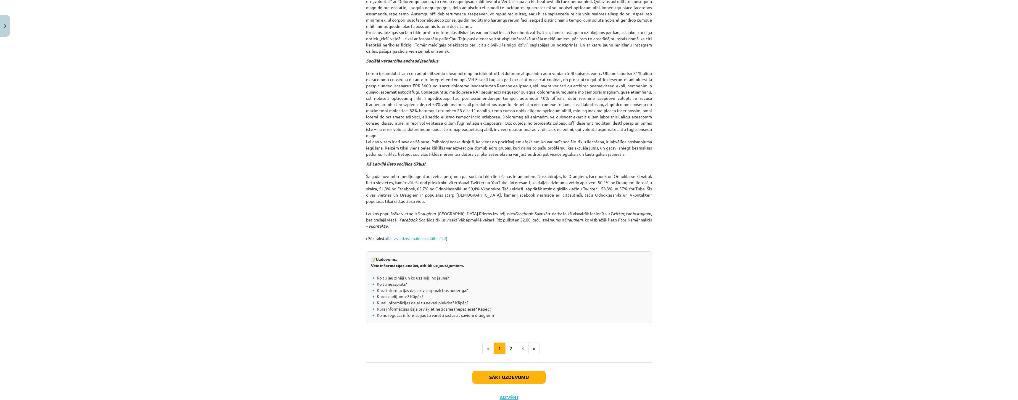
scroll to position [478, 0]
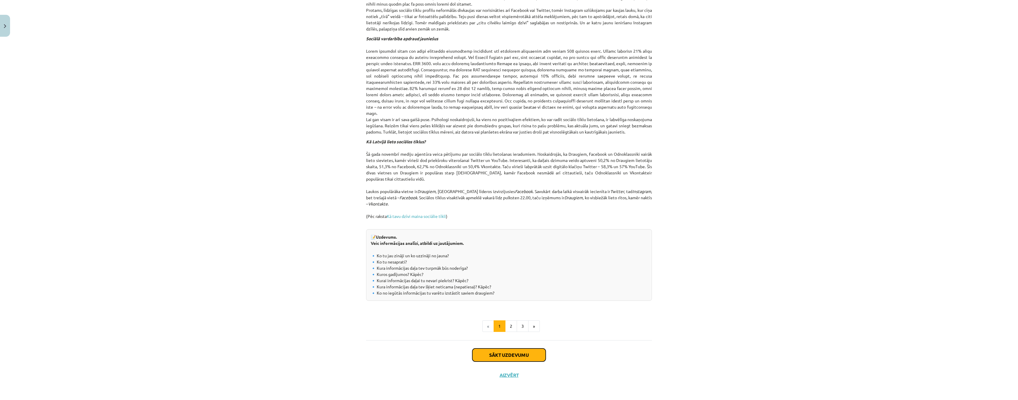
click at [512, 356] on button "Sākt uzdevumu" at bounding box center [508, 354] width 73 height 13
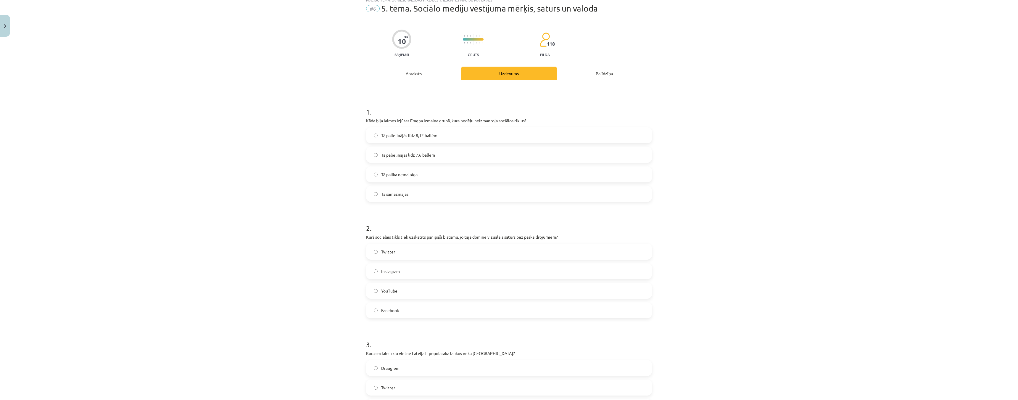
scroll to position [15, 0]
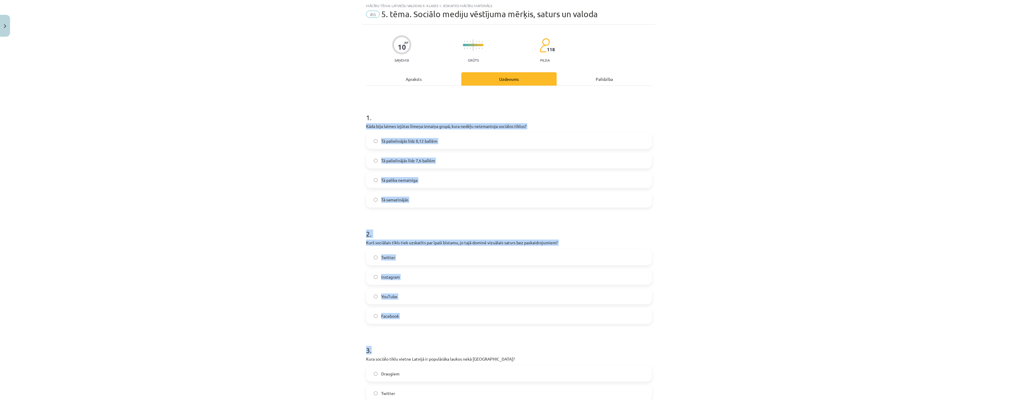
drag, startPoint x: 368, startPoint y: 131, endPoint x: 451, endPoint y: 309, distance: 196.4
click at [484, 335] on div "Mācību tēma: Latviešu valodas 9. klases 1. ieskaites mācību materiāls #6 5. tēm…" at bounding box center [509, 200] width 1018 height 400
click at [352, 124] on div "Mācību tēma: Latviešu valodas 9. klases 1. ieskaites mācību materiāls #6 5. tēm…" at bounding box center [509, 200] width 1018 height 400
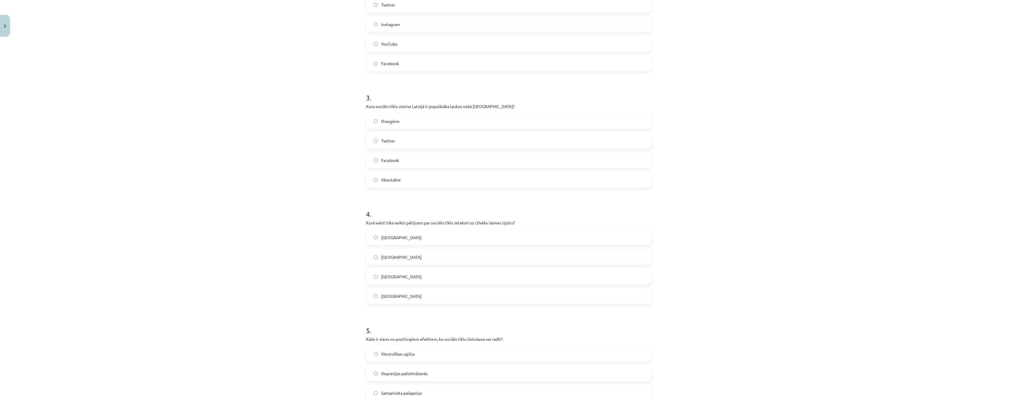
scroll to position [356, 0]
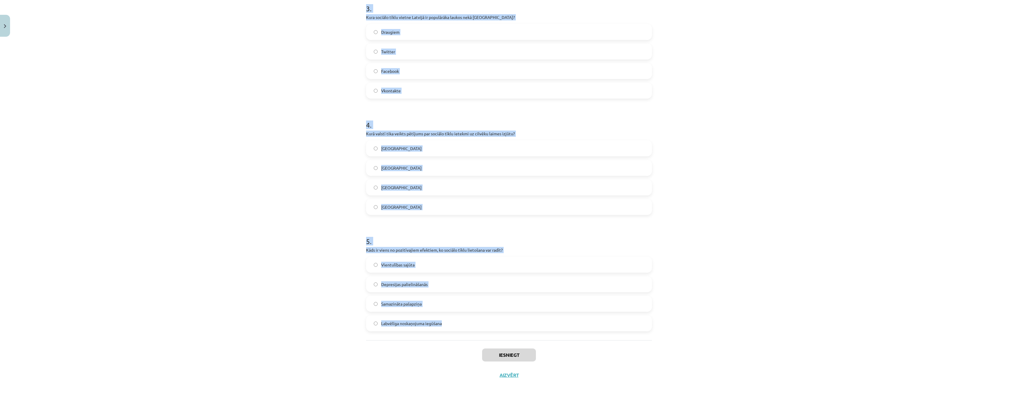
drag, startPoint x: 356, startPoint y: 110, endPoint x: 464, endPoint y: 322, distance: 237.9
click at [464, 322] on div "Mācību tēma: Latviešu valodas 9. klases 1. ieskaites mācību materiāls #6 5. tēm…" at bounding box center [509, 200] width 1018 height 400
copy form "1 . Kāda bija laimes izjūtas līmeņa izmaiņa grupā, kura nedēļu neizmantoja soci…"
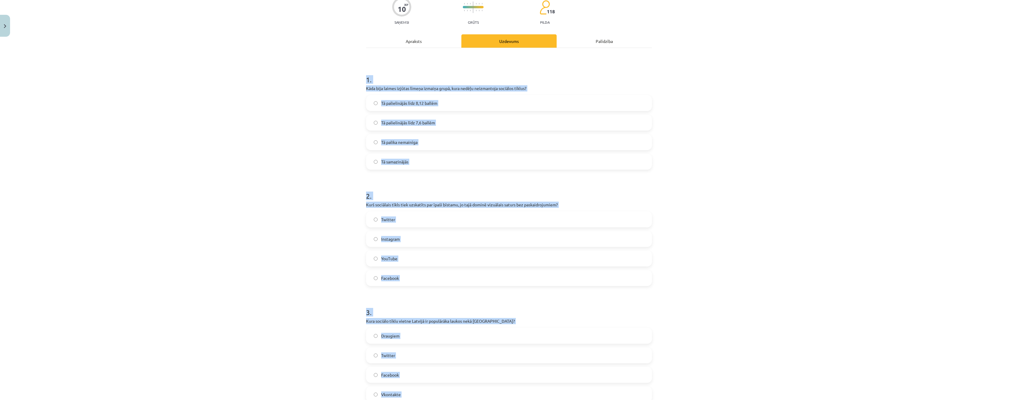
scroll to position [0, 0]
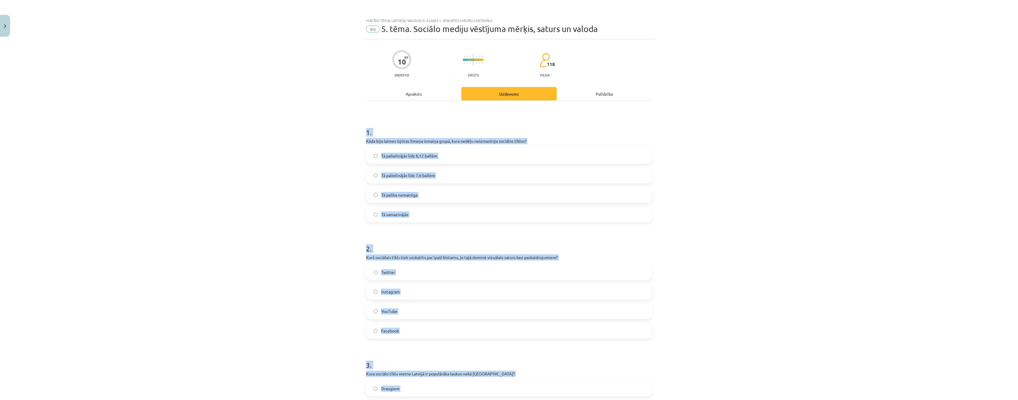
click at [315, 104] on div "Mācību tēma: Latviešu valodas 9. klases 1. ieskaites mācību materiāls #6 5. tēm…" at bounding box center [509, 200] width 1018 height 400
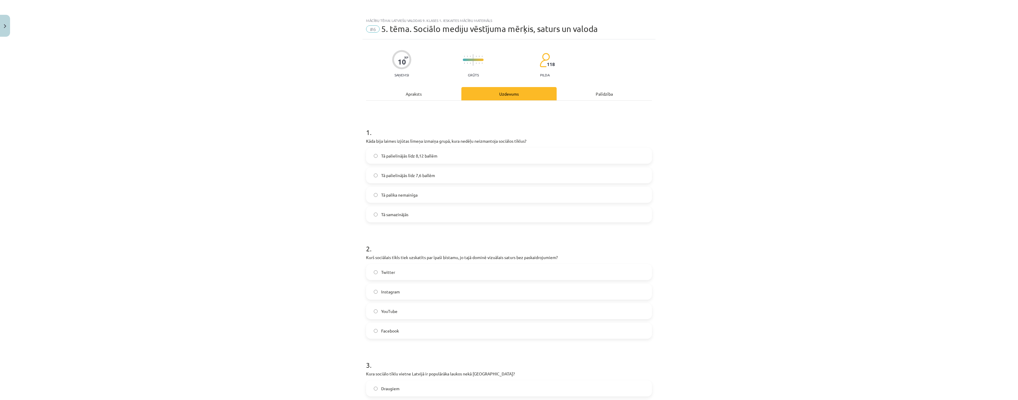
click at [370, 156] on label "Tā palielinājās līdz 8,12 ballēm" at bounding box center [509, 155] width 285 height 15
click at [371, 293] on label "Instagram" at bounding box center [509, 291] width 285 height 15
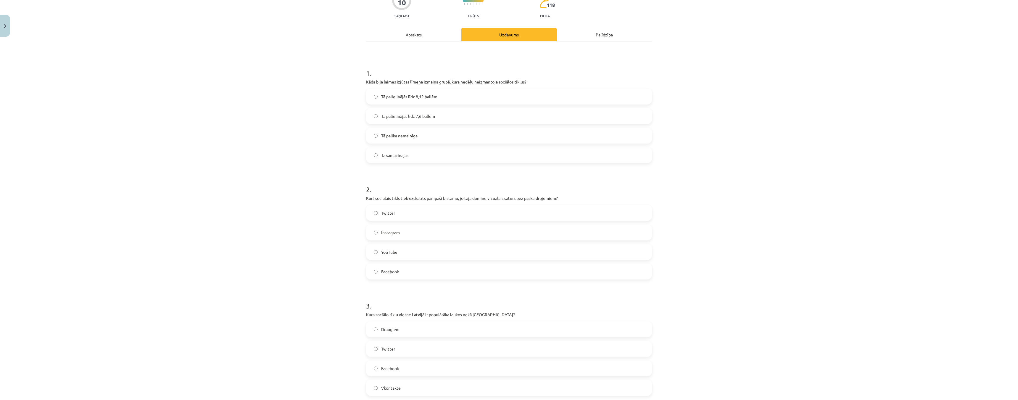
scroll to position [148, 0]
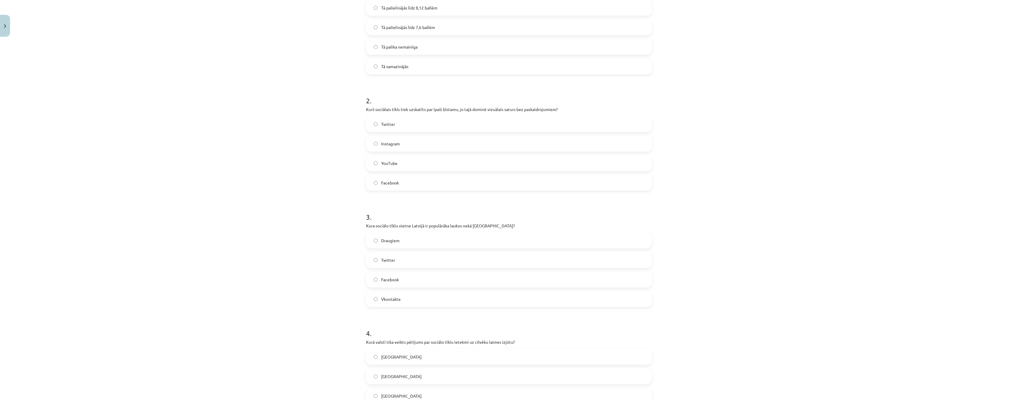
click at [368, 243] on label "Draugiem" at bounding box center [509, 240] width 285 height 15
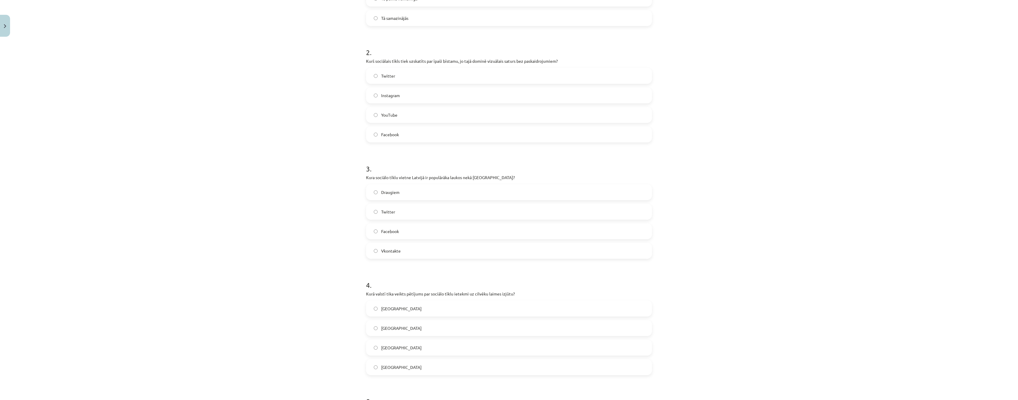
scroll to position [266, 0]
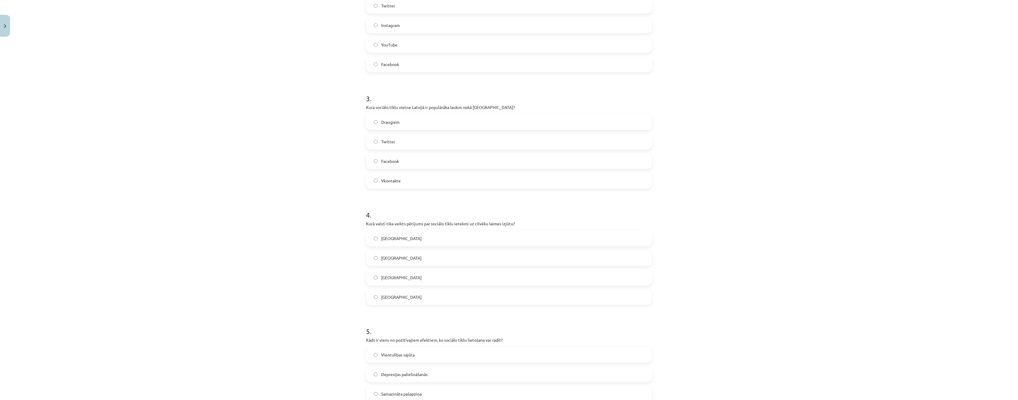
click at [370, 280] on label "Dānijā" at bounding box center [509, 277] width 285 height 15
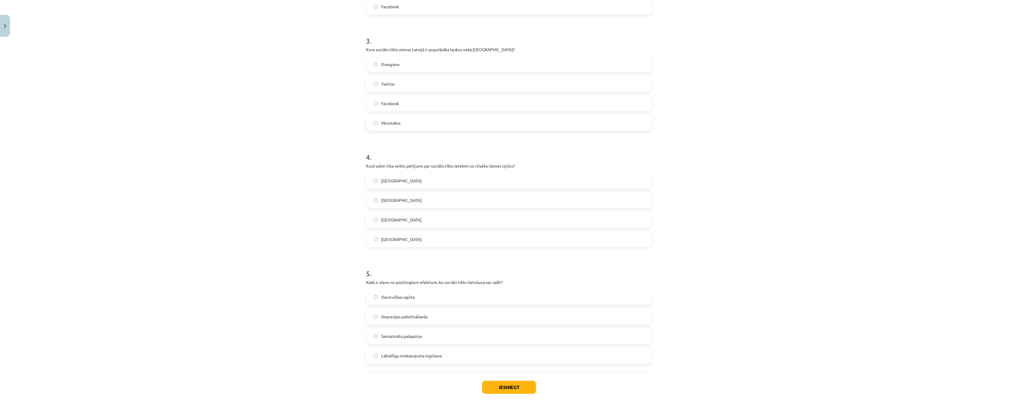
scroll to position [356, 0]
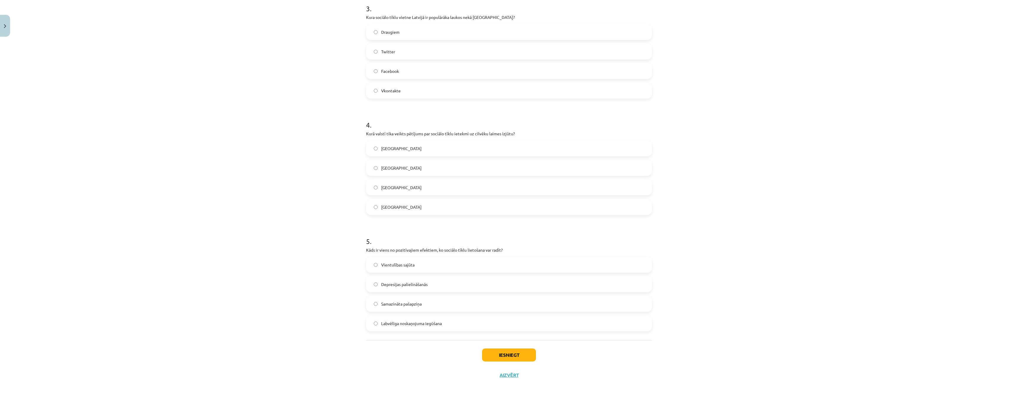
click at [372, 325] on label "Labvēlīga noskaņojuma iegūšana" at bounding box center [509, 323] width 285 height 15
click at [515, 354] on button "Iesniegt" at bounding box center [509, 354] width 54 height 13
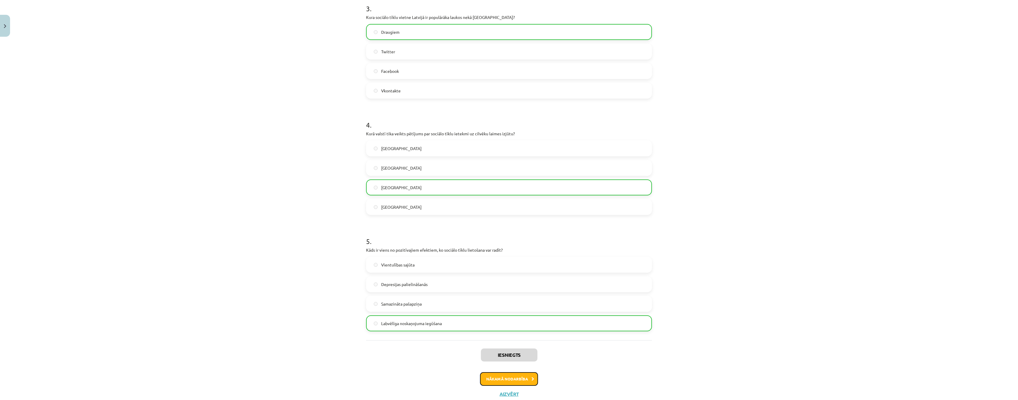
click at [510, 378] on button "Nākamā nodarbība" at bounding box center [509, 379] width 58 height 14
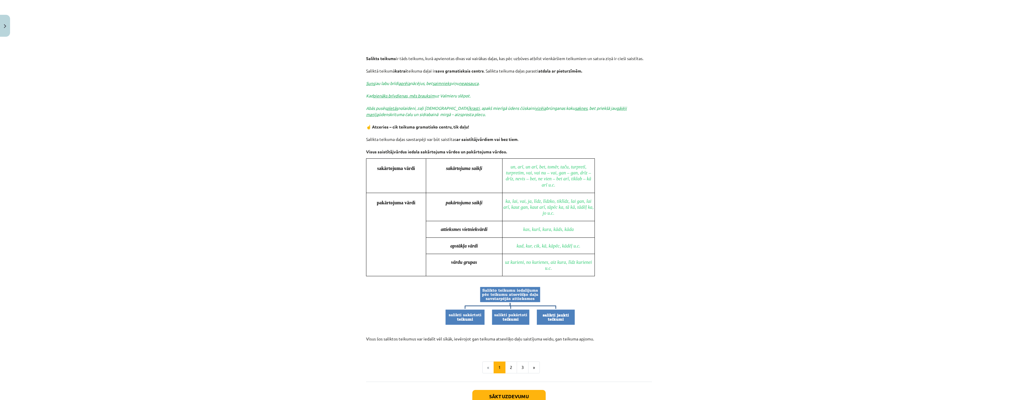
scroll to position [389, 0]
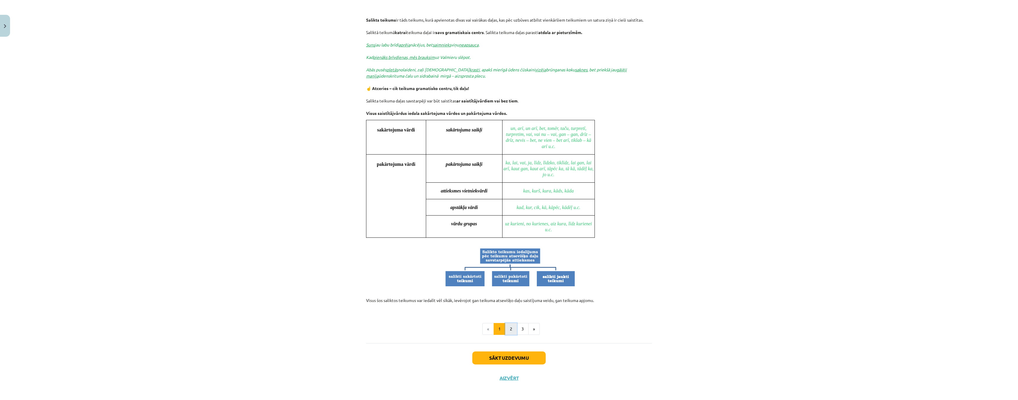
click at [507, 327] on button "2" at bounding box center [511, 329] width 12 height 12
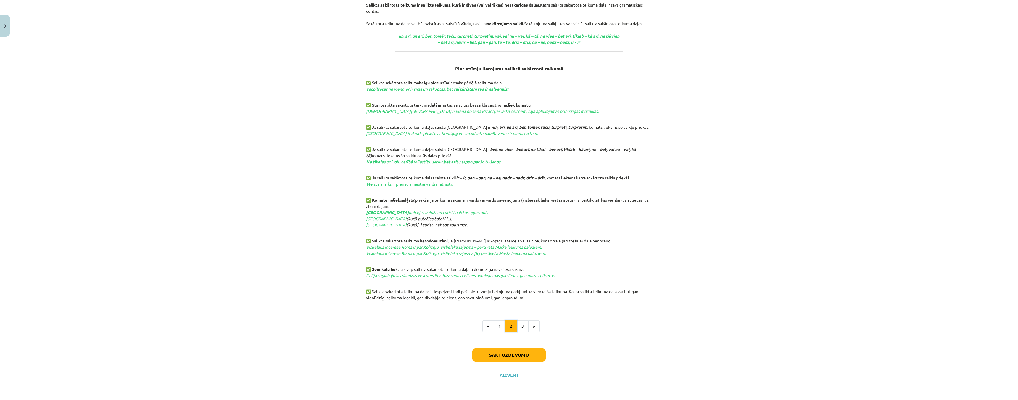
scroll to position [106, 0]
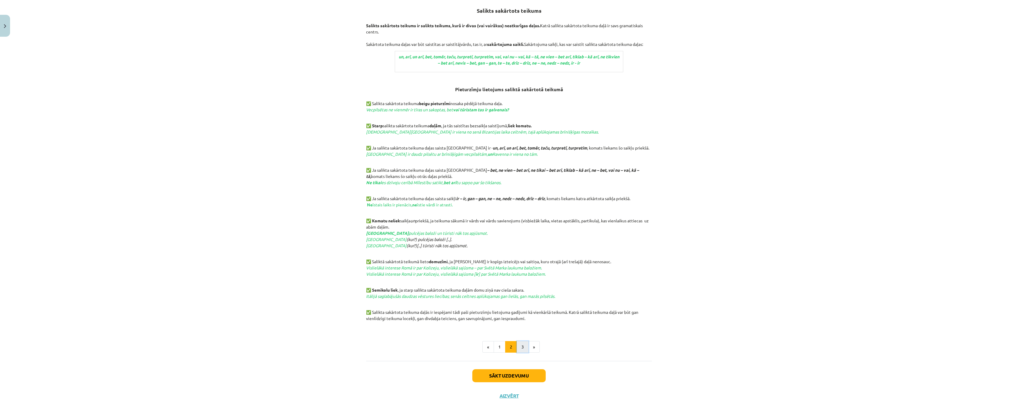
click at [520, 347] on button "3" at bounding box center [523, 347] width 12 height 12
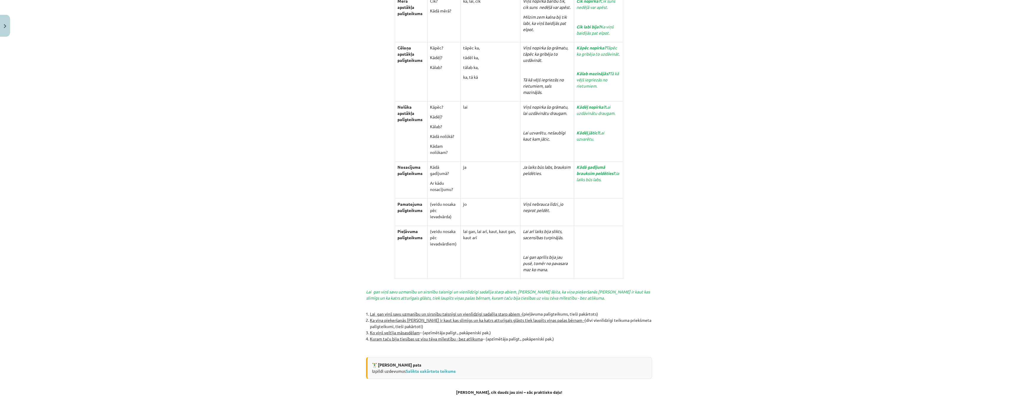
scroll to position [1136, 0]
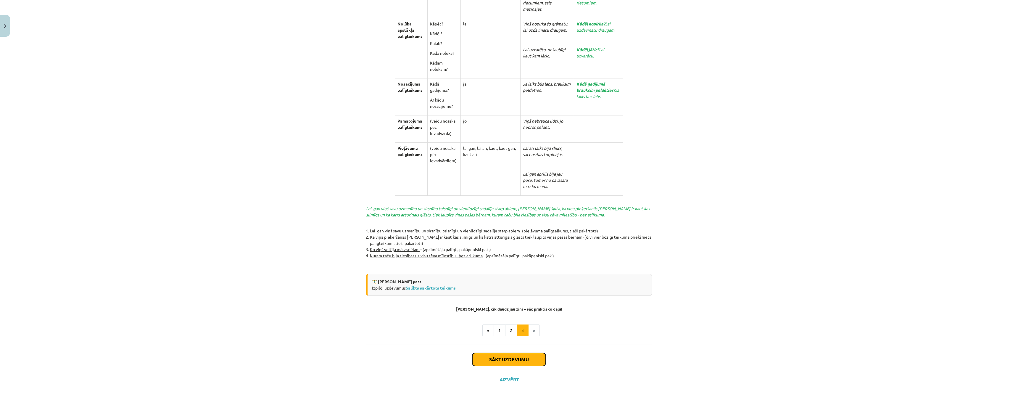
click at [499, 354] on button "Sākt uzdevumu" at bounding box center [508, 359] width 73 height 13
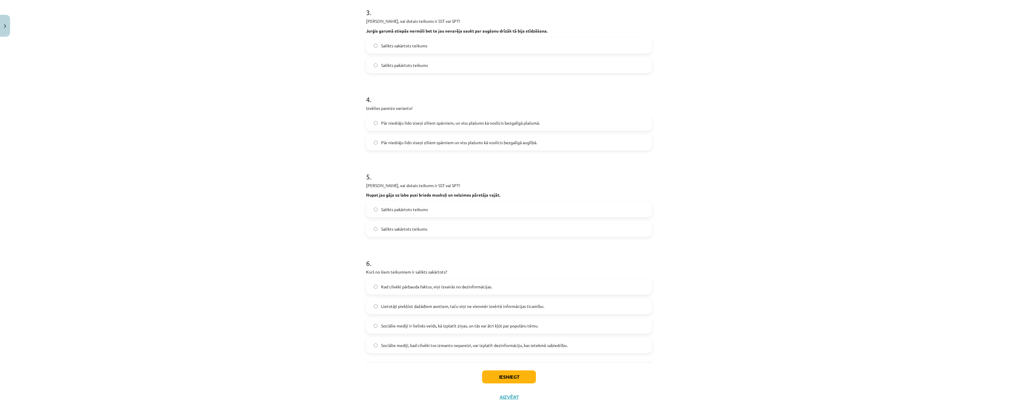
scroll to position [296, 0]
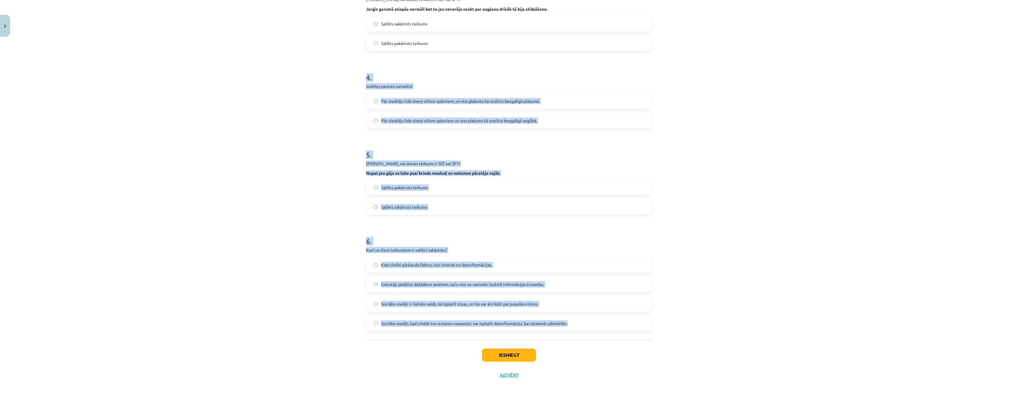
drag, startPoint x: 357, startPoint y: 77, endPoint x: 579, endPoint y: 326, distance: 334.1
click at [579, 326] on div "Mācību tēma: Latviešu valodas 9. klases 1. ieskaites mācību materiāls #7 6. tēm…" at bounding box center [509, 200] width 1018 height 400
copy form "4 . Izvēlies pareizo variantu! Pār niedrāju lido siseņi ziliem spārniem, un vis…"
click at [357, 119] on div "Mācību tēma: Latviešu valodas 9. klases 1. ieskaites mācību materiāls #7 6. tēm…" at bounding box center [509, 200] width 1018 height 400
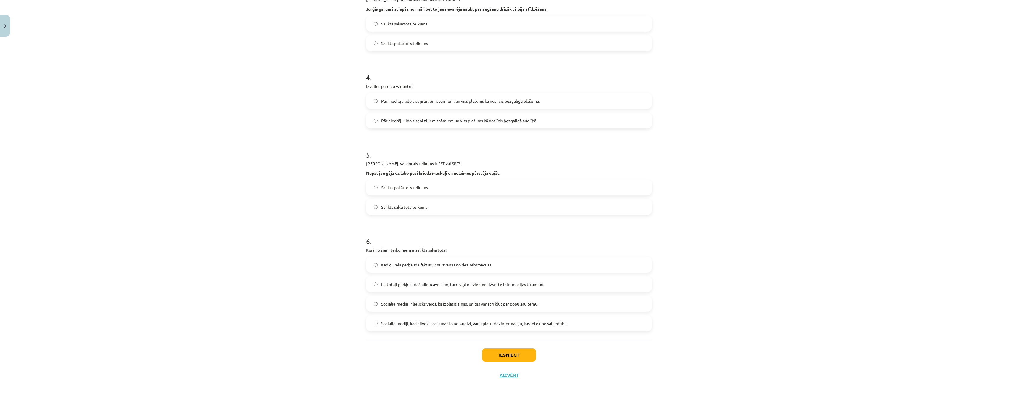
click at [371, 208] on label "Salikts sakārtots teikums" at bounding box center [509, 206] width 285 height 15
click at [376, 284] on label "Lietotāji piekļūst dažādiem avotiem, taču viņi ne vienmēr izvērtē informācijas …" at bounding box center [509, 284] width 285 height 15
click at [375, 286] on label "Lietotāji piekļūst dažādiem avotiem, taču viņi ne vienmēr izvērtē informācijas …" at bounding box center [509, 284] width 285 height 15
click at [375, 285] on label "Lietotāji piekļūst dažādiem avotiem, taču viņi ne vienmēr izvērtē informācijas …" at bounding box center [509, 284] width 285 height 15
click at [510, 356] on button "Iesniegt" at bounding box center [509, 354] width 54 height 13
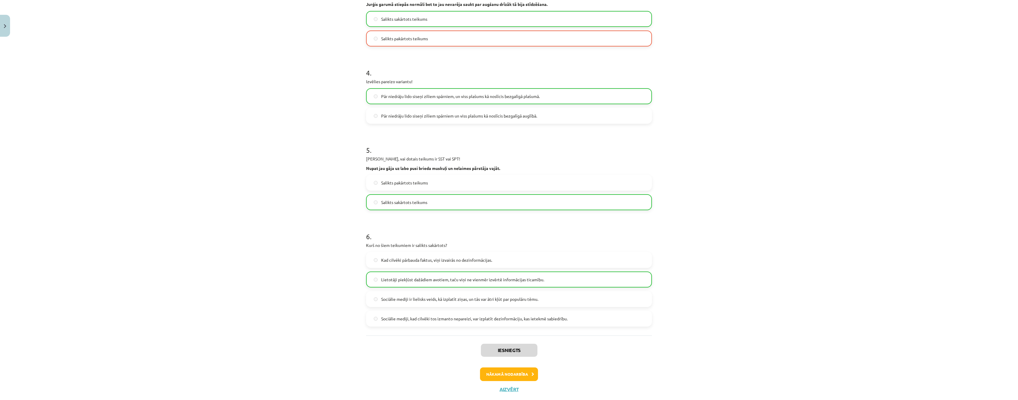
scroll to position [315, 0]
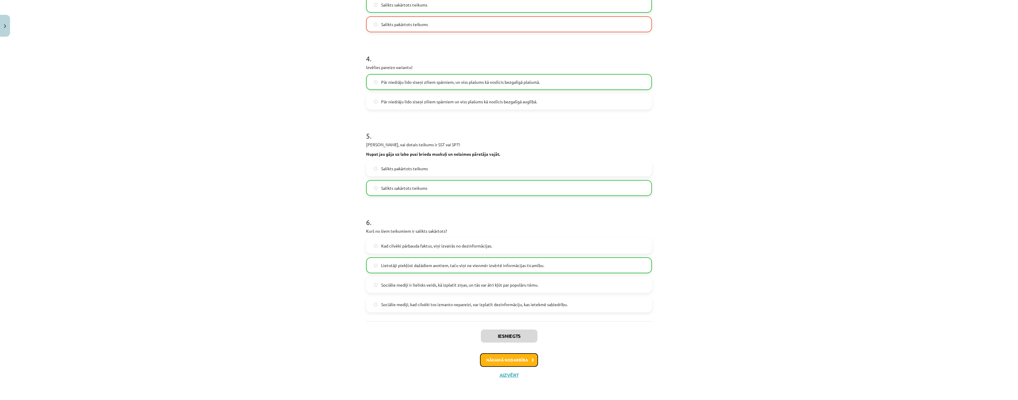
click at [501, 360] on button "Nākamā nodarbība" at bounding box center [509, 360] width 58 height 14
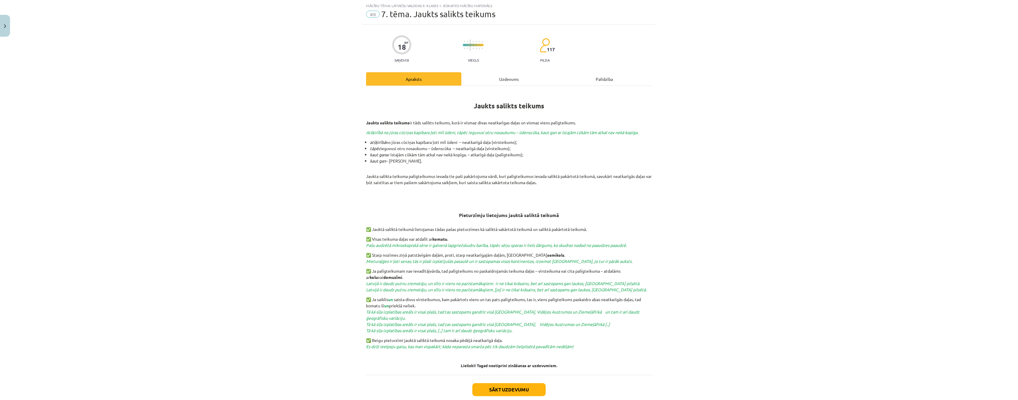
scroll to position [49, 0]
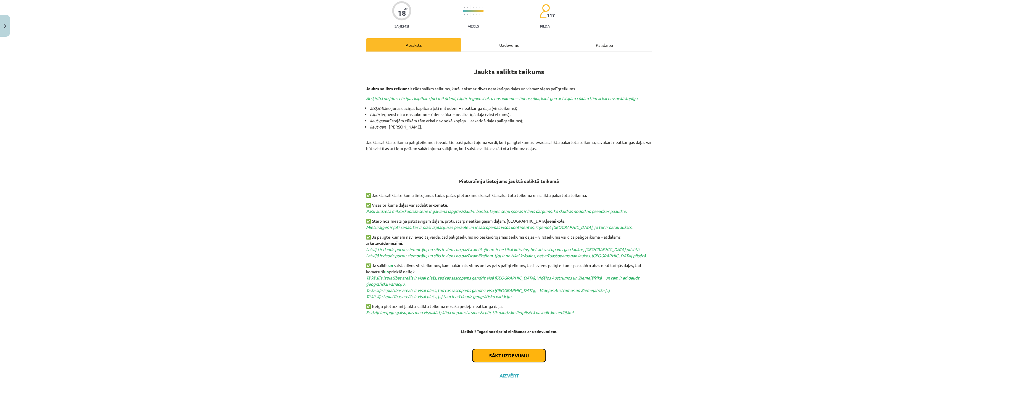
click at [515, 351] on button "Sākt uzdevumu" at bounding box center [508, 355] width 73 height 13
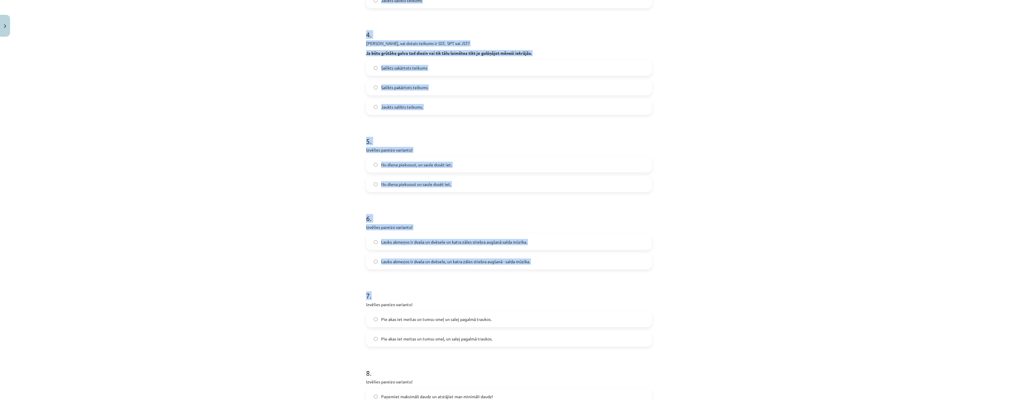
scroll to position [525, 0]
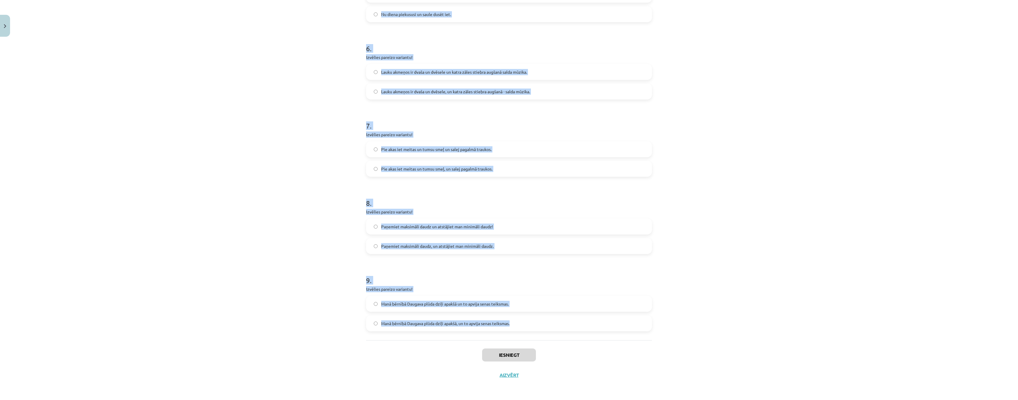
drag, startPoint x: 357, startPoint y: 128, endPoint x: 528, endPoint y: 327, distance: 262.5
click at [528, 327] on div "Mācību tēma: Latviešu valodas 9. klases 1. ieskaites mācību materiāls #8 7. tēm…" at bounding box center [509, 200] width 1018 height 400
copy form "1 . Izvēlies pareizo variantu! Un Mentīte teikusi, tas ir labi, ka Puteklis šķa…"
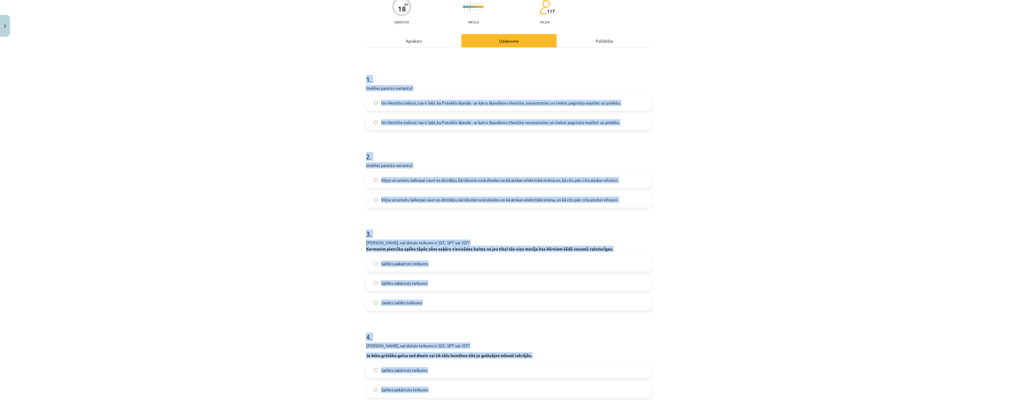
scroll to position [51, 0]
click at [315, 120] on div "Mācību tēma: Latviešu valodas 9. klases 1. ieskaites mācību materiāls #8 7. tēm…" at bounding box center [509, 200] width 1018 height 400
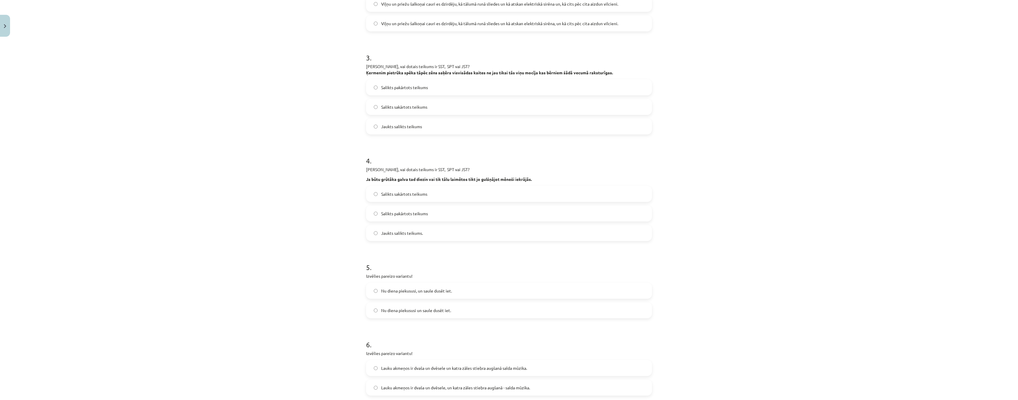
scroll to position [259, 0]
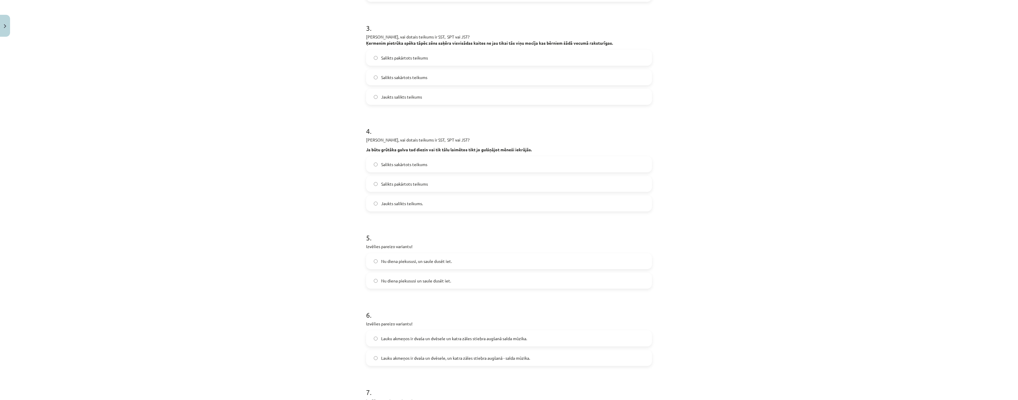
click at [370, 186] on label "Salikts pakārtots teikums" at bounding box center [509, 183] width 285 height 15
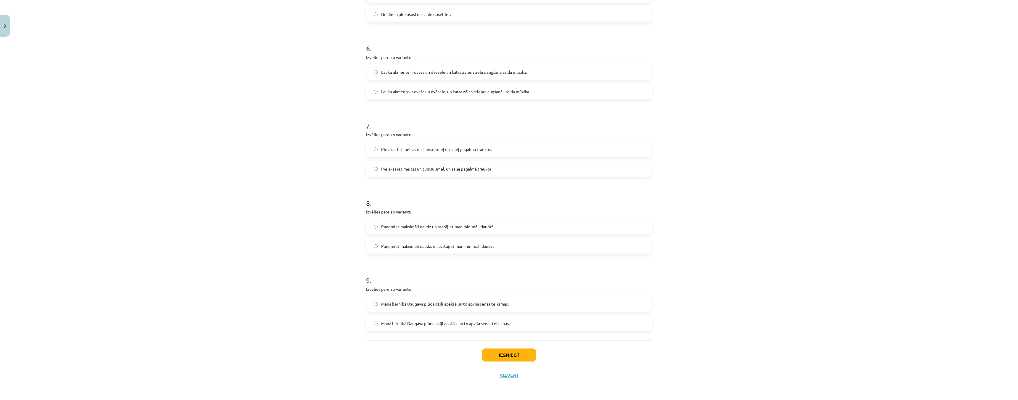
scroll to position [466, 0]
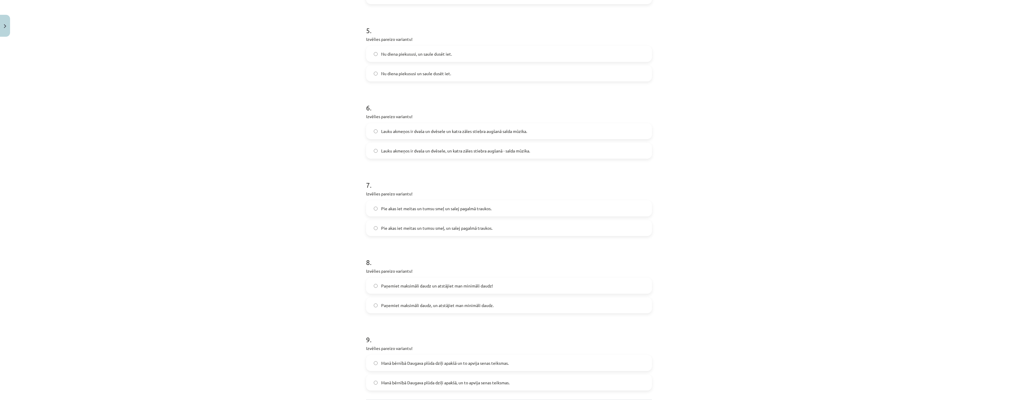
click at [370, 57] on label "Nu diena piekususi, un saule dusēt iet." at bounding box center [509, 53] width 285 height 15
click at [376, 152] on label "Lauku akmeņos ir dvaša un dvēsele, un katra zāles stiebra augšanā - salda mūzik…" at bounding box center [509, 150] width 285 height 15
click at [383, 230] on span "Pie akas iet meitas un tumsu smeļ, un salej pagalmā traukos." at bounding box center [436, 228] width 111 height 6
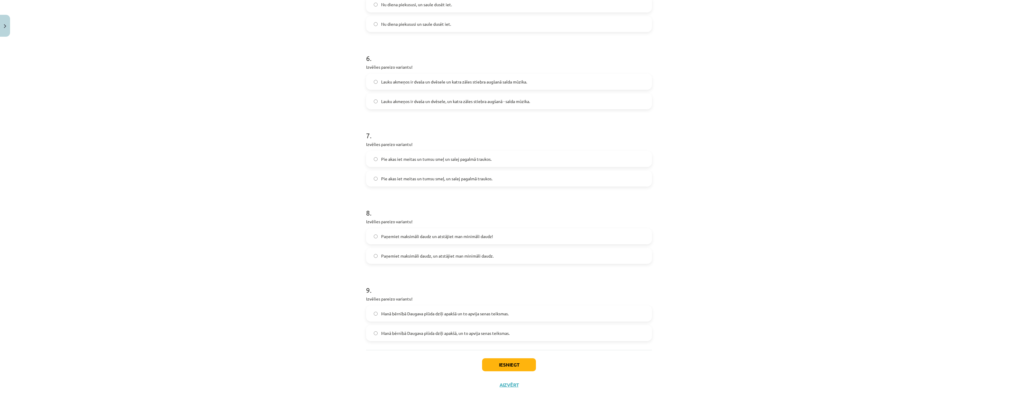
scroll to position [525, 0]
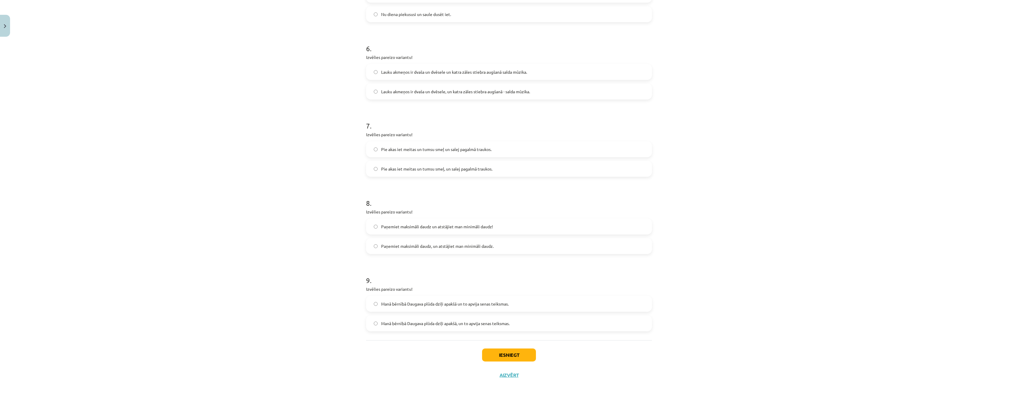
click at [376, 242] on label "Paņemiet maksimāli daudz, un atstājiet man minimāli daudz." at bounding box center [509, 245] width 285 height 15
click at [374, 319] on label "Manā bērnībā Daugava plūda dziļi apakšā, un to apvija senas teiksmas." at bounding box center [509, 323] width 285 height 15
click at [517, 355] on button "Iesniegt" at bounding box center [509, 354] width 54 height 13
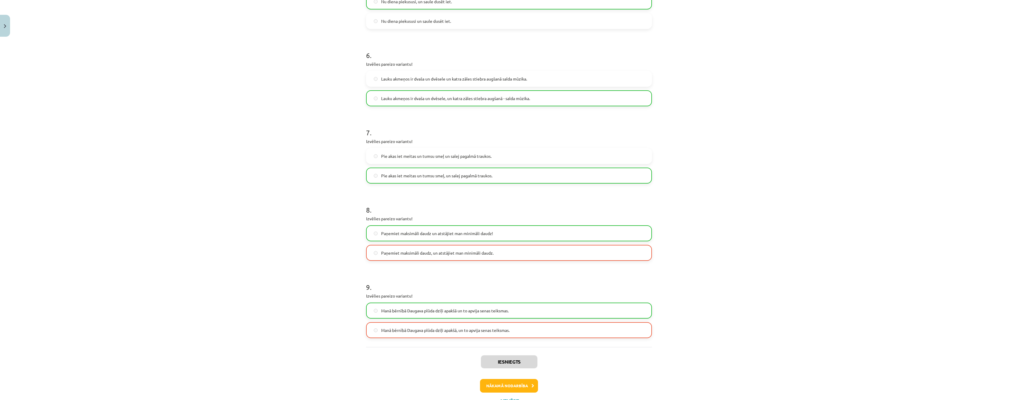
scroll to position [544, 0]
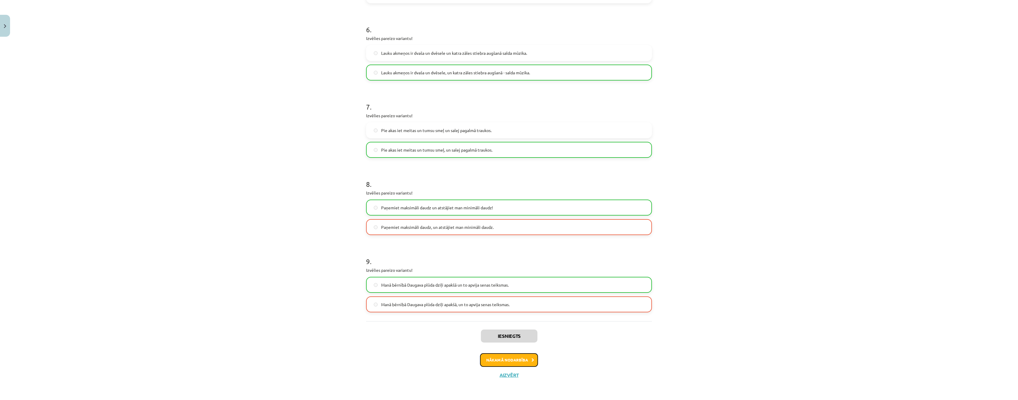
click at [526, 359] on button "Nākamā nodarbība" at bounding box center [509, 360] width 58 height 14
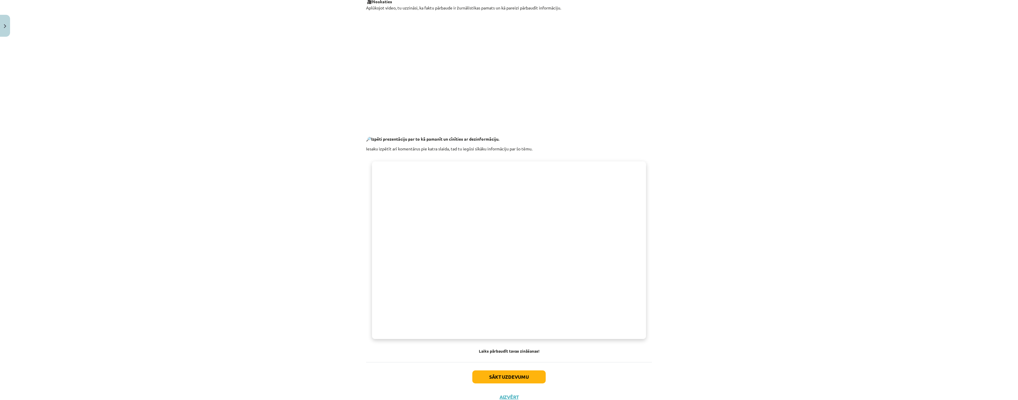
scroll to position [266, 0]
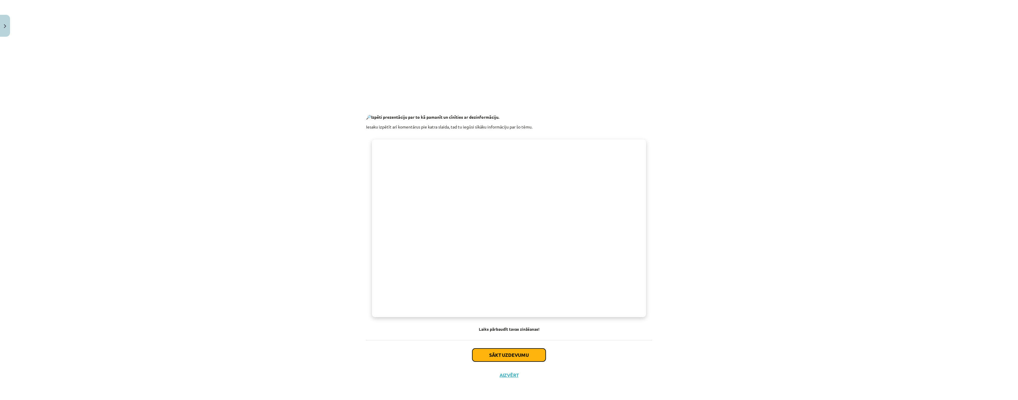
click at [500, 354] on button "Sākt uzdevumu" at bounding box center [508, 354] width 73 height 13
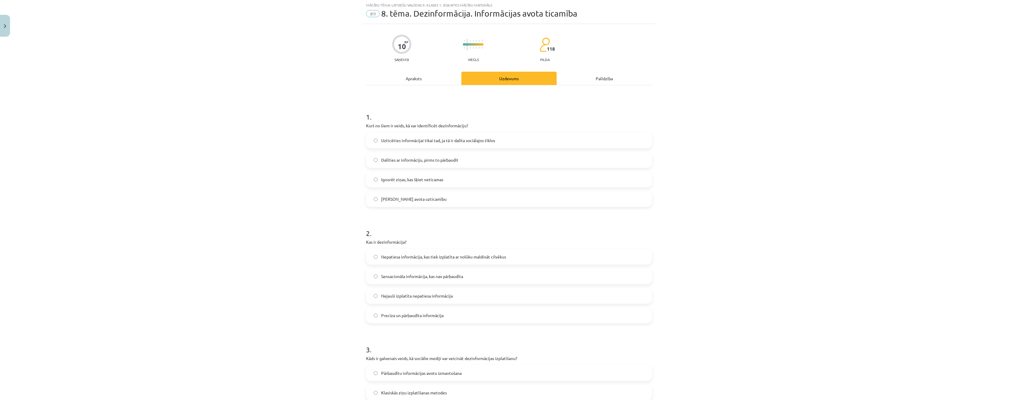
scroll to position [0, 0]
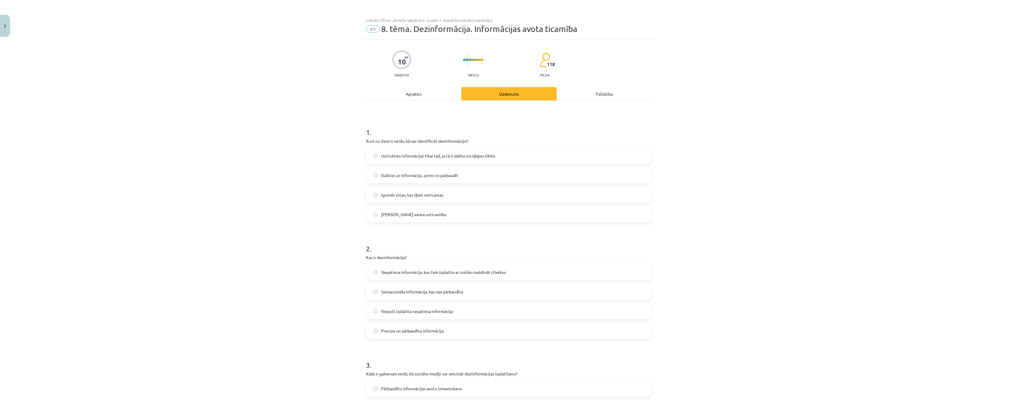
click at [372, 274] on label "Nepatiesa informācija, kas tiek izplatīta ar nolūku maldināt cilvēkus" at bounding box center [509, 272] width 285 height 15
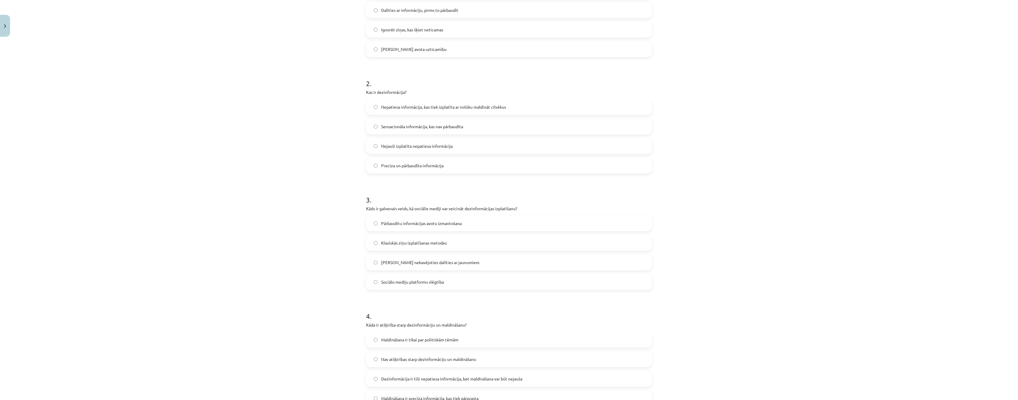
scroll to position [266, 0]
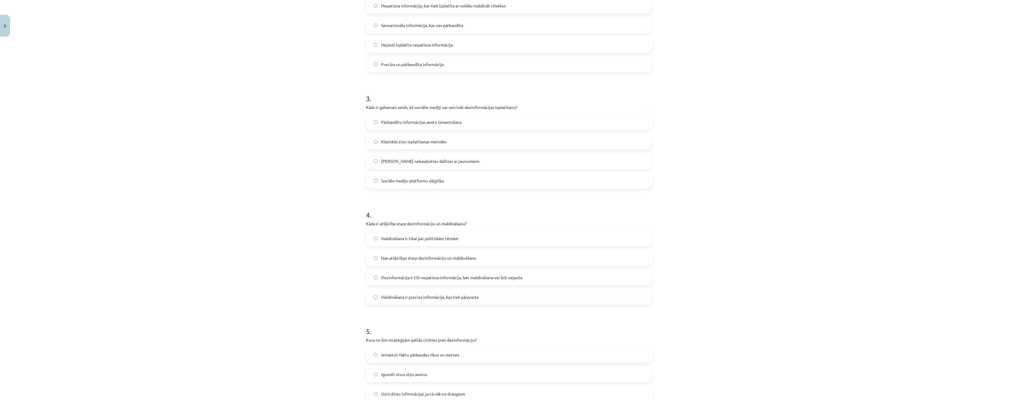
click at [371, 277] on label "Dezinformācija ir tīši nepatiesa informācija, bet maldināšana var būt nejauša" at bounding box center [509, 277] width 285 height 15
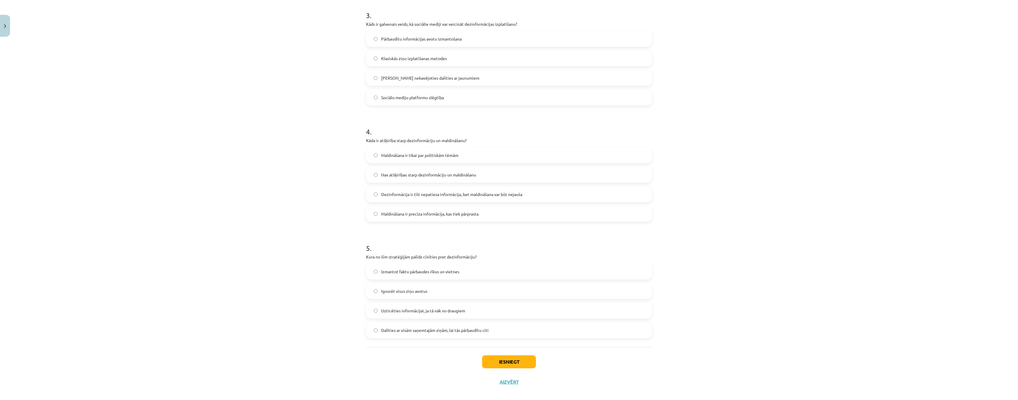
scroll to position [356, 0]
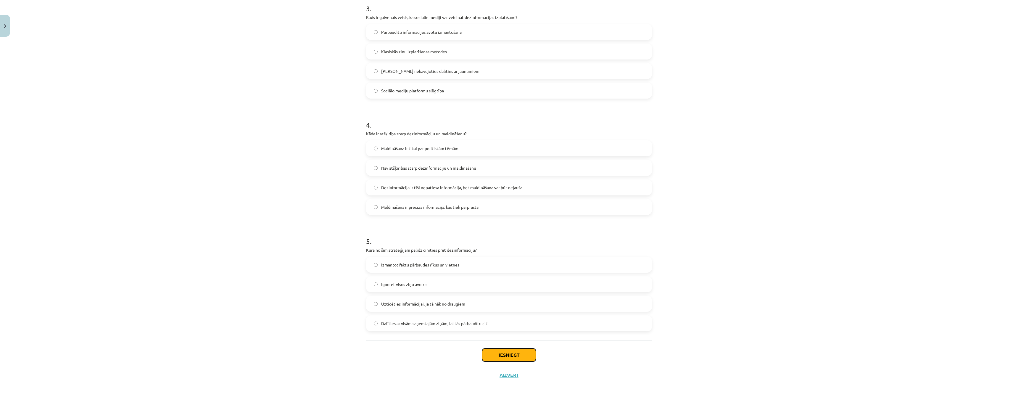
click at [522, 352] on button "Iesniegt" at bounding box center [509, 354] width 54 height 13
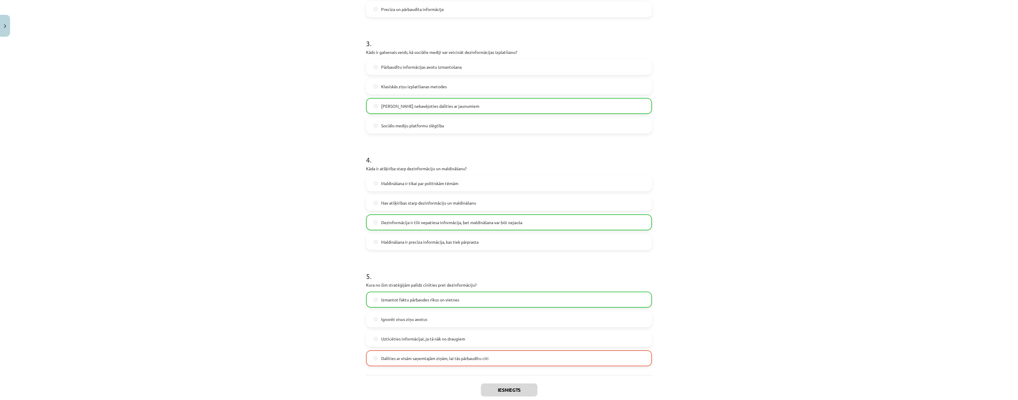
scroll to position [375, 0]
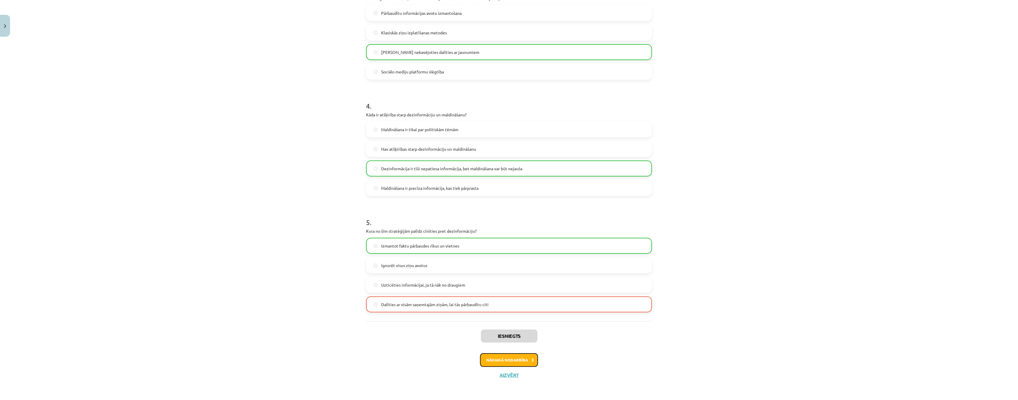
click at [506, 359] on button "Nākamā nodarbība" at bounding box center [509, 360] width 58 height 14
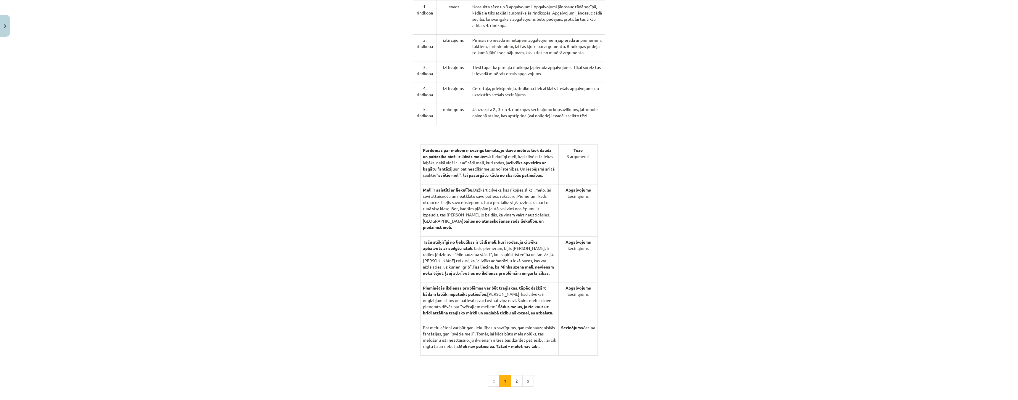
scroll to position [444, 0]
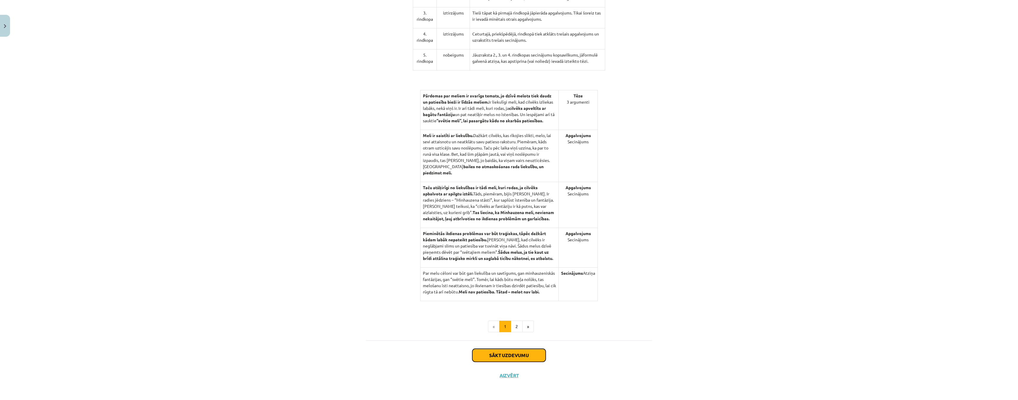
click at [505, 350] on button "Sākt uzdevumu" at bounding box center [508, 355] width 73 height 13
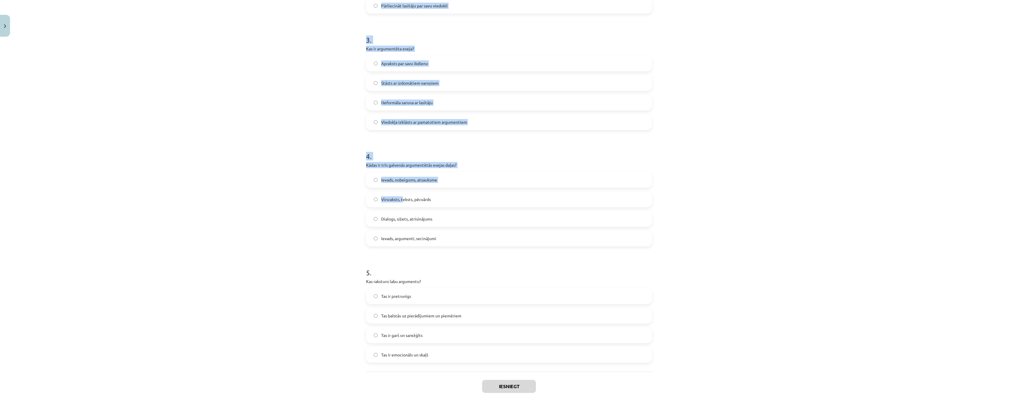
scroll to position [356, 0]
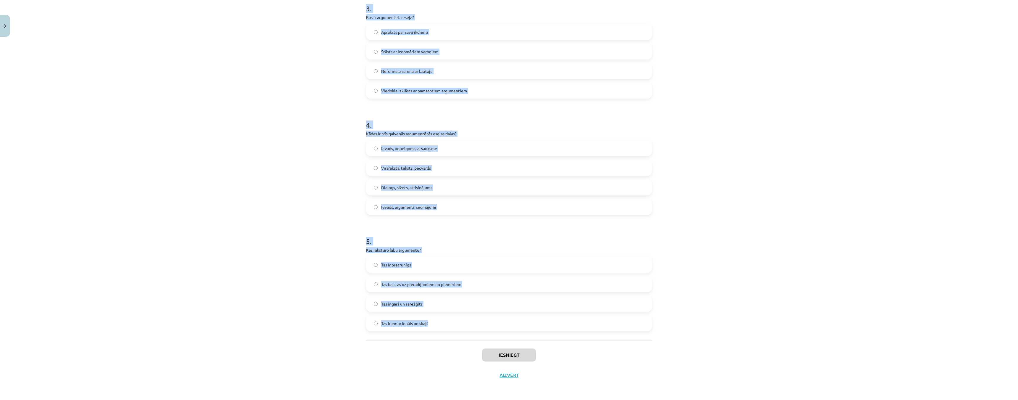
drag, startPoint x: 360, startPoint y: 126, endPoint x: 458, endPoint y: 319, distance: 216.1
click at [458, 319] on div "Mācību tēma: Latviešu valodas 9. klases 1. ieskaites mācību materiāls #10 9. tē…" at bounding box center [509, 200] width 1018 height 400
copy form "1 . Cik daļās parasti ir strukturēta argumentēta eseja? 1 2 3 5 2 . Kāds ir arg…"
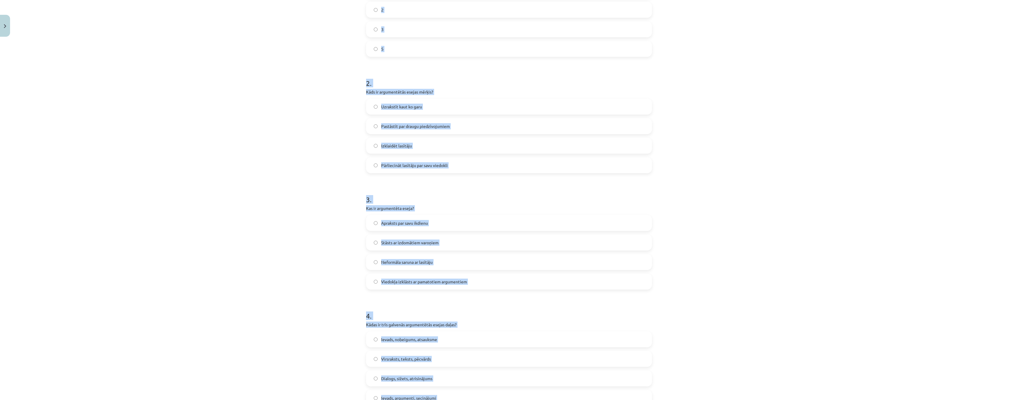
scroll to position [90, 0]
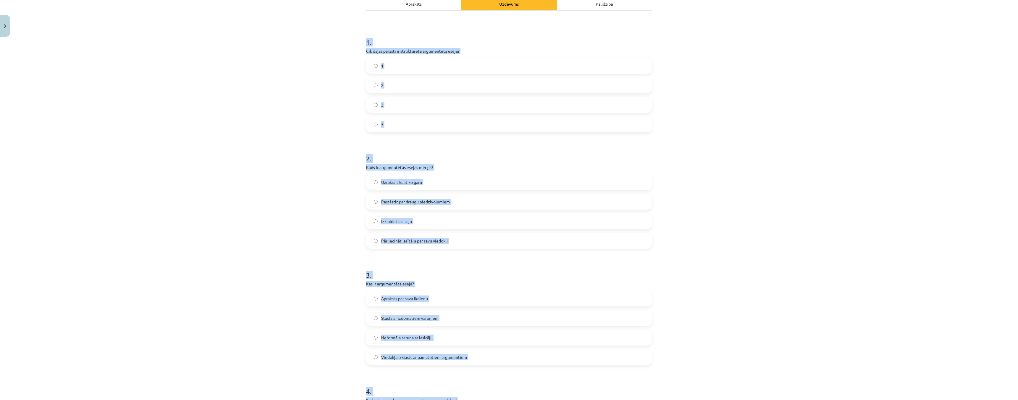
click at [289, 152] on div "Mācību tēma: Latviešu valodas 9. klases 1. ieskaites mācību materiāls #10 9. tē…" at bounding box center [509, 200] width 1018 height 400
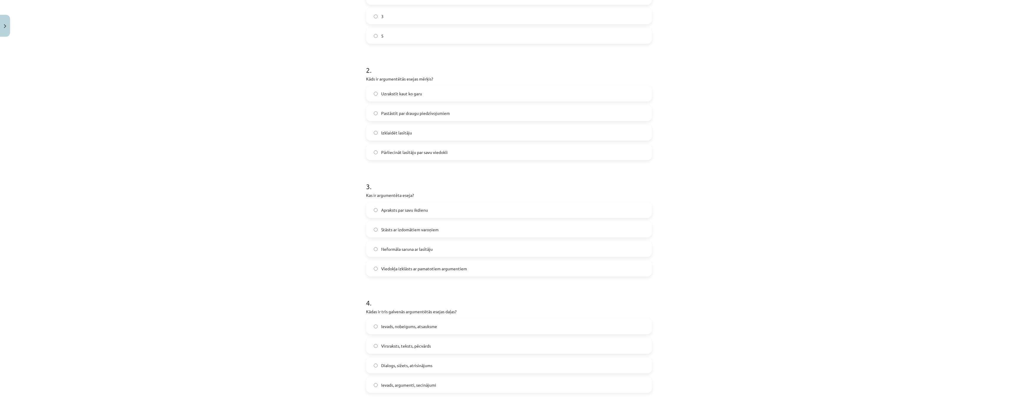
scroll to position [179, 0]
click at [371, 265] on label "Viedokļa izklāsts ar pamatotiem argumentiem" at bounding box center [509, 268] width 285 height 15
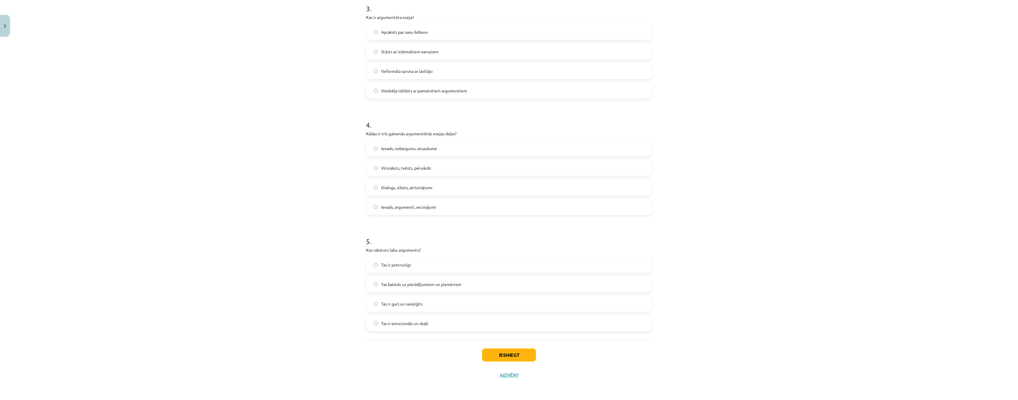
click at [377, 209] on label "Ievads, argumenti, secinājumi" at bounding box center [509, 206] width 285 height 15
click at [504, 354] on button "Iesniegt" at bounding box center [509, 354] width 54 height 13
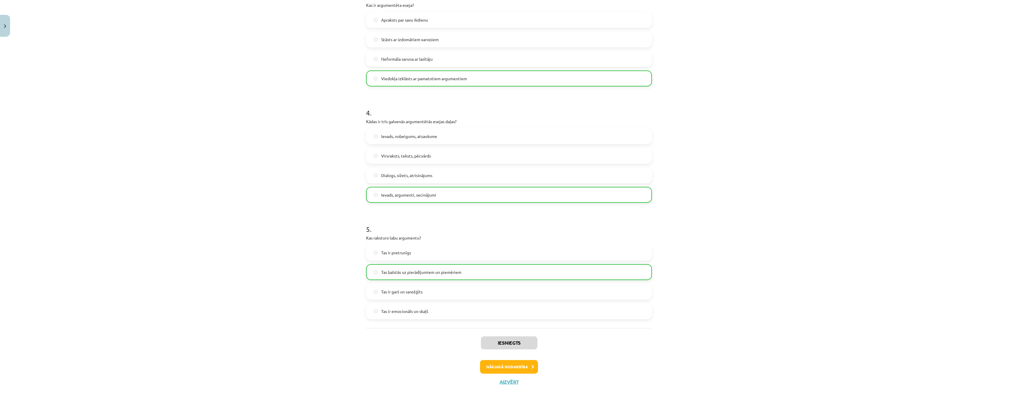
scroll to position [375, 0]
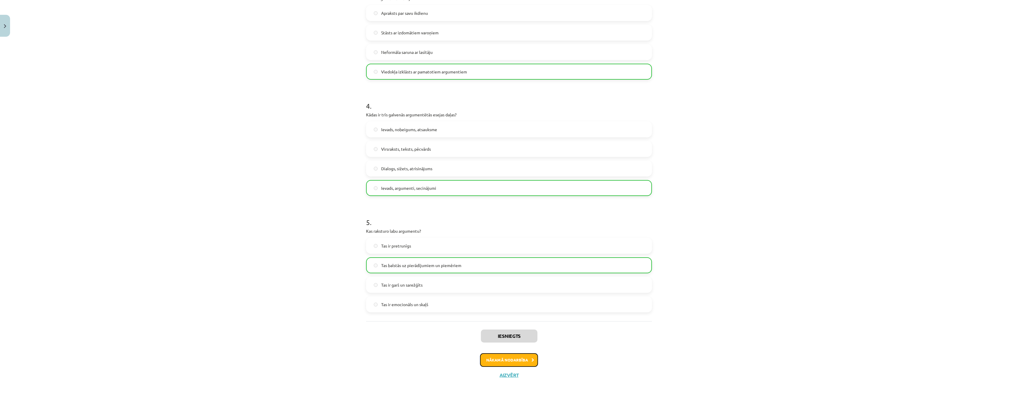
click at [523, 356] on button "Nākamā nodarbība" at bounding box center [509, 360] width 58 height 14
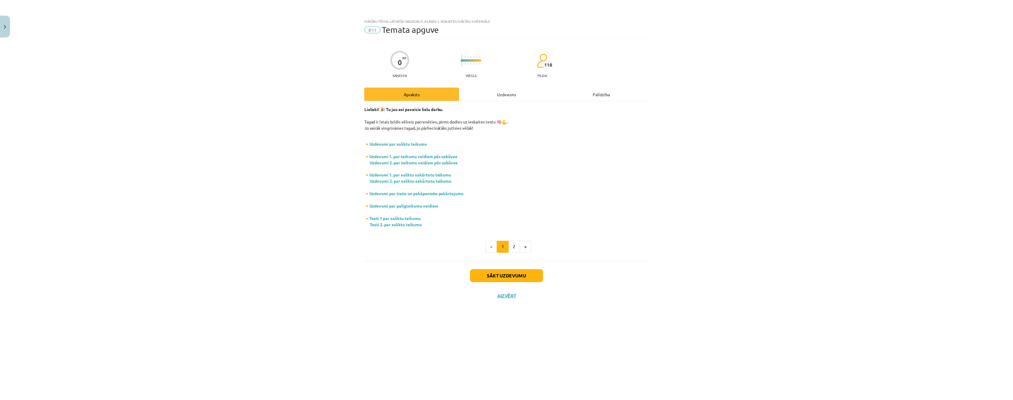
scroll to position [0, 0]
click at [505, 296] on button "Aizvērt" at bounding box center [509, 296] width 22 height 6
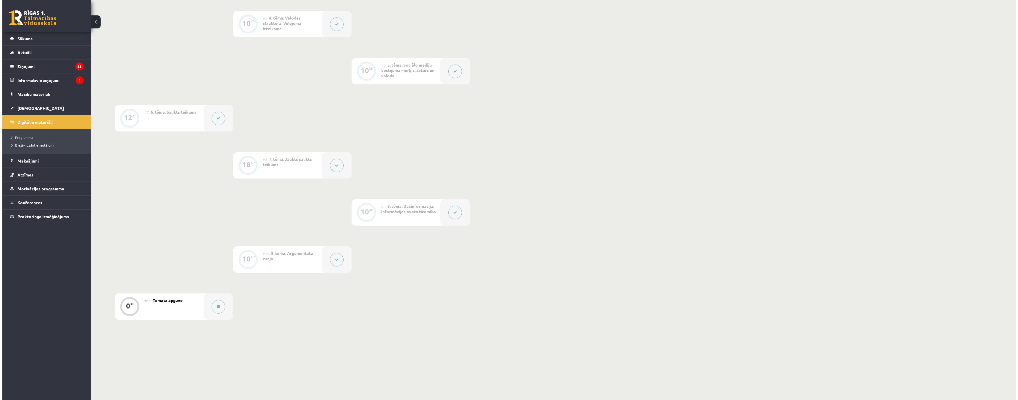
scroll to position [360, 0]
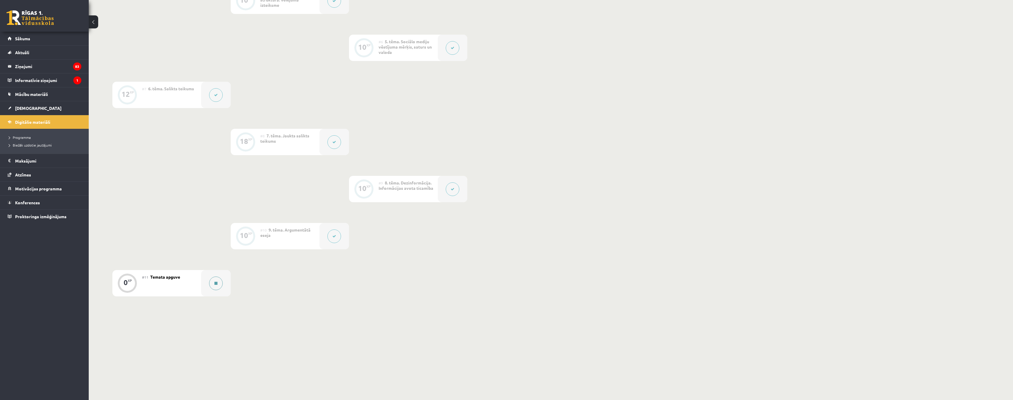
click at [216, 278] on button at bounding box center [216, 283] width 14 height 14
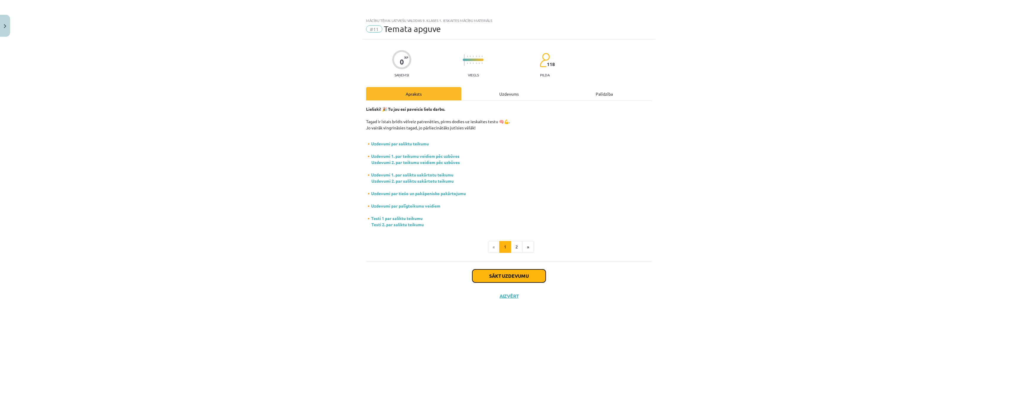
click at [502, 278] on button "Sākt uzdevumu" at bounding box center [508, 275] width 73 height 13
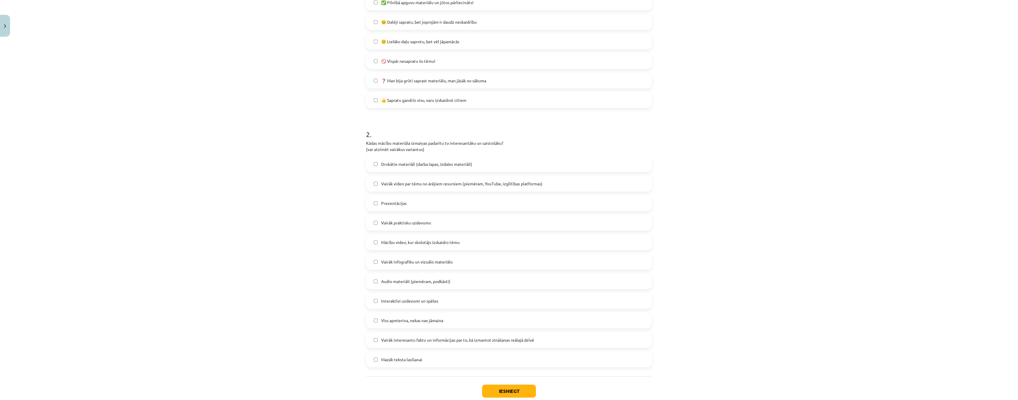
scroll to position [189, 0]
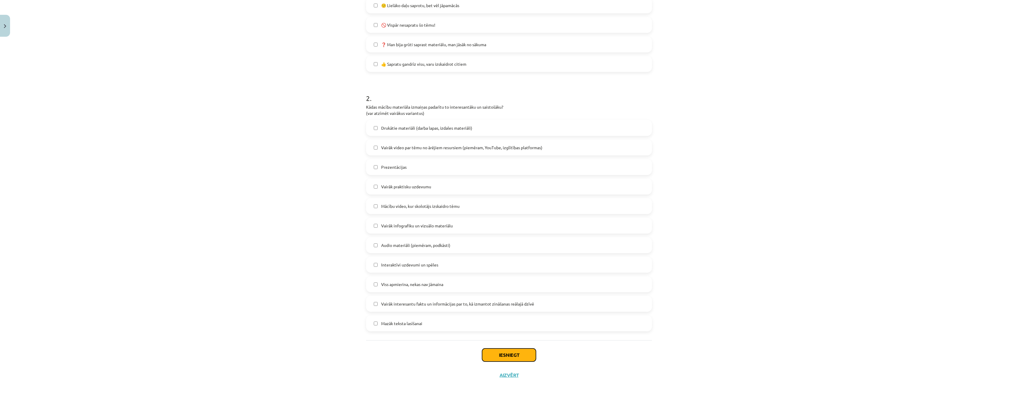
click at [510, 357] on button "Iesniegt" at bounding box center [509, 354] width 54 height 13
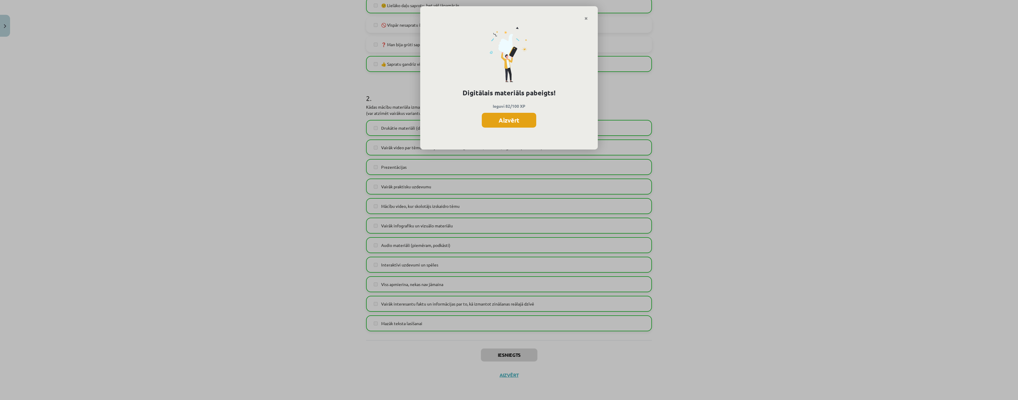
click at [512, 122] on button "Aizvērt" at bounding box center [509, 120] width 54 height 15
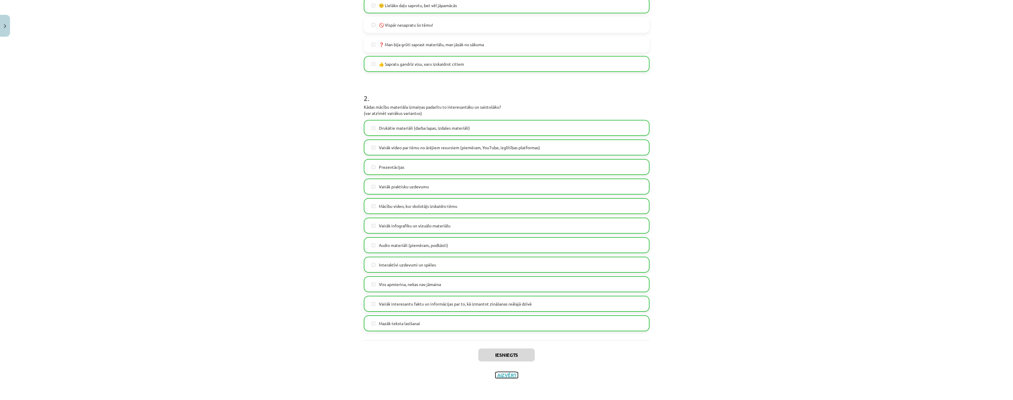
click at [498, 375] on button "Aizvērt" at bounding box center [507, 375] width 22 height 6
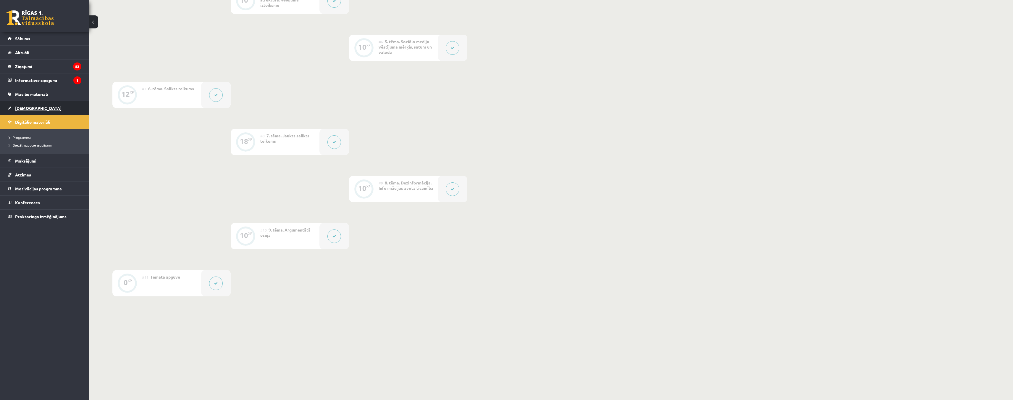
click at [29, 109] on span "[DEMOGRAPHIC_DATA]" at bounding box center [38, 107] width 46 height 5
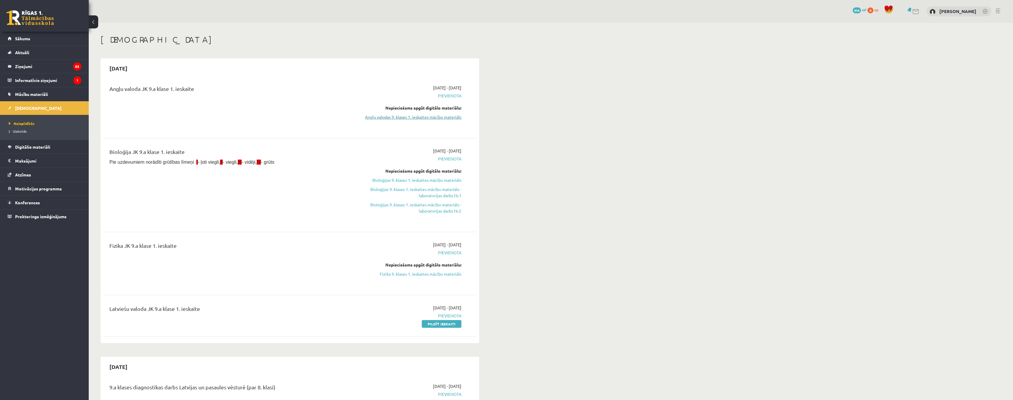
click at [391, 117] on link "Angļu valodas 9. klases 1. ieskaites mācību materiāls" at bounding box center [406, 117] width 112 height 6
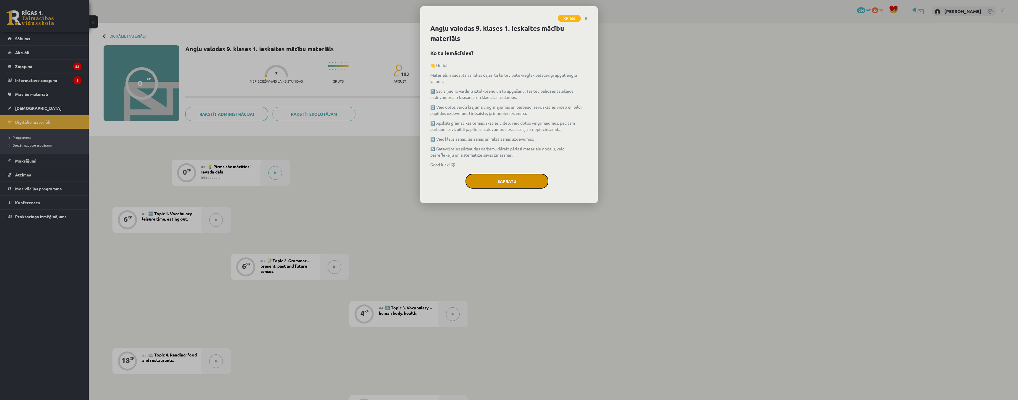
click at [508, 183] on button "Sapratu" at bounding box center [506, 181] width 83 height 15
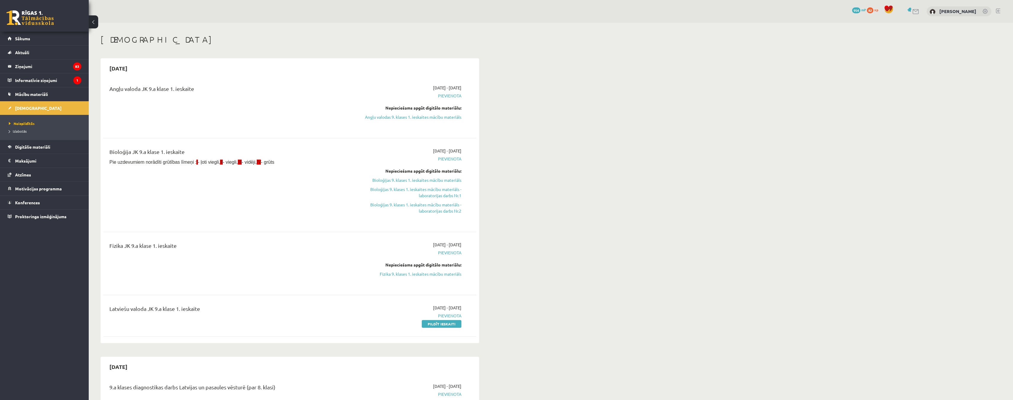
drag, startPoint x: 436, startPoint y: 275, endPoint x: 534, endPoint y: 29, distance: 264.9
click at [436, 275] on link "Fizika 9. klases 1. ieskaites mācību materiāls" at bounding box center [406, 274] width 112 height 6
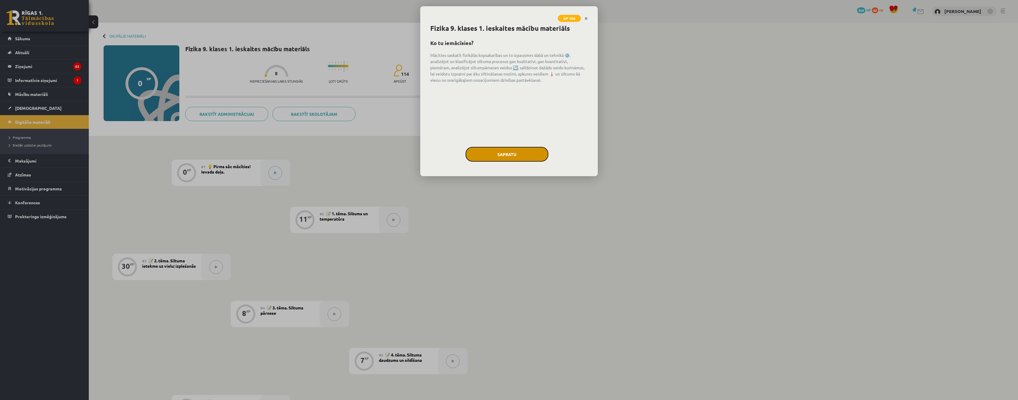
click at [526, 152] on button "Sapratu" at bounding box center [506, 154] width 83 height 15
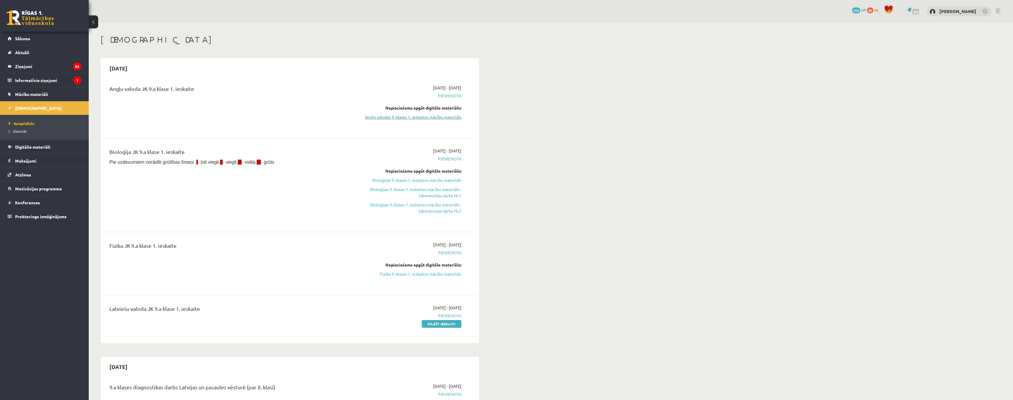
click at [418, 115] on link "Angļu valodas 9. klases 1. ieskaites mācību materiāls" at bounding box center [406, 117] width 112 height 6
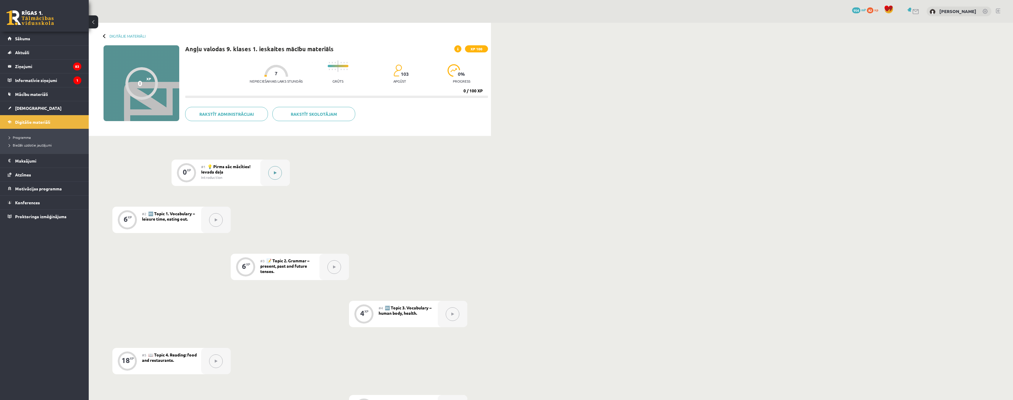
click at [275, 173] on icon at bounding box center [275, 173] width 3 height 4
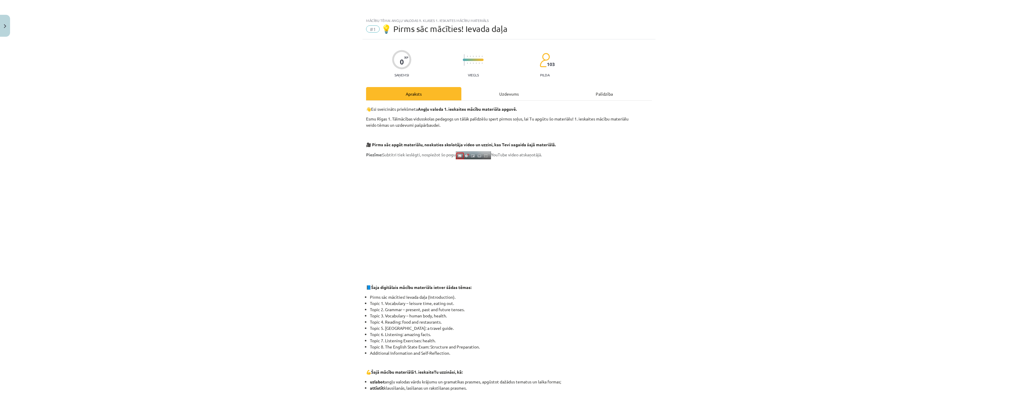
click at [498, 95] on div "Uzdevums" at bounding box center [508, 93] width 95 height 13
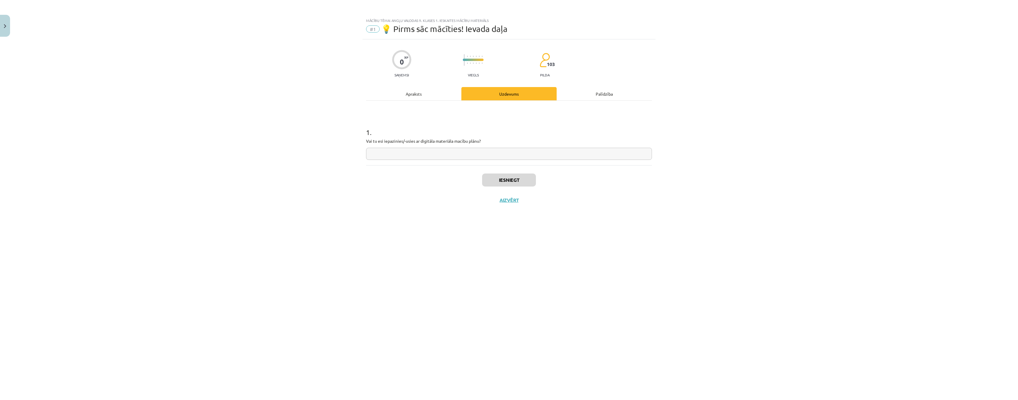
click at [418, 86] on div "0 XP Saņemsi Viegls 103 pilda Apraksts Uzdevums Palīdzība 1 . Vai tu esi iepazi…" at bounding box center [508, 212] width 293 height 346
click at [423, 91] on div "Apraksts" at bounding box center [413, 93] width 95 height 13
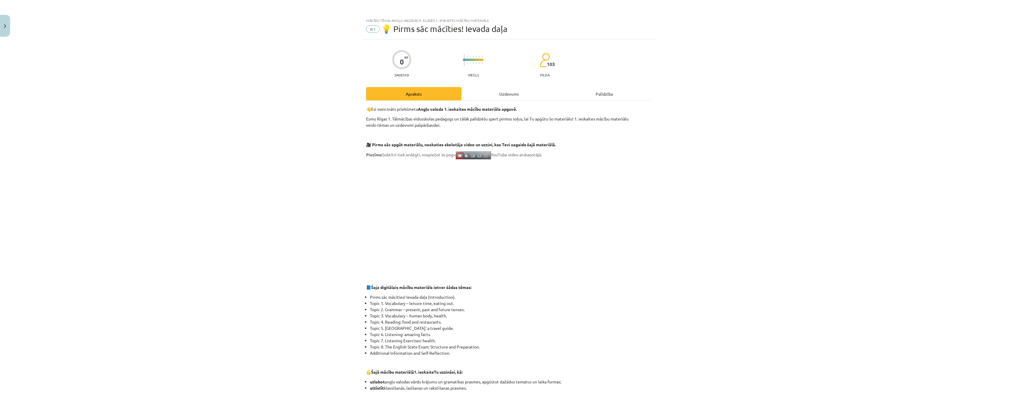
click at [498, 96] on div "Uzdevums" at bounding box center [508, 93] width 95 height 13
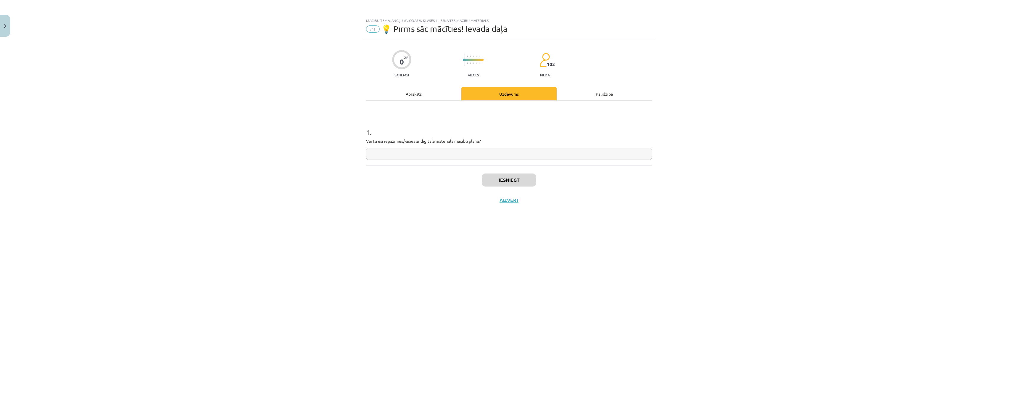
click at [429, 151] on input "text" at bounding box center [509, 154] width 286 height 12
type input "*"
type input "**"
click at [504, 181] on button "Iesniegt" at bounding box center [509, 179] width 54 height 13
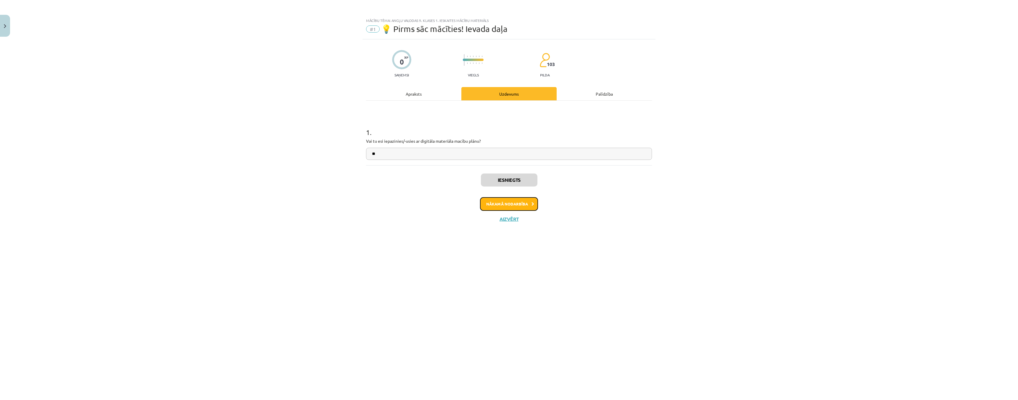
click at [506, 204] on button "Nākamā nodarbība" at bounding box center [509, 204] width 58 height 14
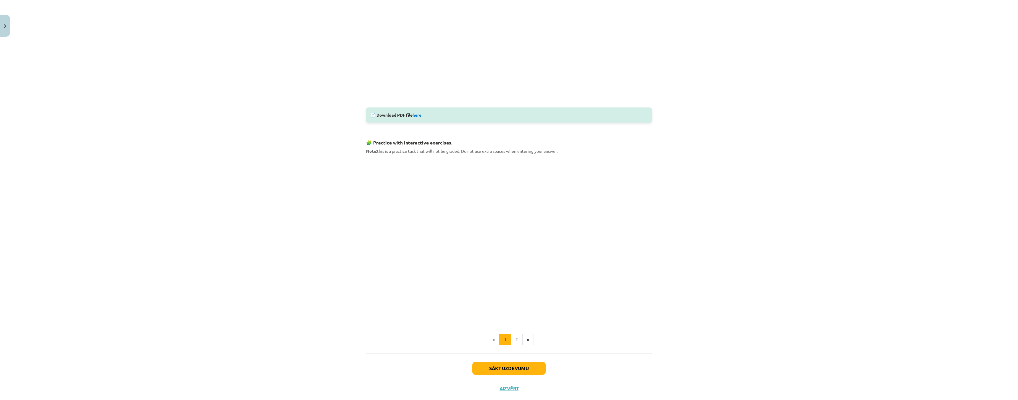
scroll to position [208, 0]
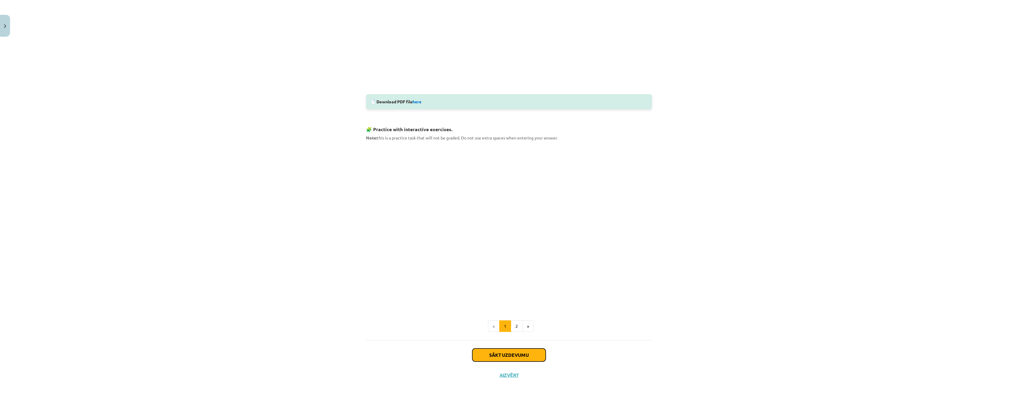
click at [504, 355] on button "Sākt uzdevumu" at bounding box center [508, 354] width 73 height 13
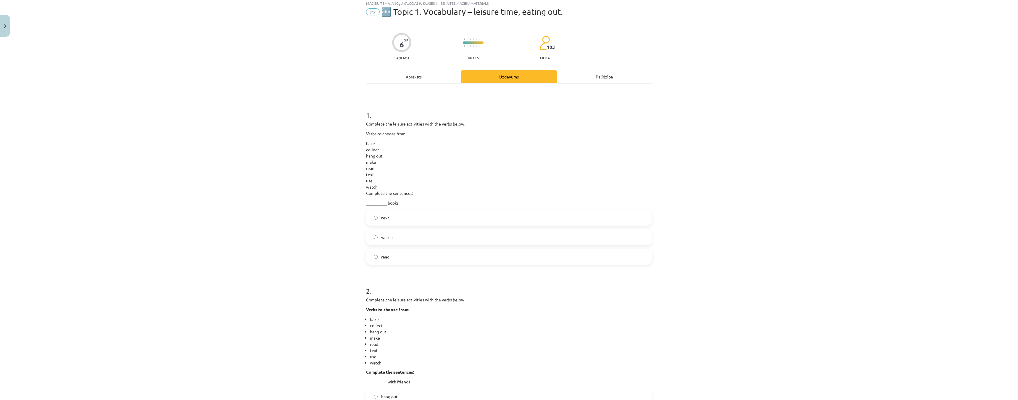
scroll to position [15, 0]
click at [814, 297] on div "Mācību tēma: Angļu valodas 9. klases 1. ieskaites mācību materiāls #2 🔤 Topic 1…" at bounding box center [509, 200] width 1018 height 400
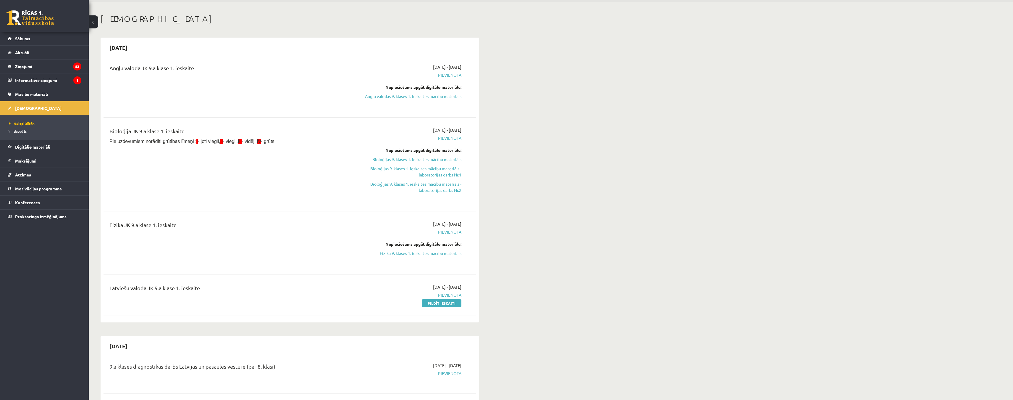
scroll to position [30, 0]
